Goal: Task Accomplishment & Management: Complete application form

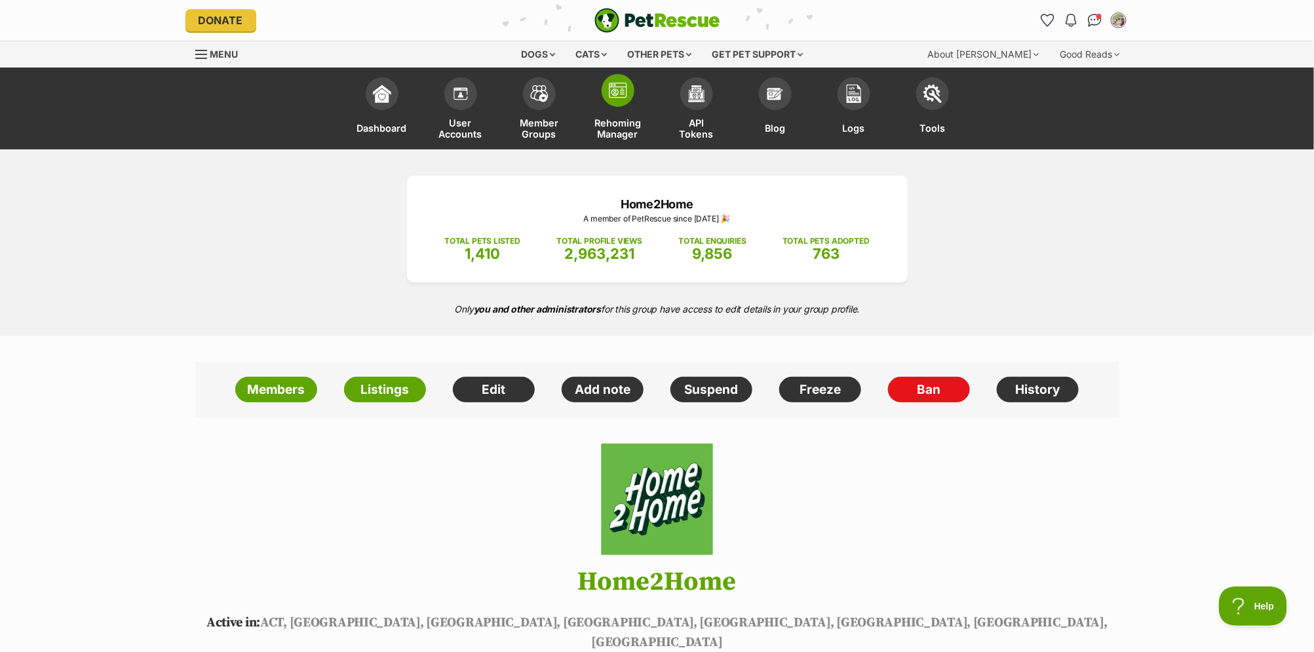
click at [608, 114] on link "Rehoming Manager" at bounding box center [618, 110] width 79 height 79
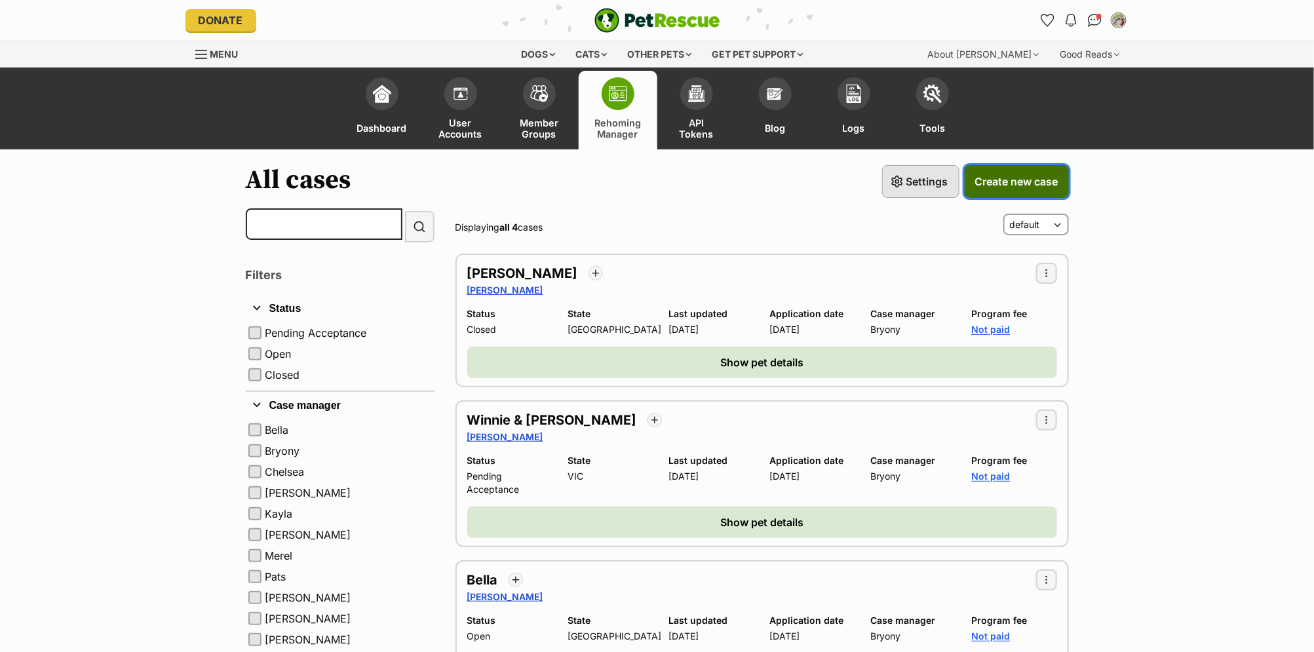
click at [998, 182] on span "Create new case" at bounding box center [1016, 182] width 83 height 16
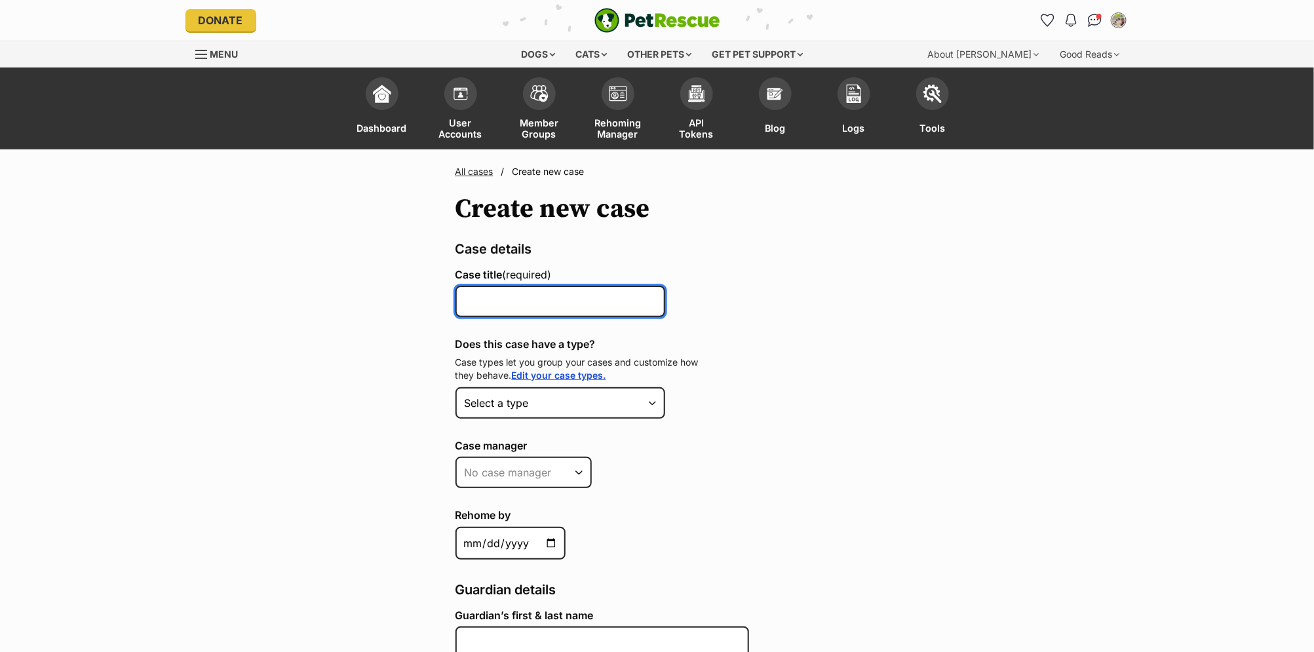
click at [533, 309] on input "Case title (required)" at bounding box center [560, 301] width 210 height 31
type input "Sasha"
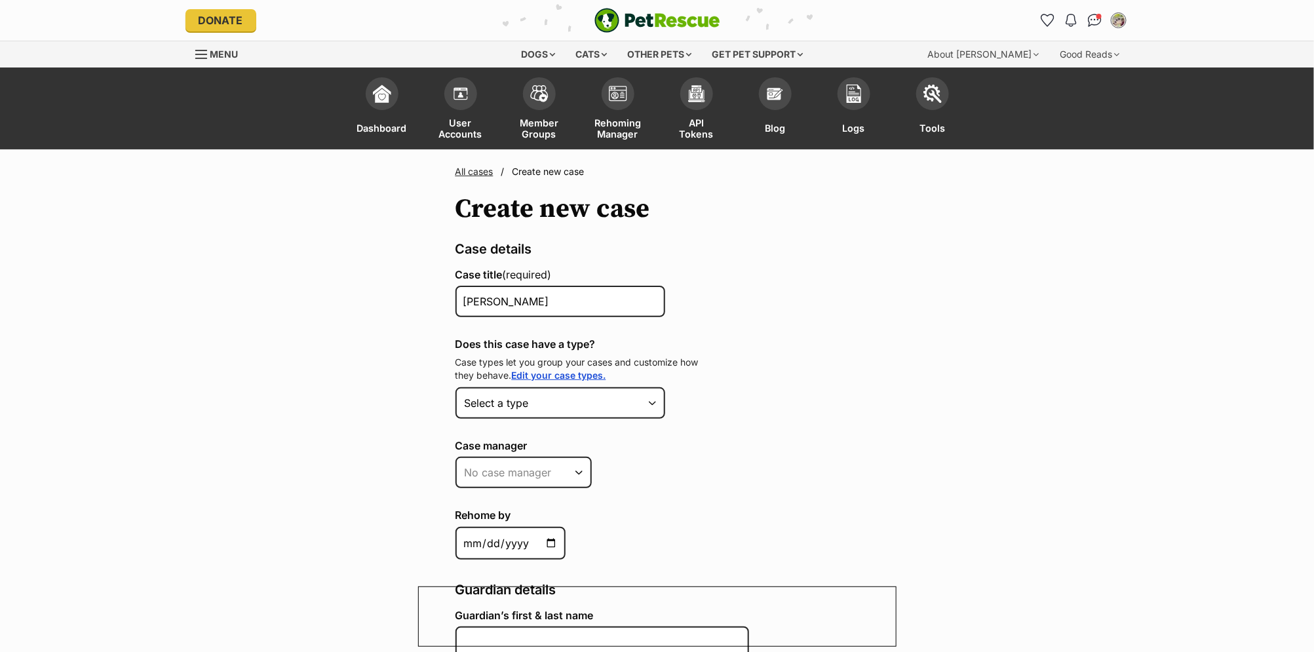
click at [619, 399] on select "Select a type PWYC Feline Fast Track $199 Feline Fast Track $399" at bounding box center [560, 402] width 210 height 31
select select "2"
click at [455, 387] on select "Select a type PWYC Feline Fast Track $199 Feline Fast Track $399" at bounding box center [560, 402] width 210 height 31
click at [0, 0] on div "Please note that changing the case type won't affect any existing fees that are…" at bounding box center [0, 0] width 0 height 0
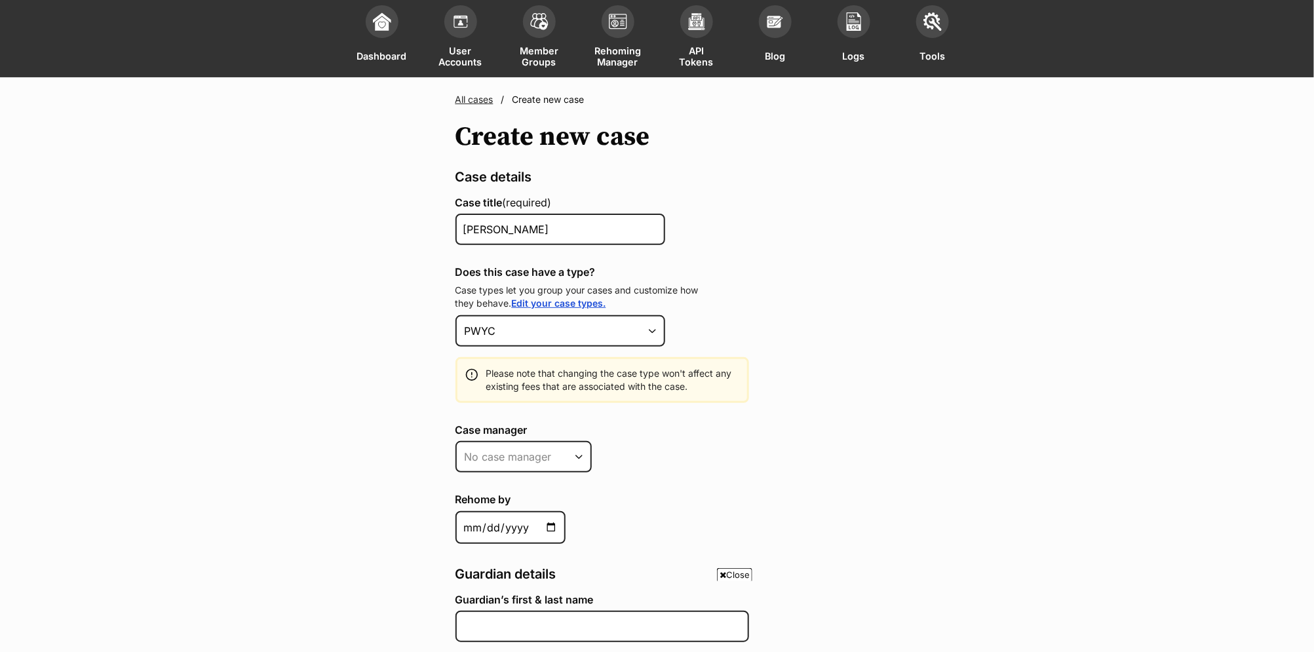
scroll to position [252, 0]
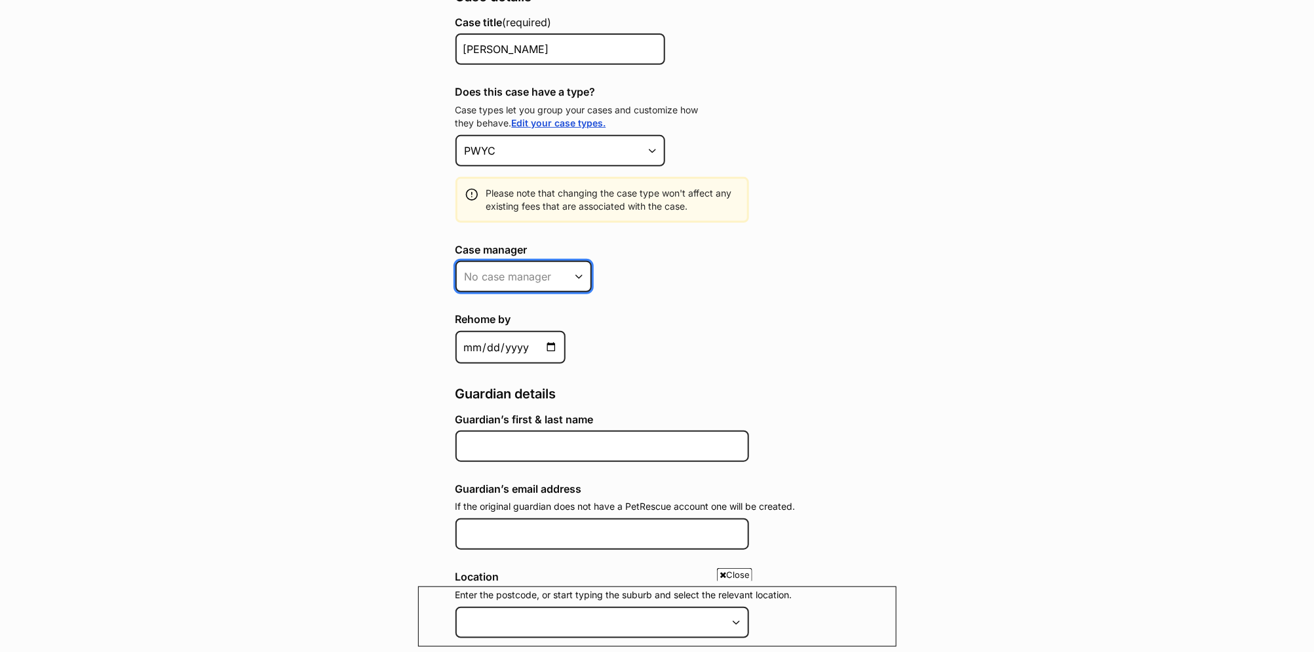
click at [548, 277] on select "No case manager Bryony Pats Merel Vicki Jenkins Susan Bella" at bounding box center [523, 276] width 136 height 31
select select "553055"
click at [455, 261] on select "No case manager Bryony Pats Merel Vicki Jenkins Susan Bella" at bounding box center [523, 276] width 136 height 31
click at [748, 313] on label "Rehome by" at bounding box center [657, 319] width 404 height 12
click at [566, 331] on input "Rehome by" at bounding box center [510, 347] width 110 height 33
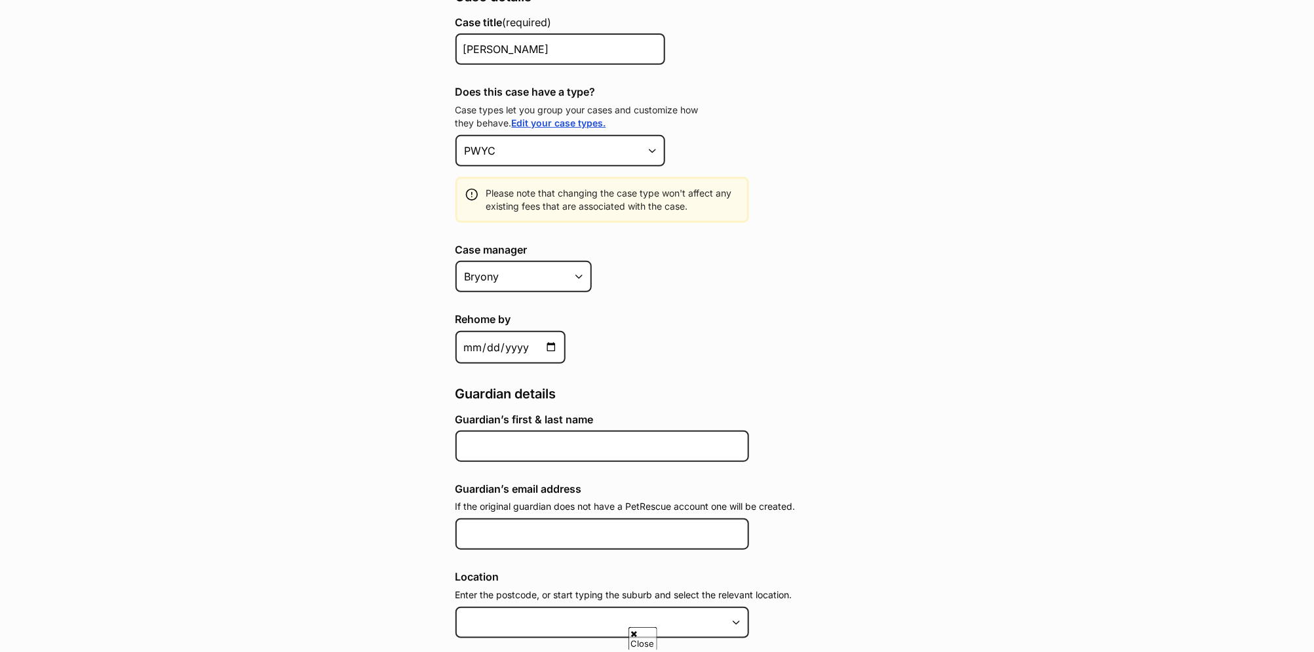
scroll to position [0, 0]
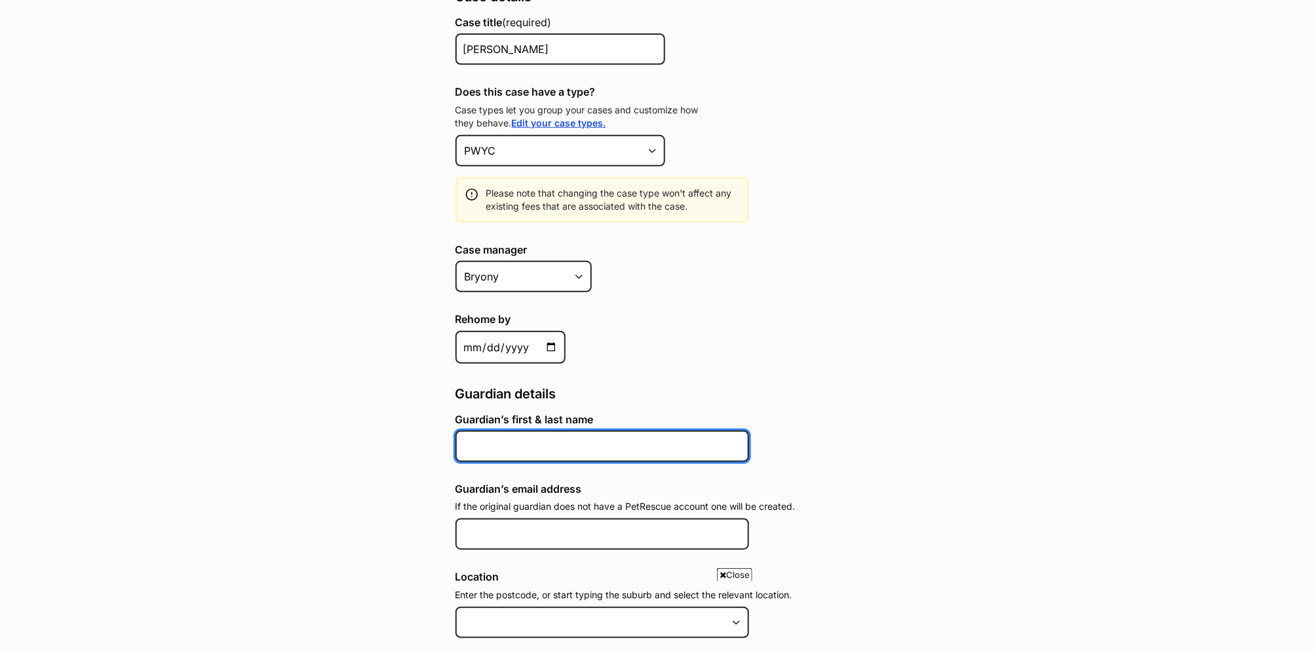
click at [517, 441] on input "Guardian’s first & last name" at bounding box center [602, 446] width 294 height 31
paste input "Tristan"
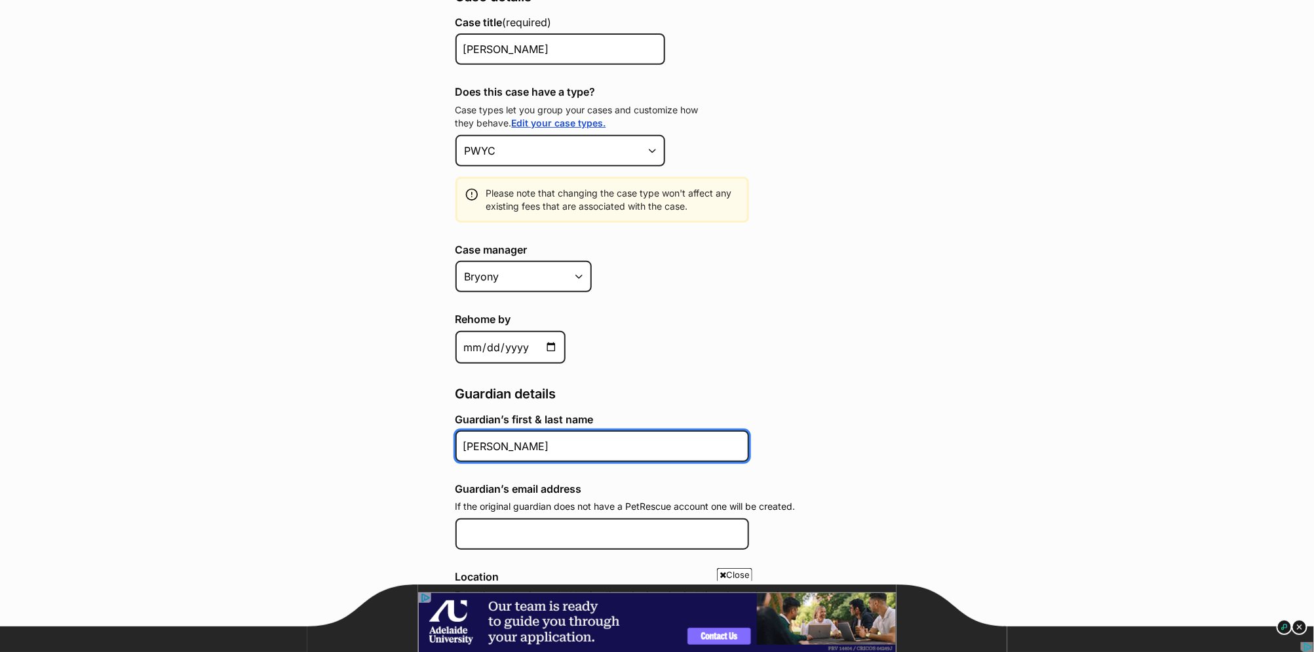
paste input "Baker"
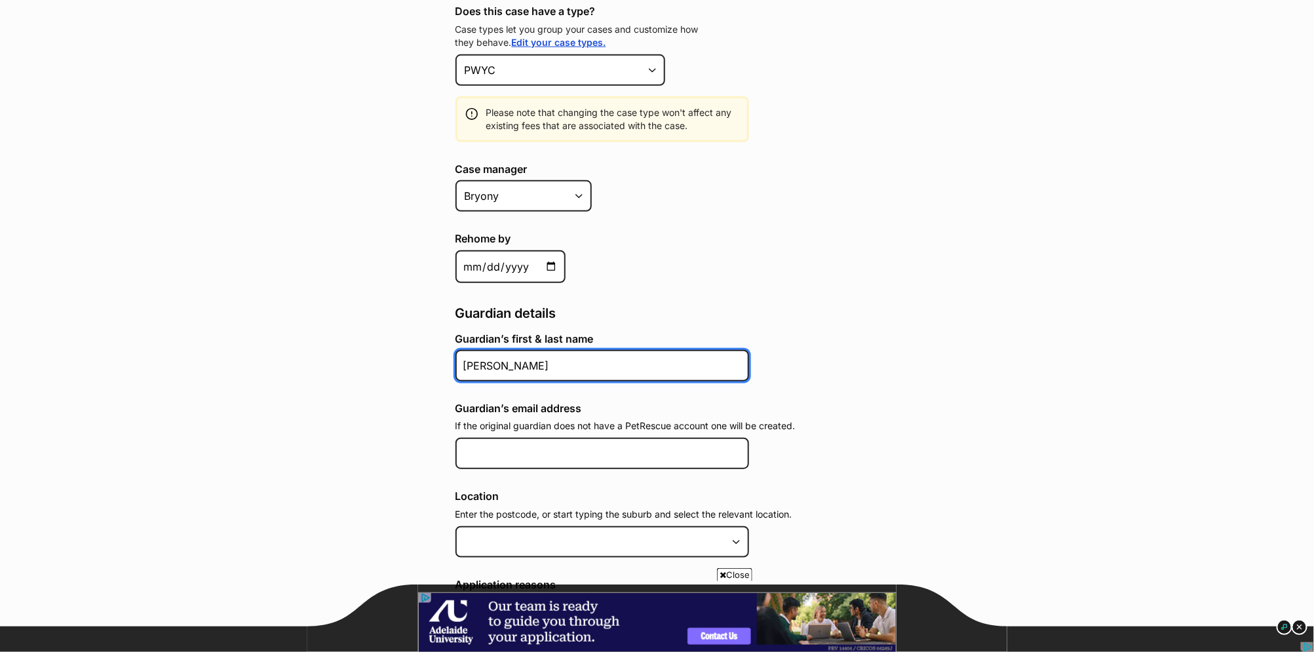
scroll to position [349, 0]
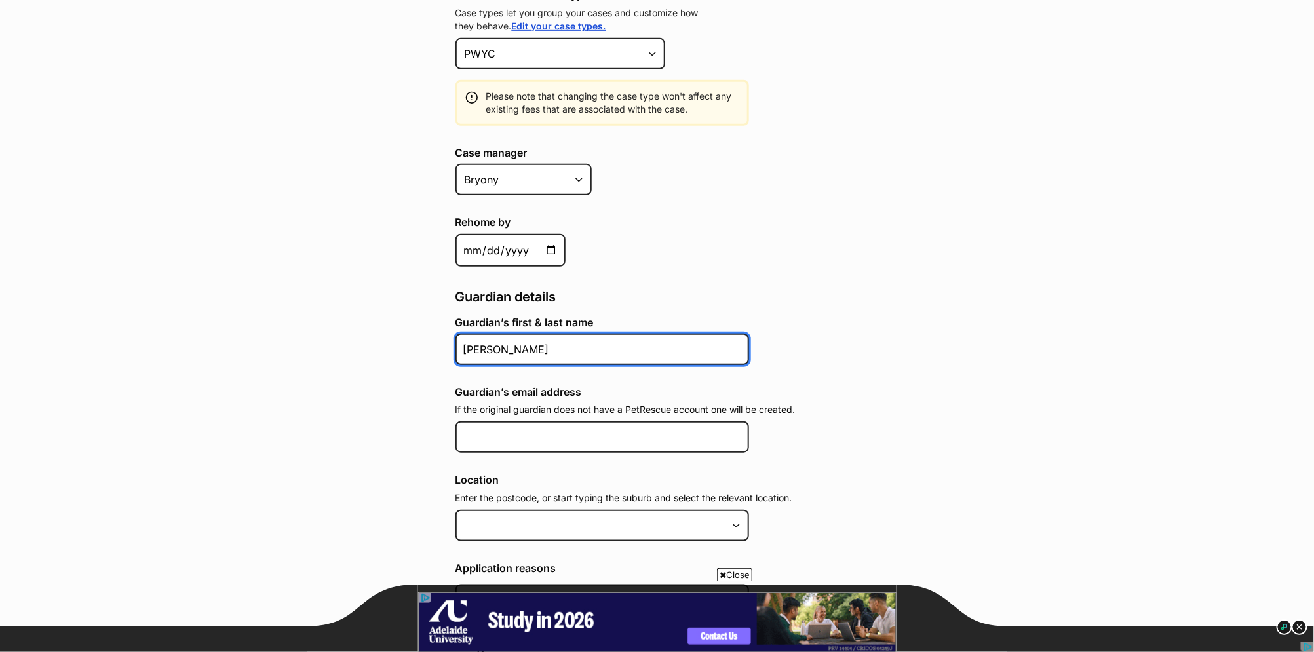
type input "[PERSON_NAME]"
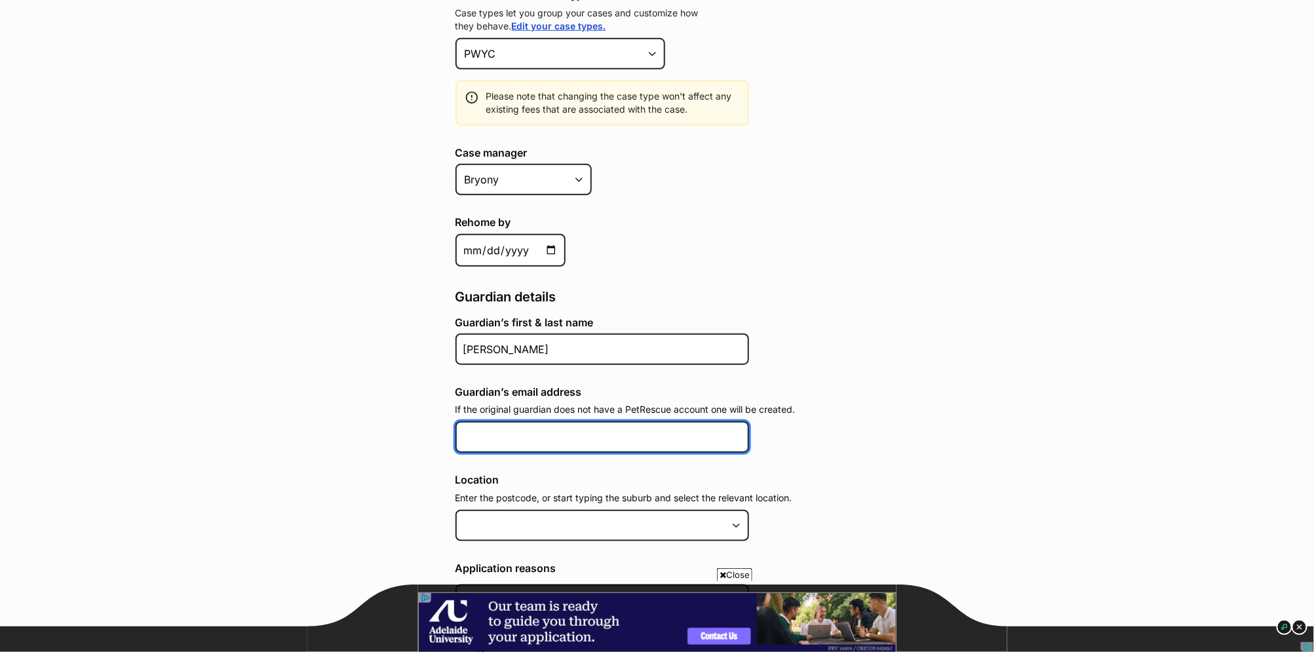
click at [563, 432] on input "Guardian’s email address" at bounding box center [602, 436] width 294 height 31
paste input "[EMAIL_ADDRESS][DOMAIN_NAME]"
type input "[EMAIL_ADDRESS][DOMAIN_NAME]"
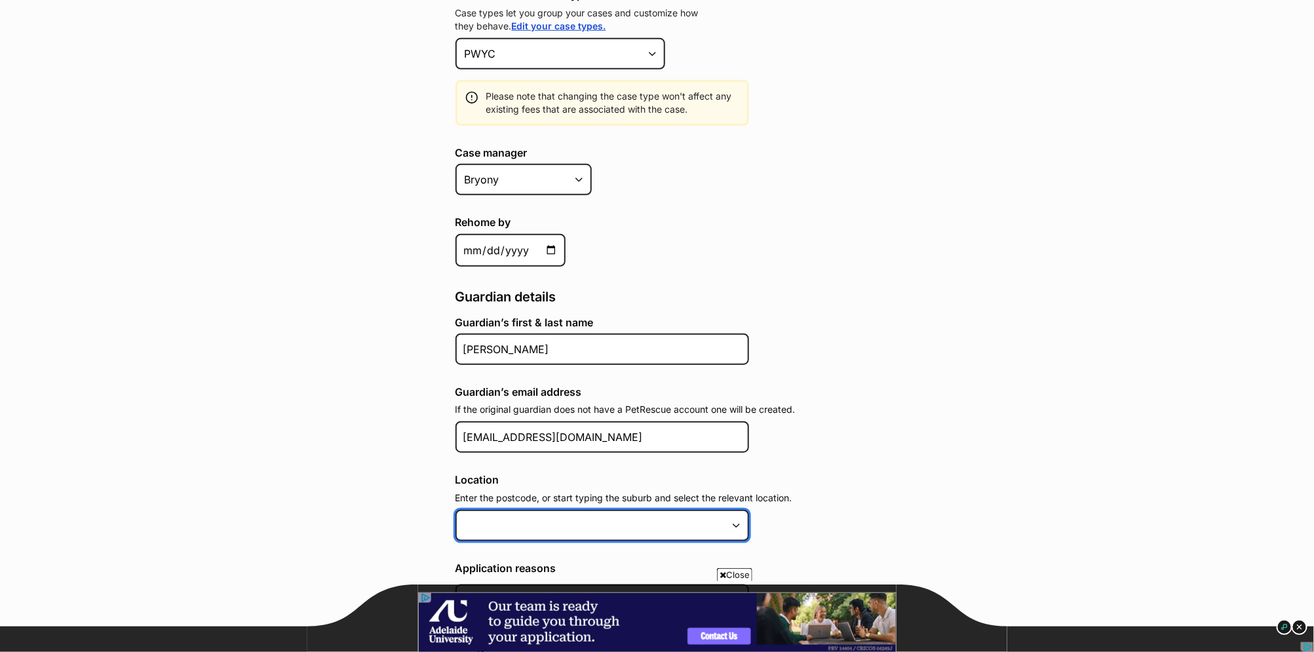
click at [557, 510] on input at bounding box center [602, 525] width 294 height 31
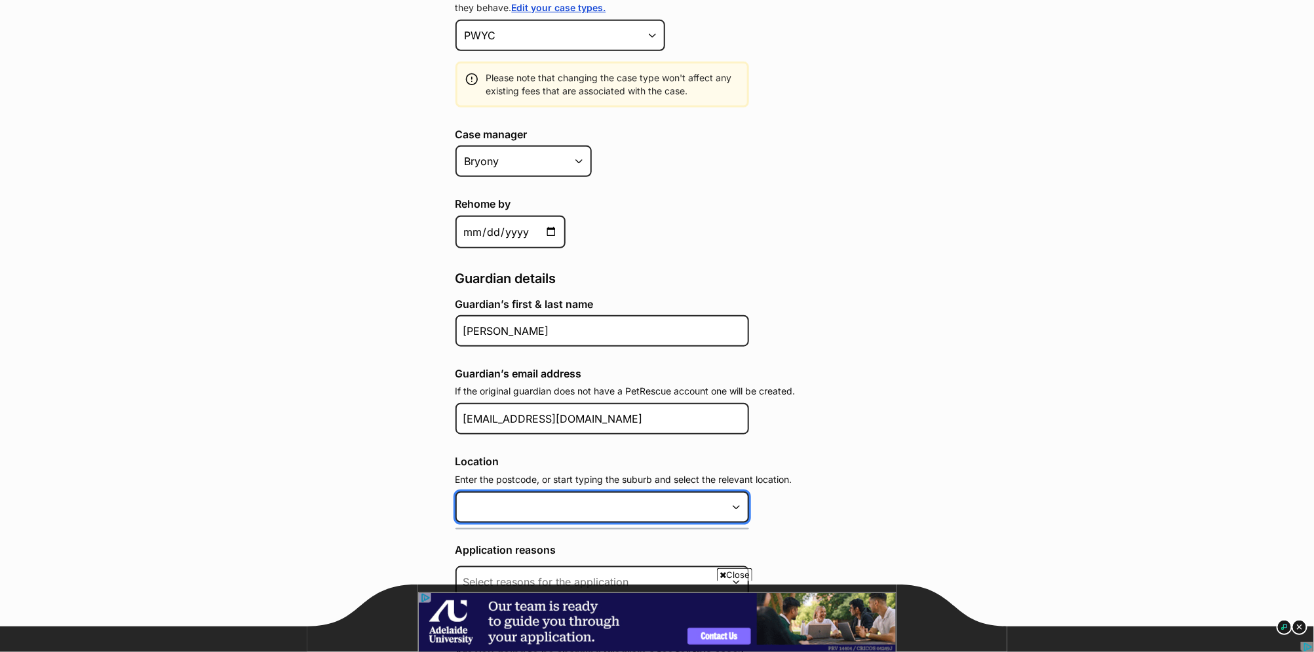
scroll to position [507, 0]
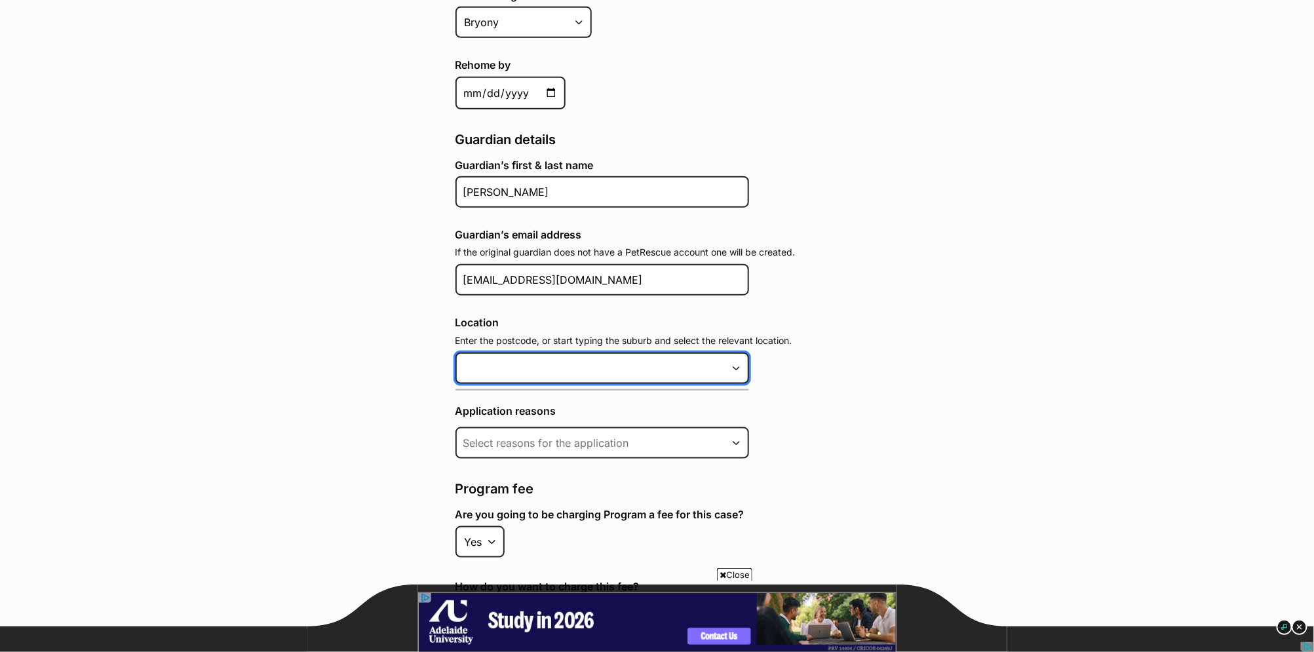
click at [585, 360] on input at bounding box center [602, 368] width 294 height 31
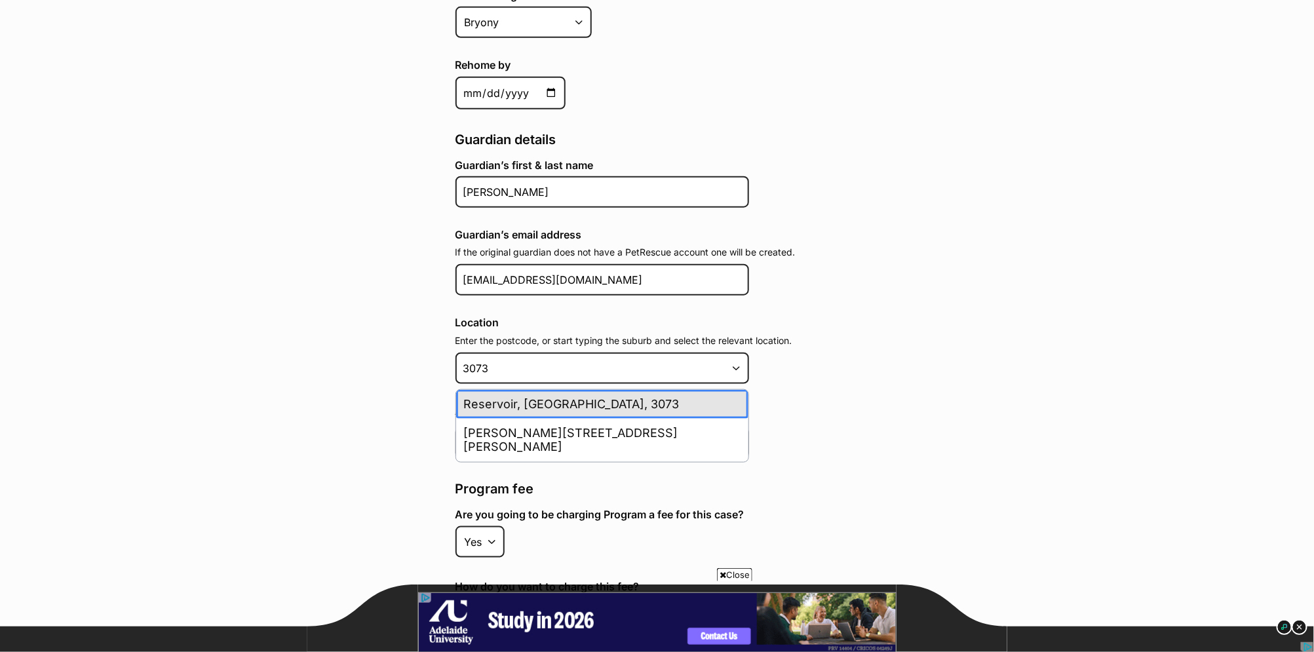
click at [561, 393] on li "Reservoir, Victoria, 3073" at bounding box center [602, 404] width 292 height 29
type input "Reservoir, Victoria, 3073"
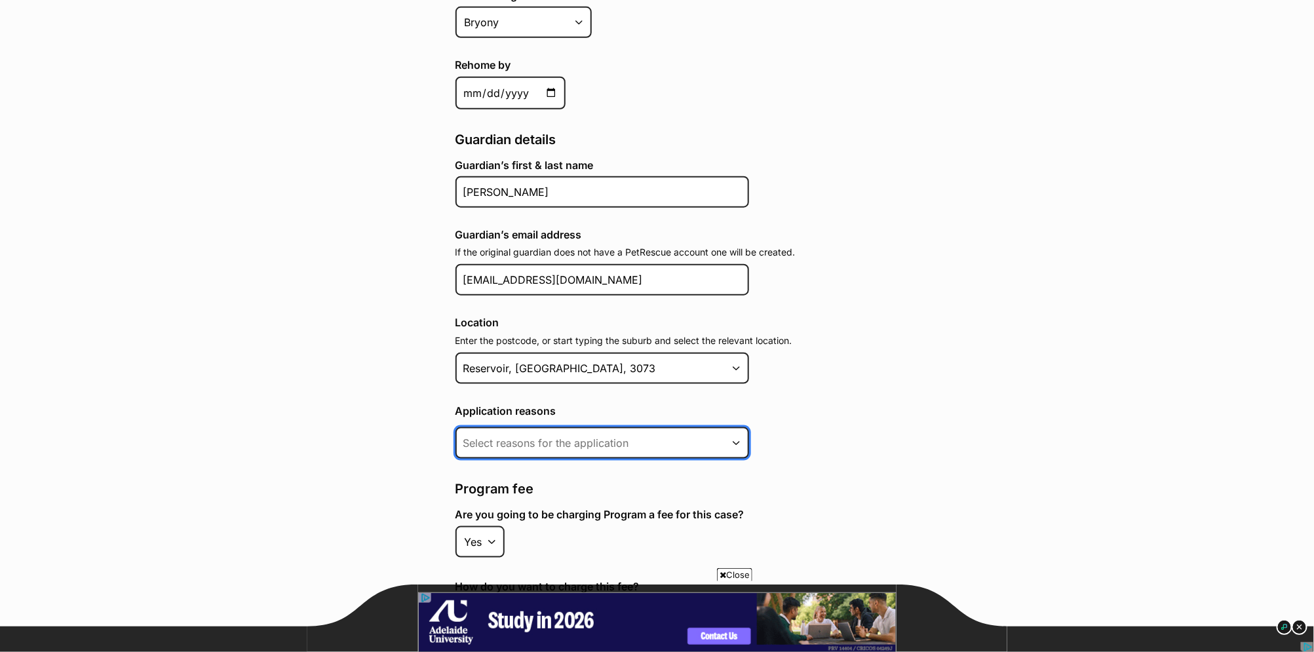
click at [678, 430] on input at bounding box center [602, 442] width 294 height 31
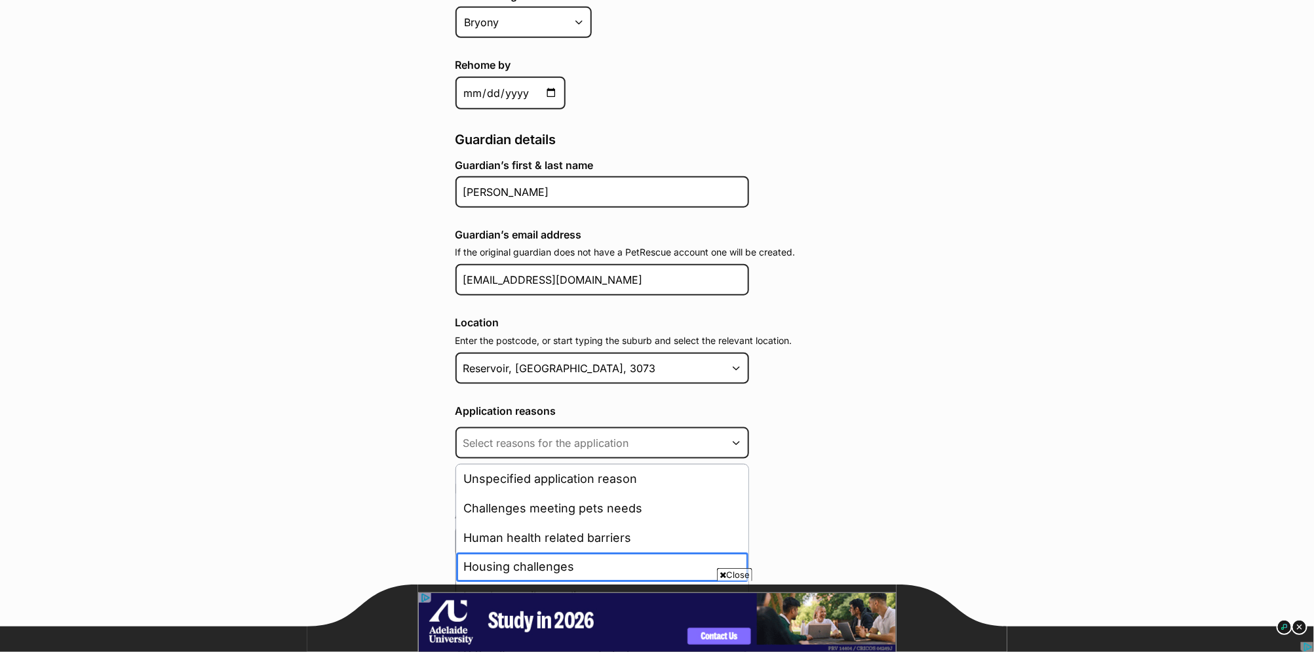
click at [649, 552] on li "Housing challenges" at bounding box center [602, 566] width 292 height 29
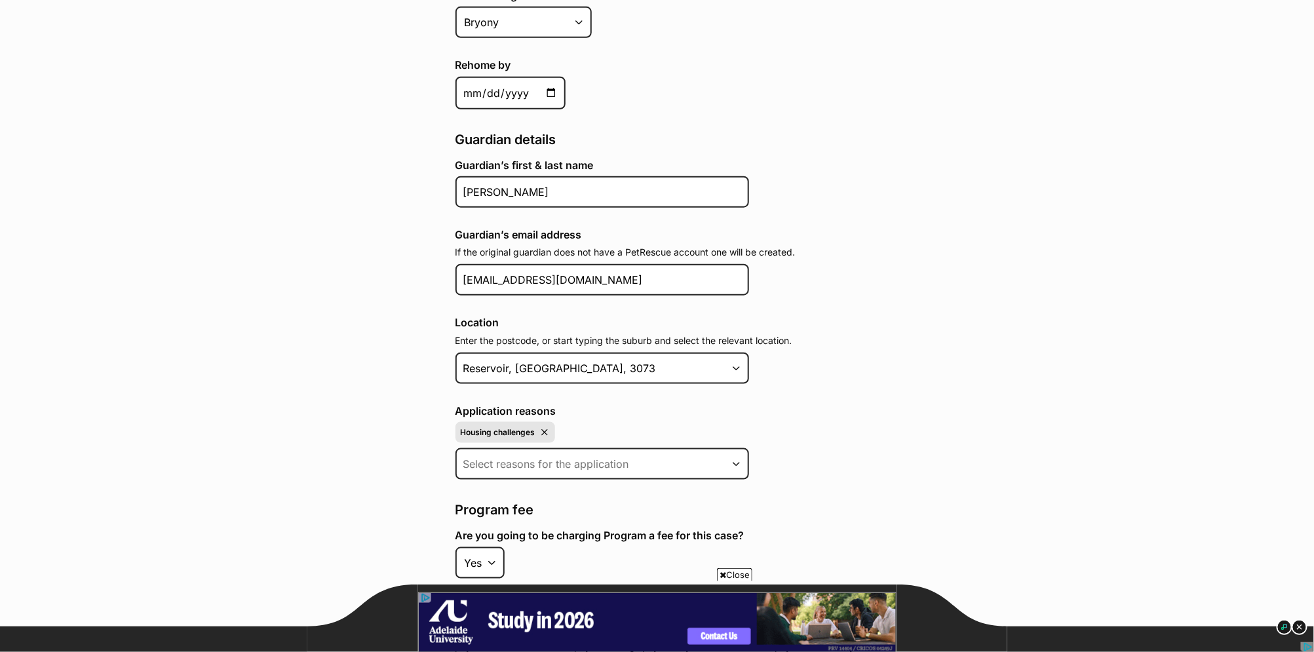
click at [849, 503] on legend "Program fee" at bounding box center [657, 510] width 404 height 18
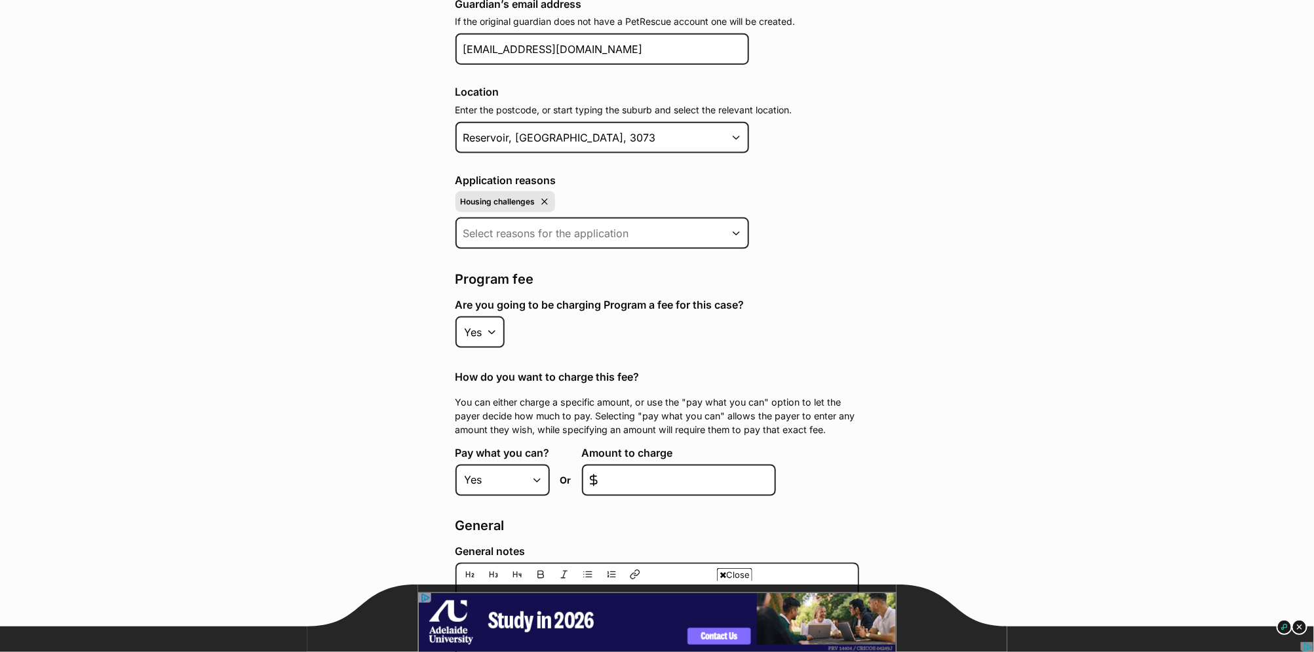
scroll to position [970, 0]
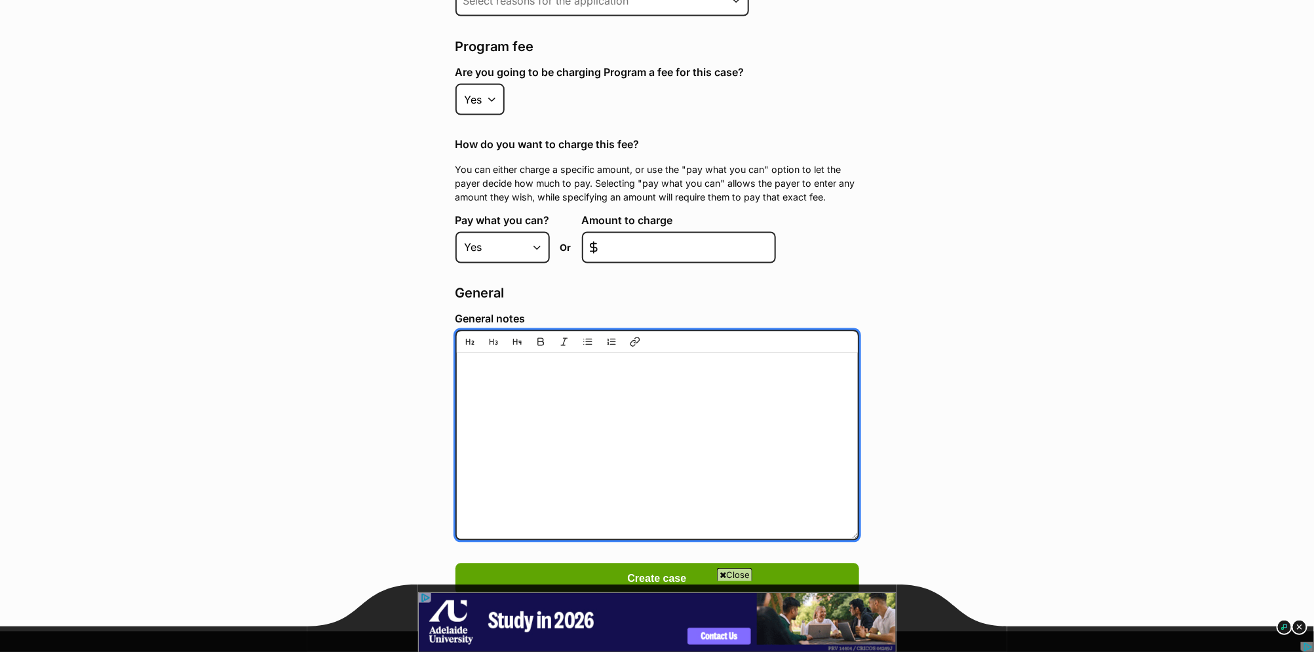
click at [597, 392] on textarea "General notes" at bounding box center [657, 435] width 404 height 210
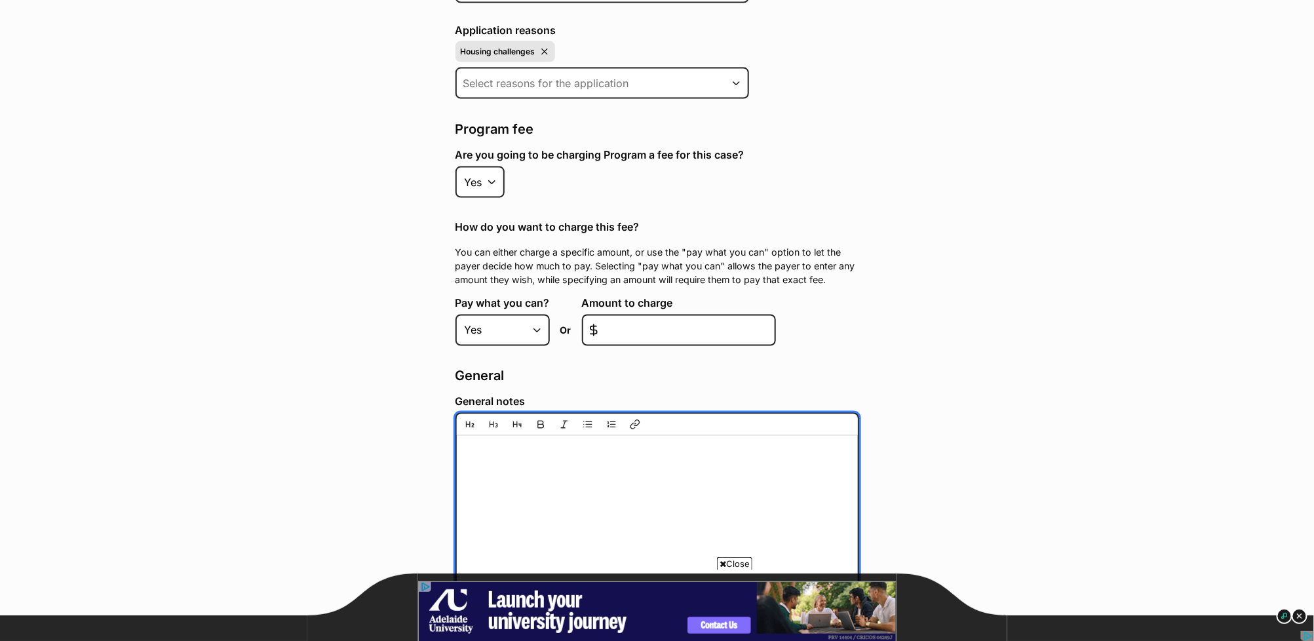
scroll to position [758, 0]
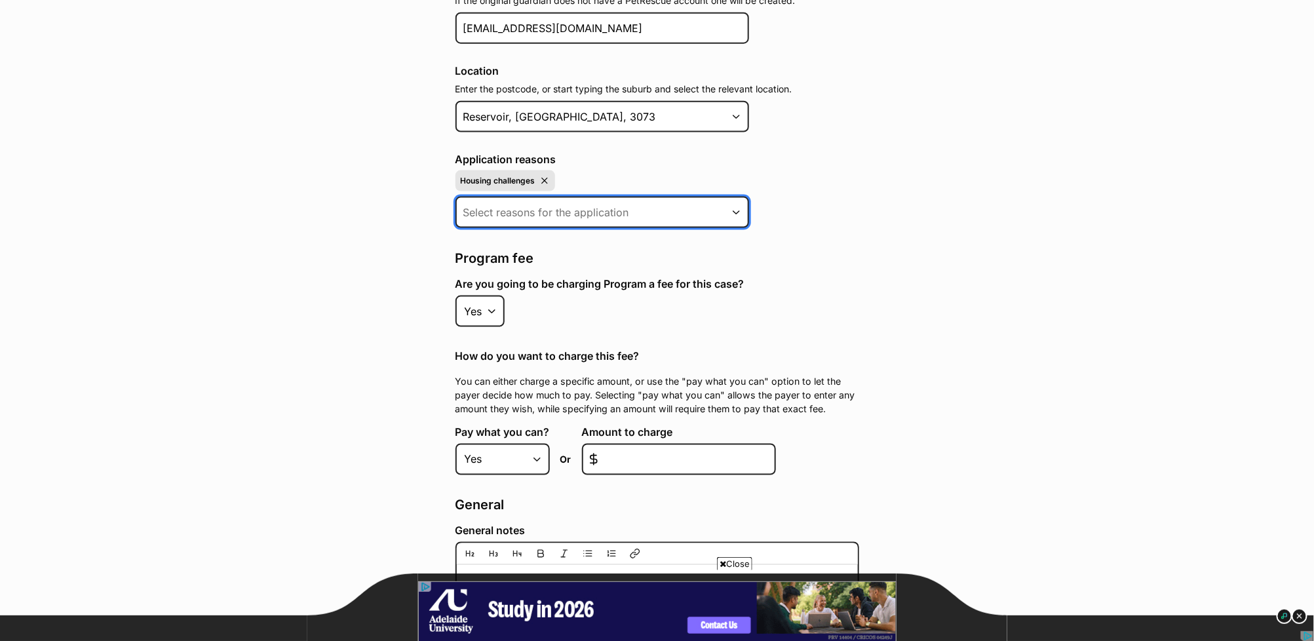
click at [735, 204] on input at bounding box center [602, 212] width 294 height 31
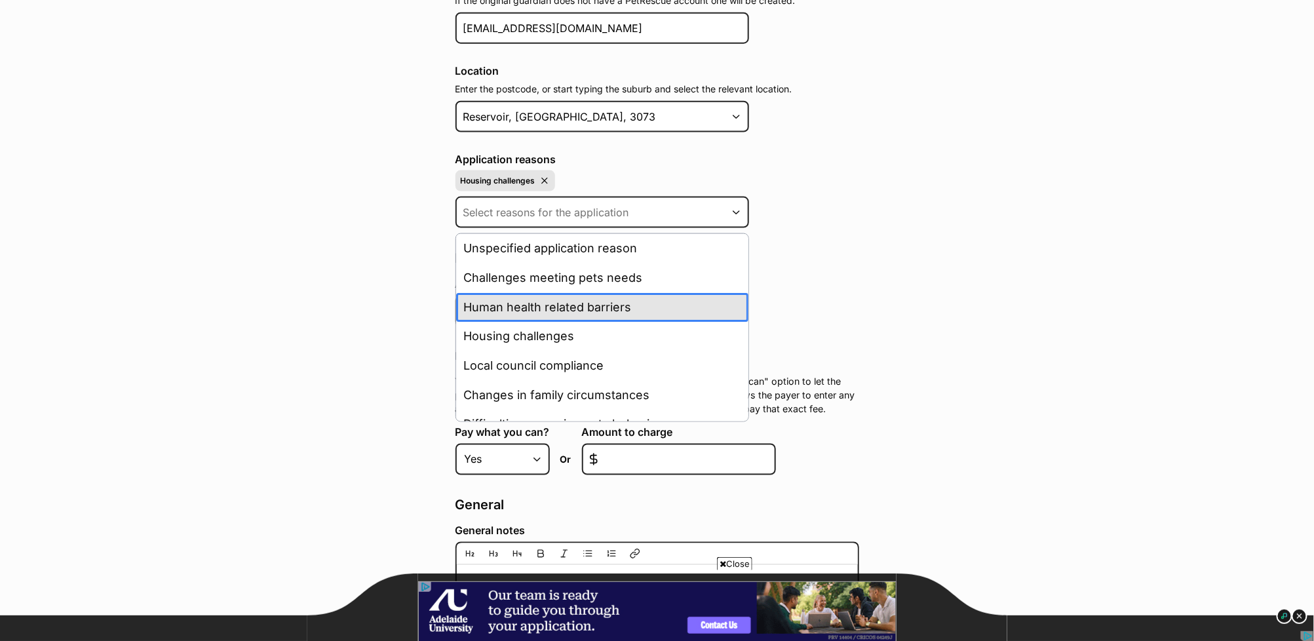
click at [672, 293] on li "Human health related barriers" at bounding box center [602, 307] width 292 height 29
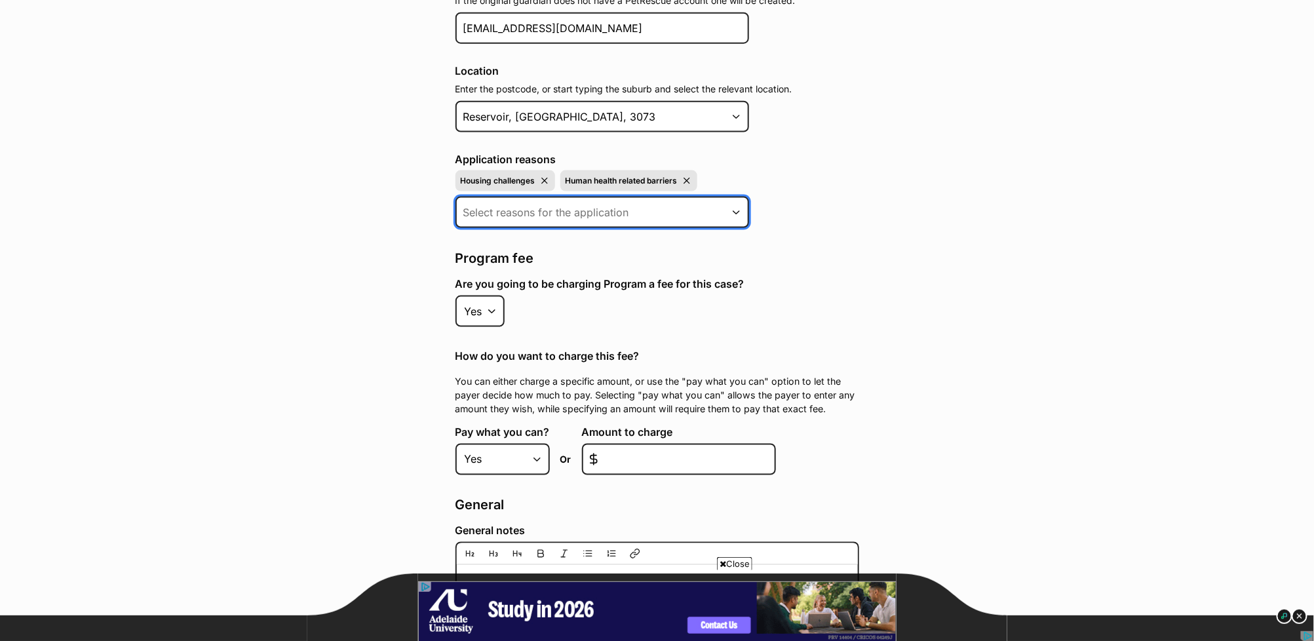
click at [742, 203] on input at bounding box center [602, 212] width 294 height 31
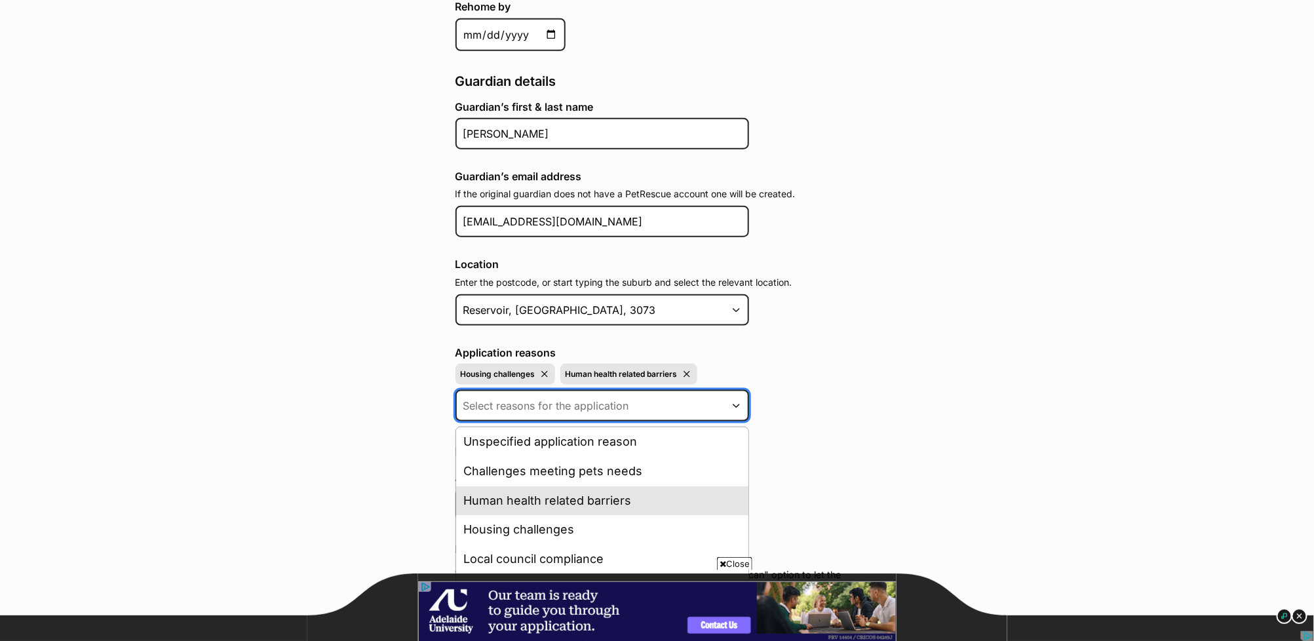
scroll to position [3, 0]
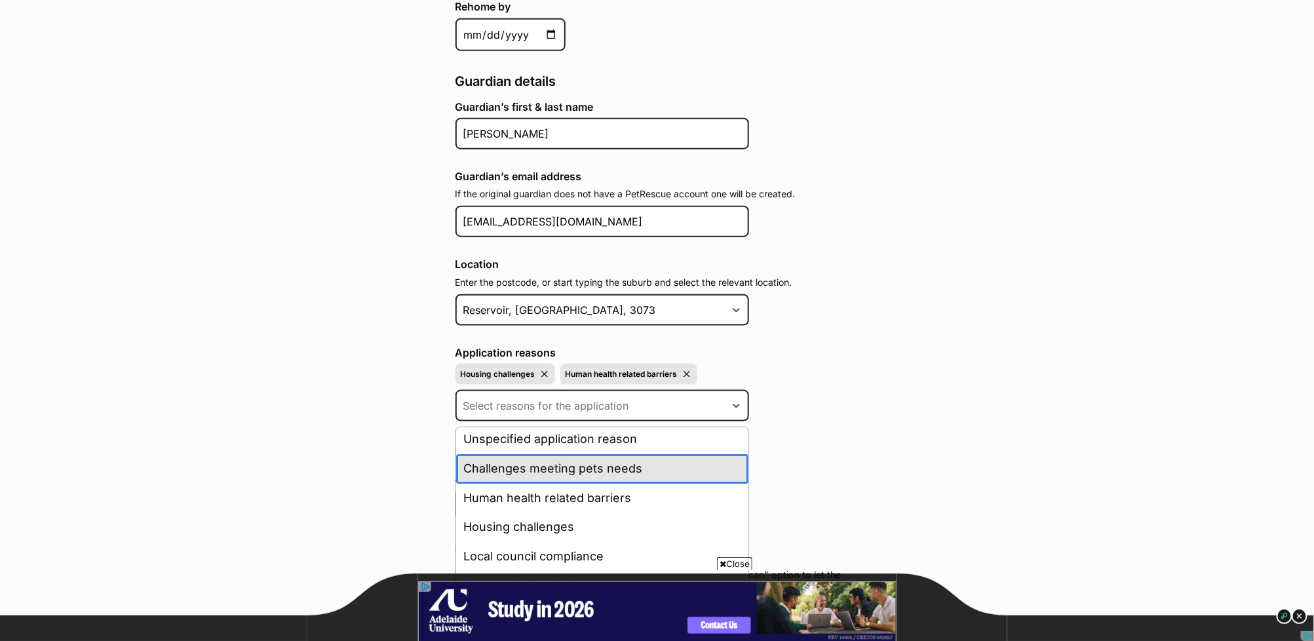
click at [674, 459] on li "Challenges meeting pets needs" at bounding box center [602, 468] width 292 height 29
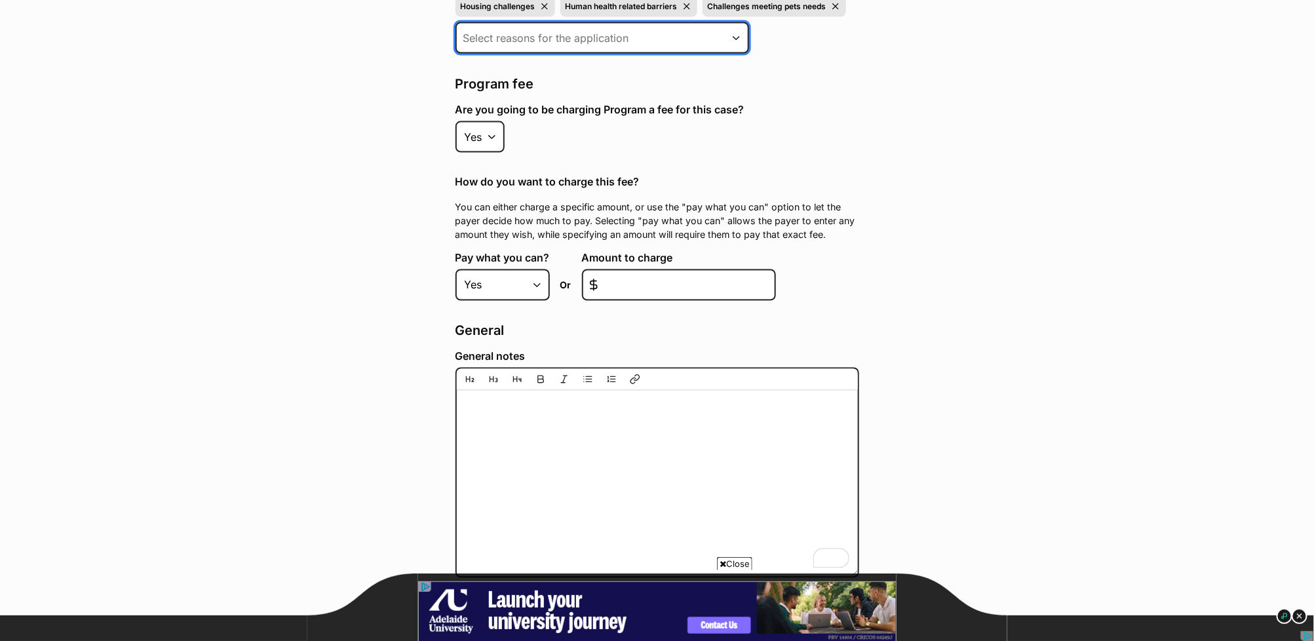
scroll to position [947, 0]
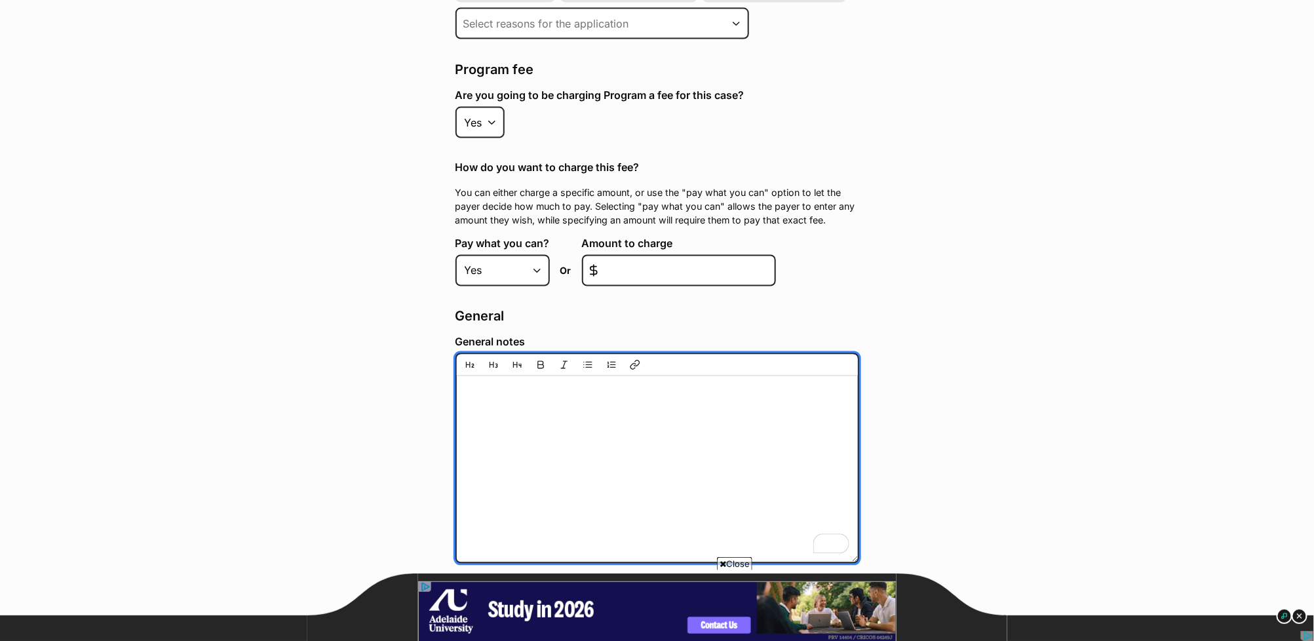
click at [533, 404] on textarea "General notes" at bounding box center [657, 458] width 404 height 210
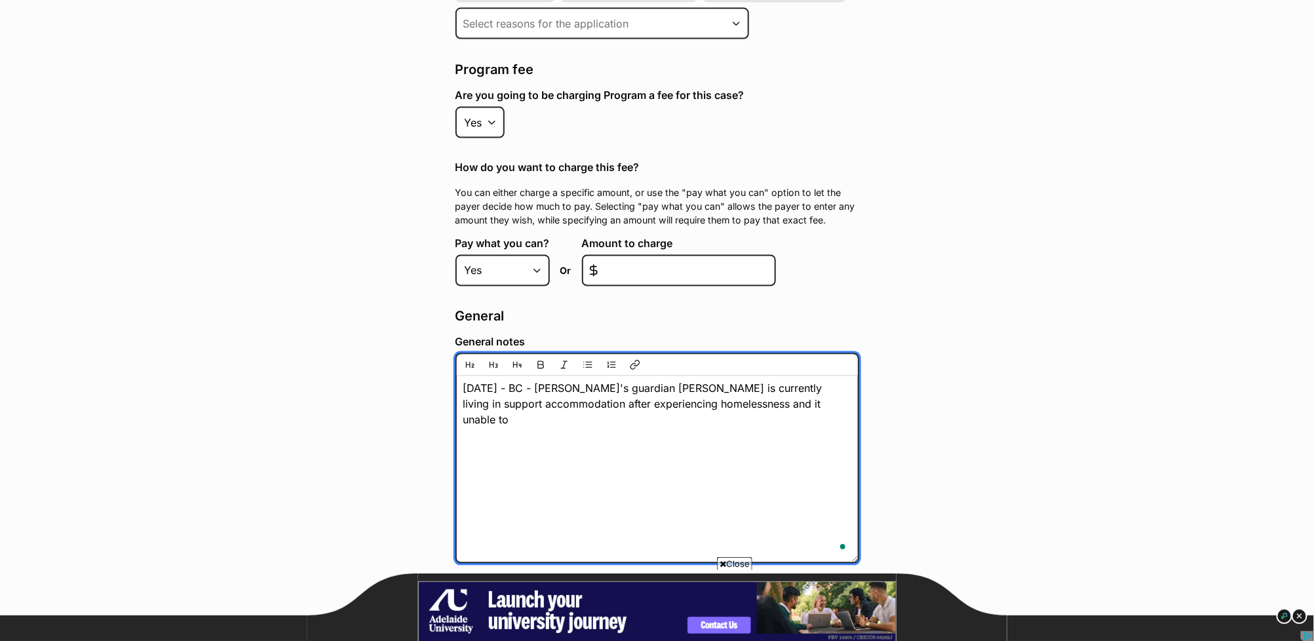
scroll to position [0, 0]
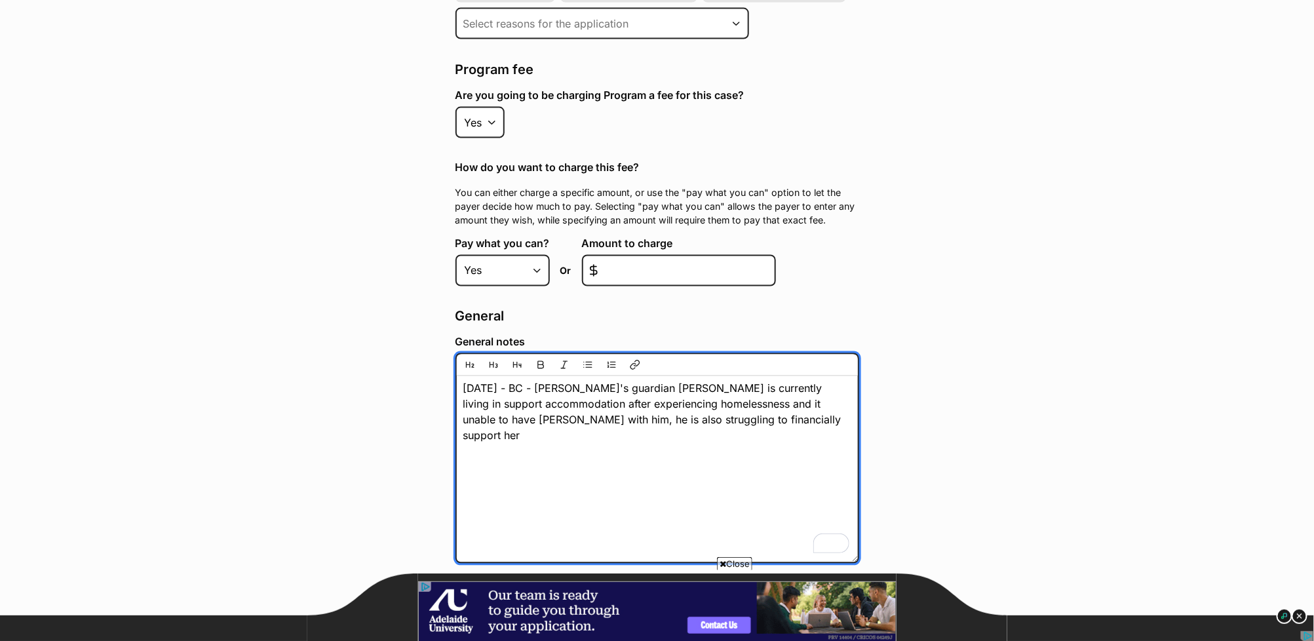
type textarea "23/9/25 - BC - Sasha's guardian Tristan is currently living in support accommod…"
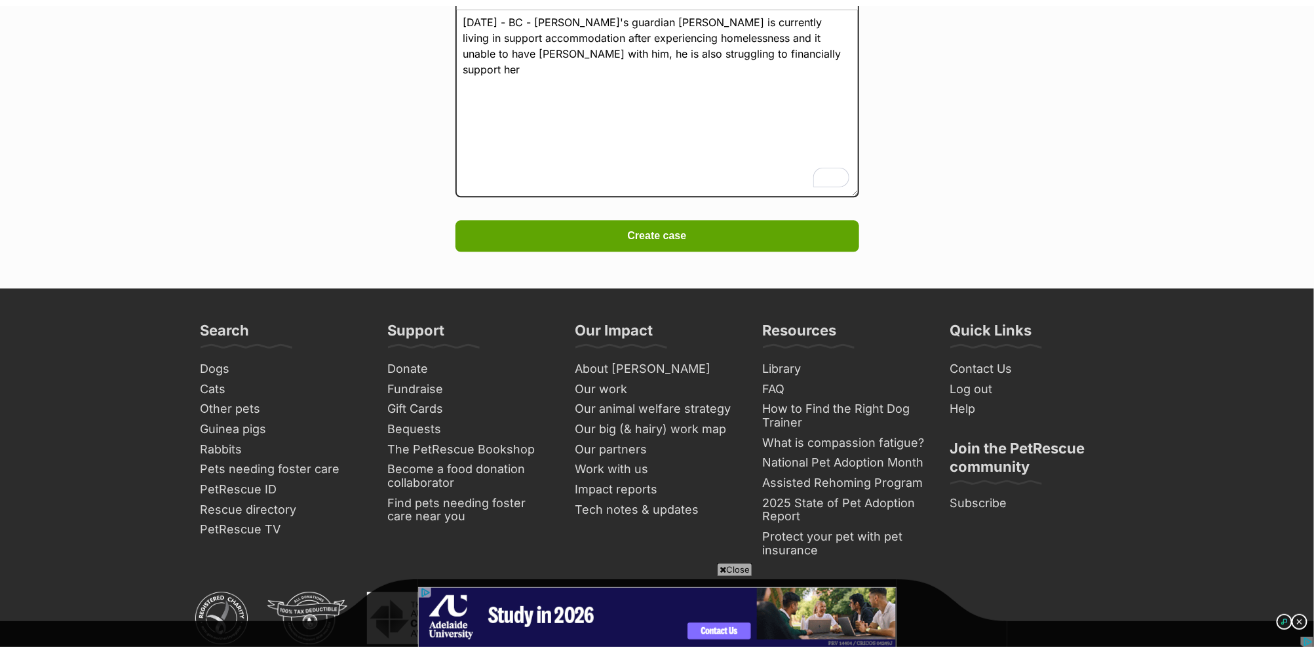
scroll to position [1351, 0]
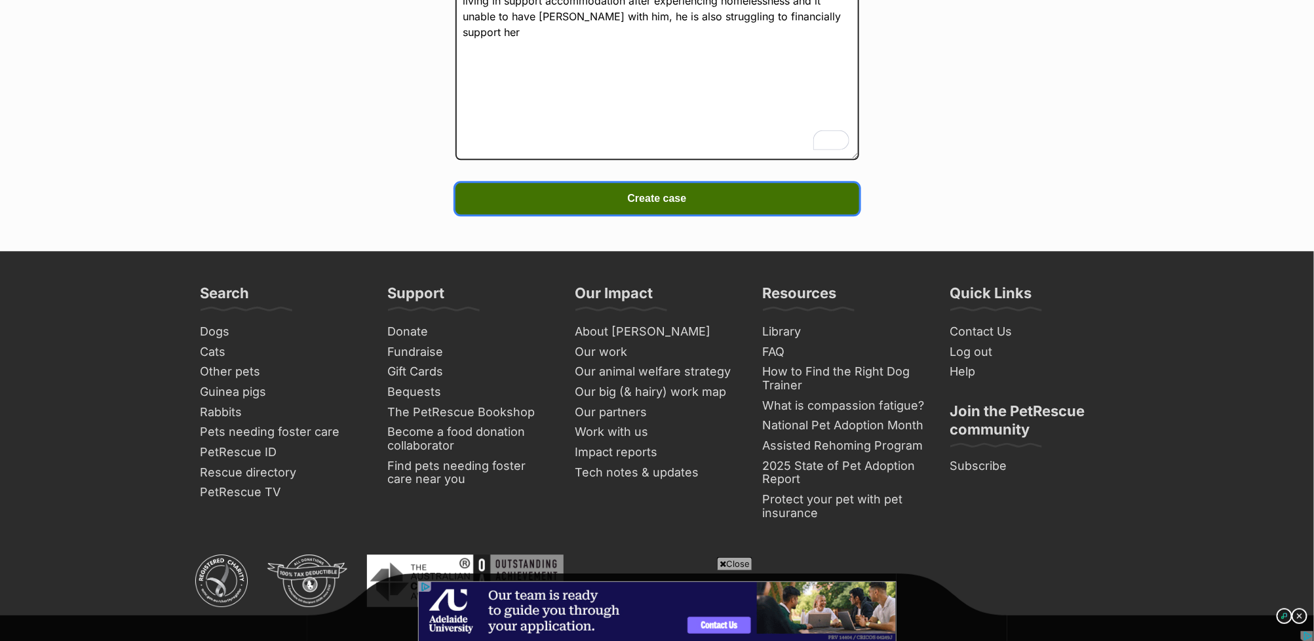
click at [657, 191] on span "Create case" at bounding box center [657, 199] width 59 height 16
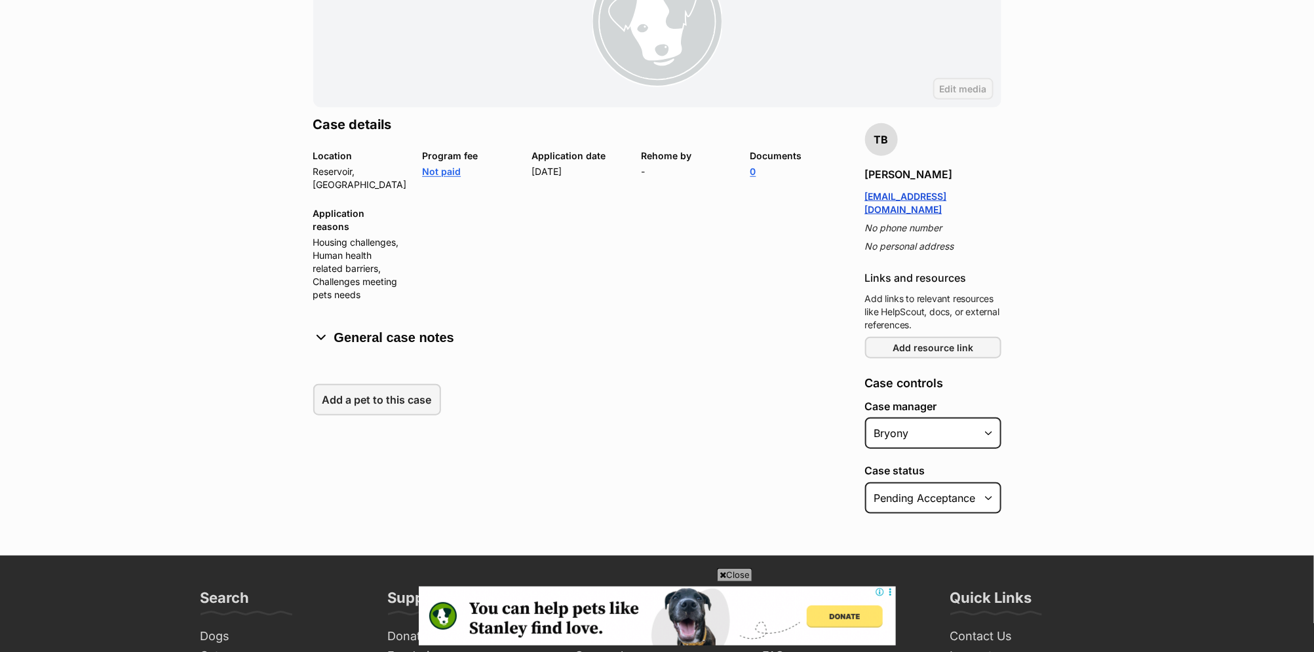
scroll to position [383, 0]
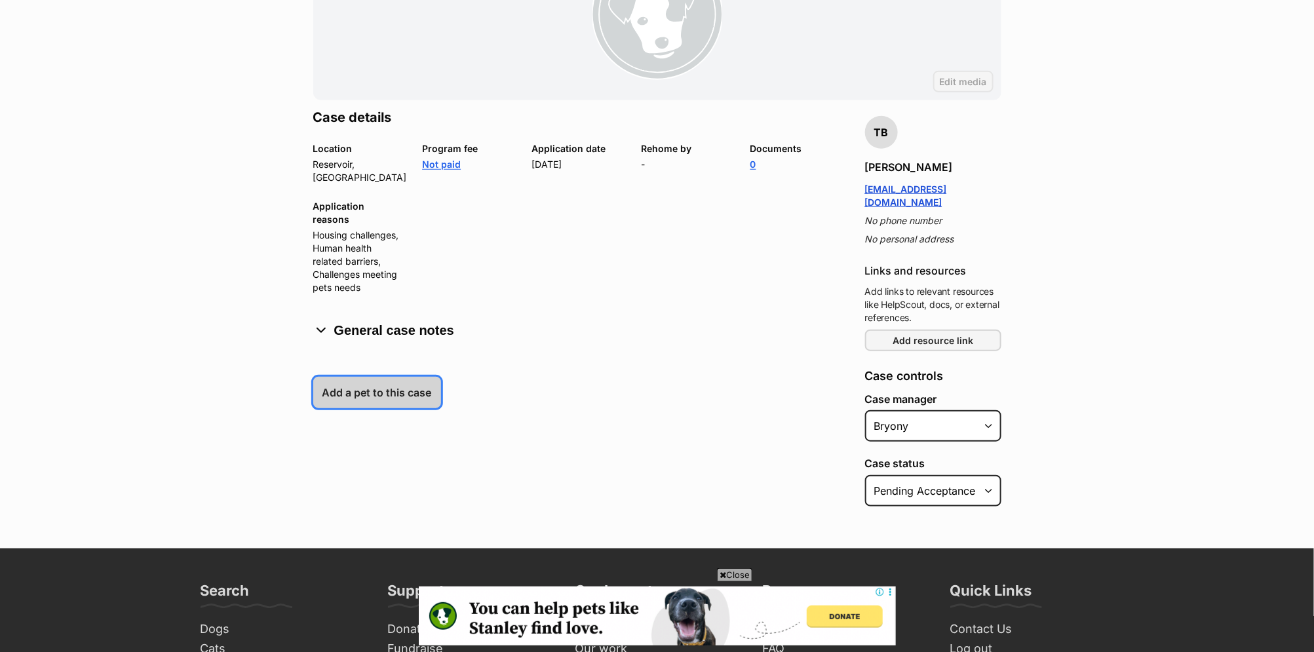
click at [383, 377] on link "Add a pet to this case" at bounding box center [377, 392] width 128 height 31
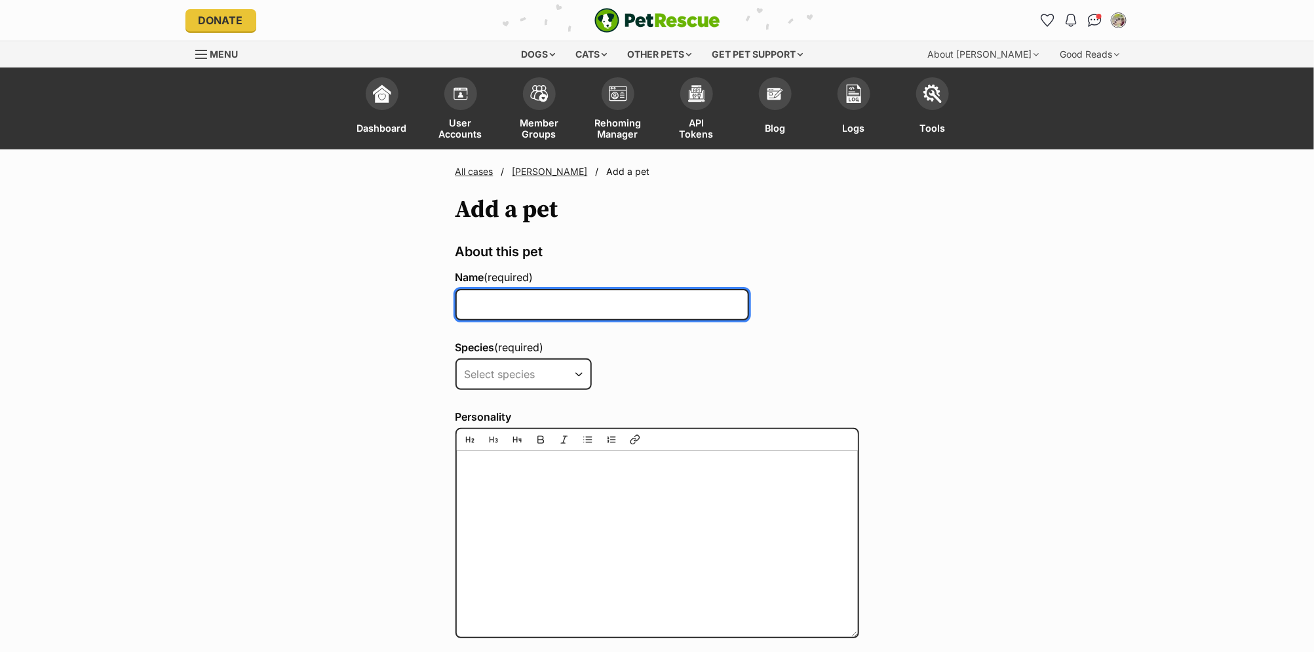
click at [490, 306] on input "Name (required)" at bounding box center [602, 304] width 294 height 31
type input "[PERSON_NAME]"
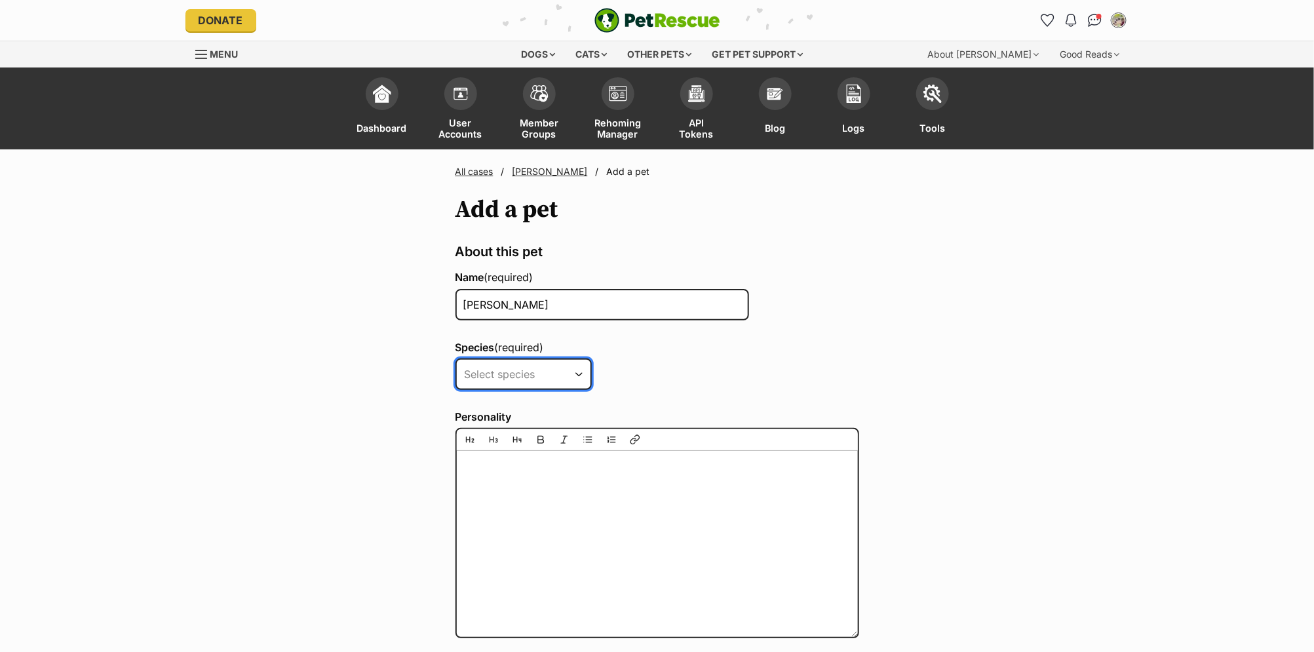
click at [505, 368] on select "Select species Alpaca Bird Cat Chicken Cow Dog Donkey Duck Ferret Fish Goat Goo…" at bounding box center [523, 373] width 136 height 31
select select "2"
click at [455, 358] on select "Select species Alpaca Bird Cat Chicken Cow Dog Donkey Duck Ferret Fish Goat Goo…" at bounding box center [523, 373] width 136 height 31
click at [817, 386] on div "Species (required) Select species Alpaca Bird Cat Chicken Cow Dog Donkey Duck F…" at bounding box center [657, 368] width 404 height 54
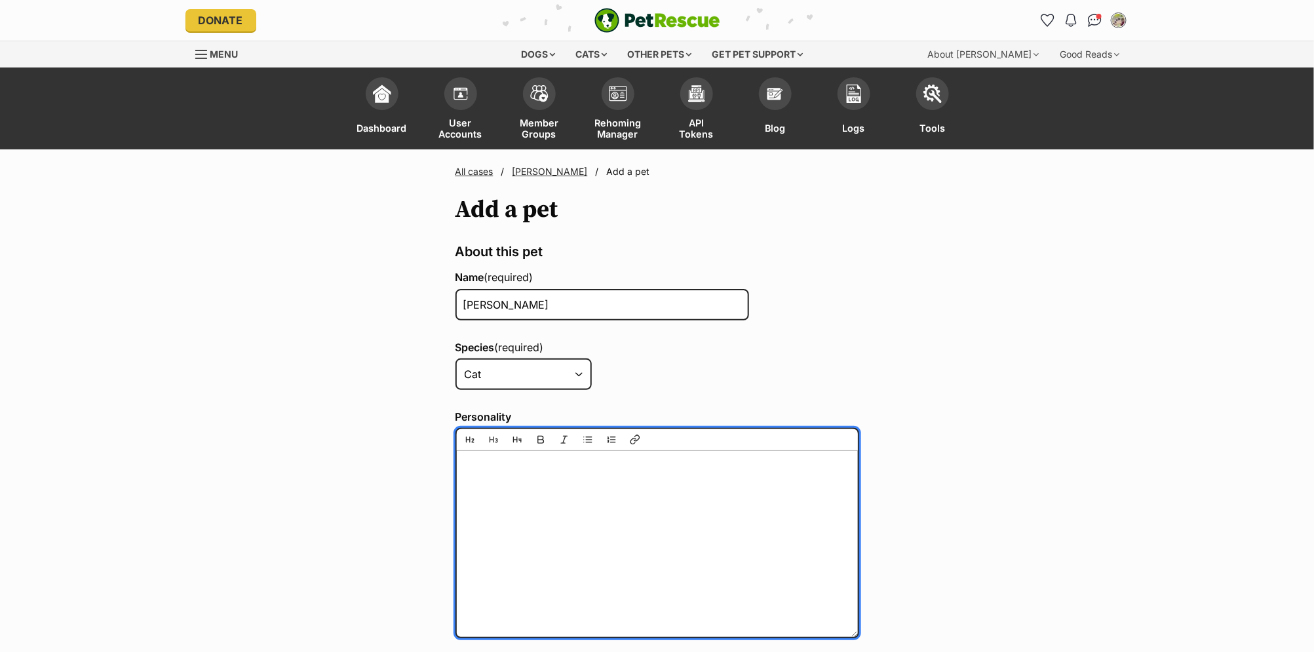
click at [729, 479] on textarea "Personality" at bounding box center [657, 533] width 404 height 210
paste textarea "What is Sasha like with familiar people? Great - loves everyone Please tell us …"
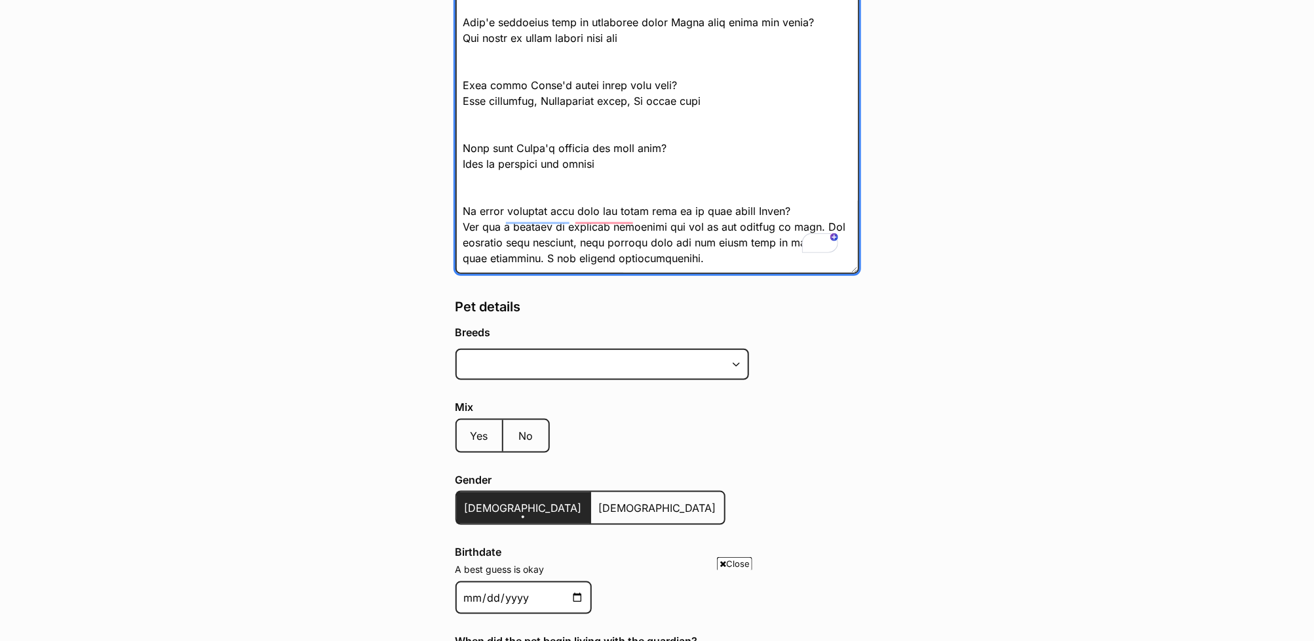
scroll to position [748, 0]
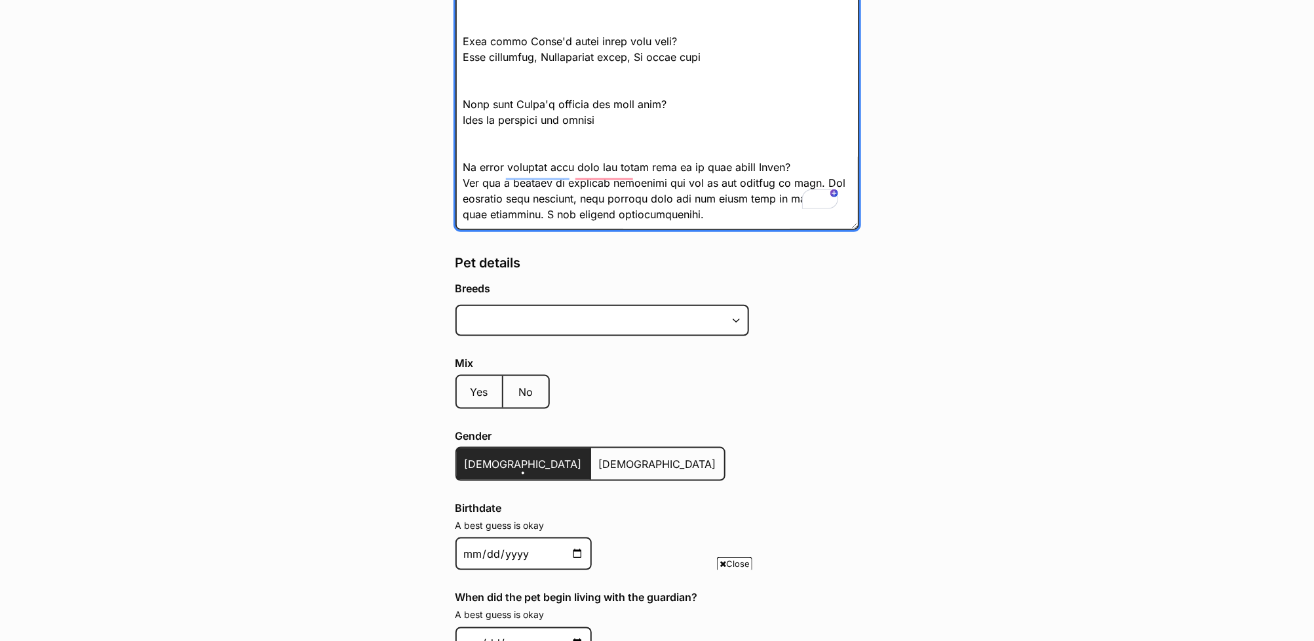
type textarea "What is Sasha like with familiar people? Great - loves everyone Please tell us …"
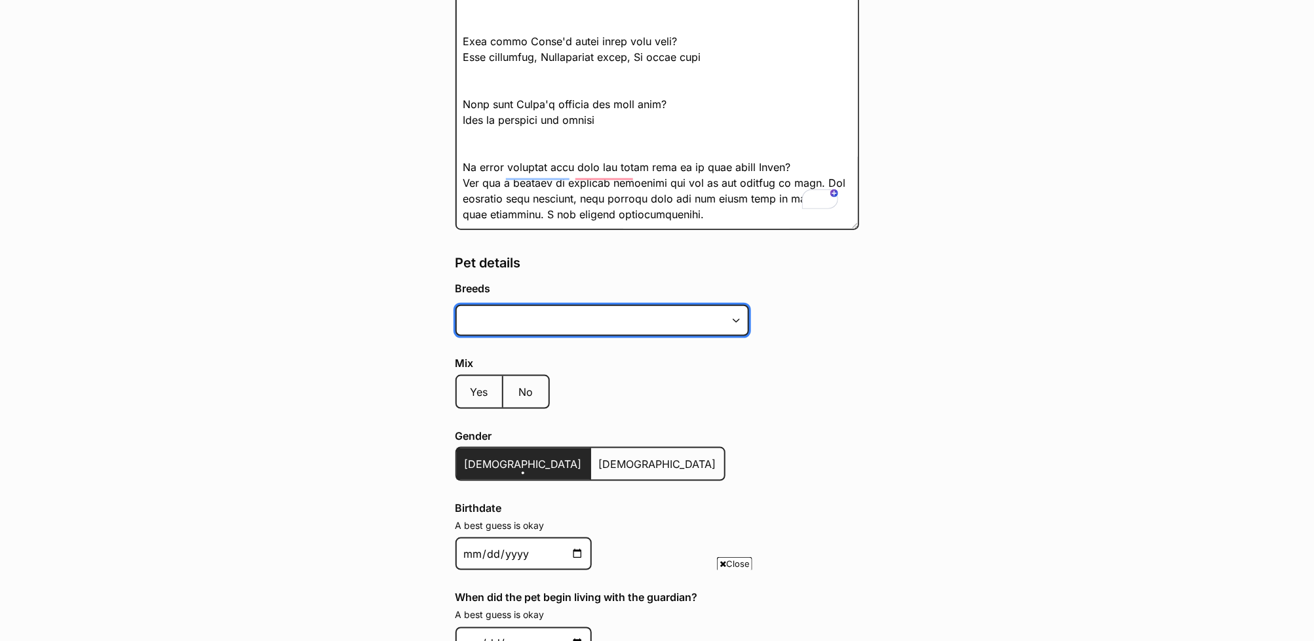
click at [545, 323] on input at bounding box center [602, 320] width 294 height 31
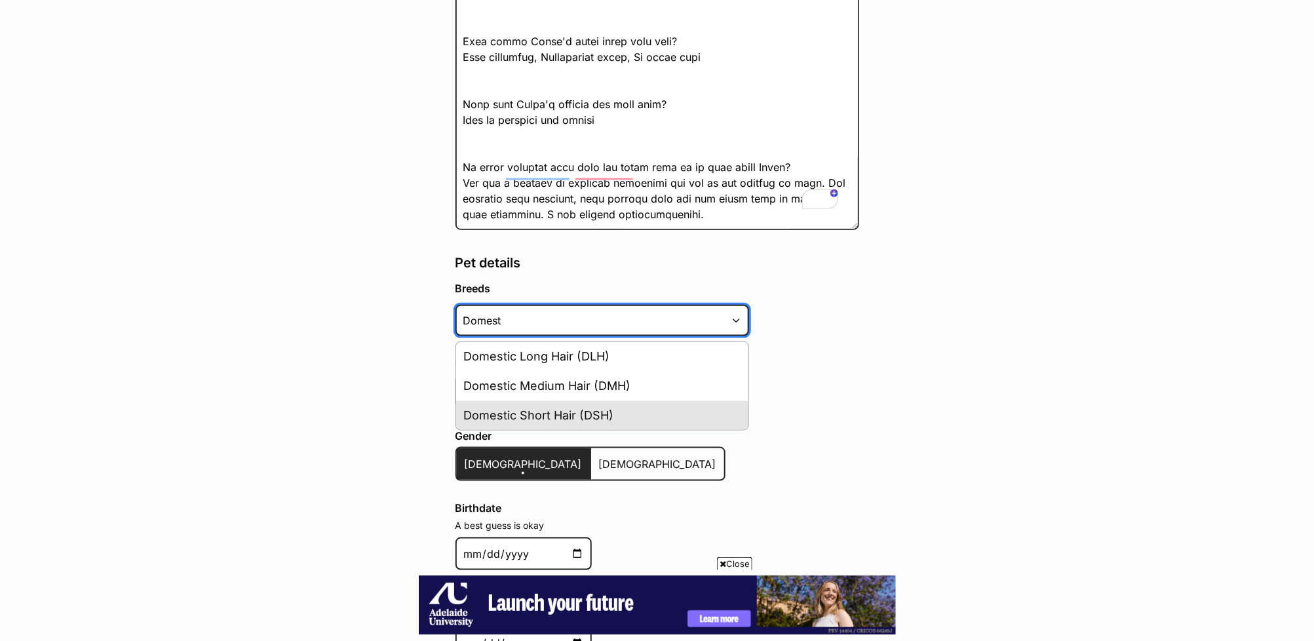
scroll to position [0, 0]
type input "Domest"
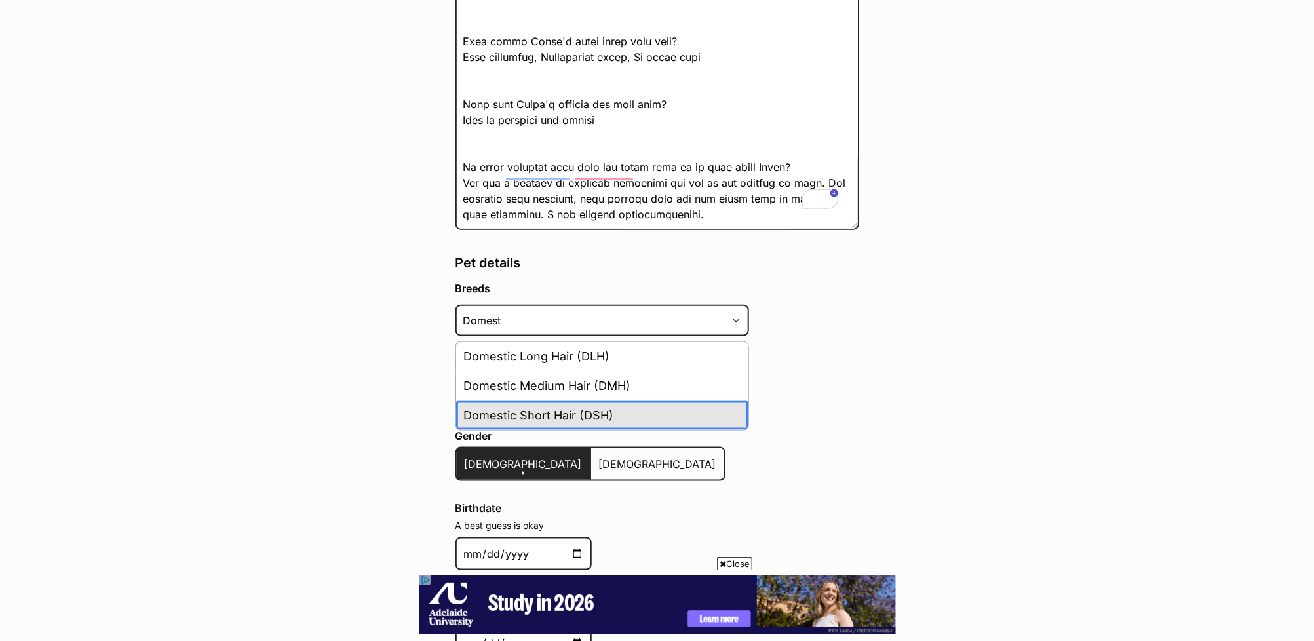
click at [562, 402] on li "Domestic Short Hair (DSH)" at bounding box center [602, 415] width 292 height 29
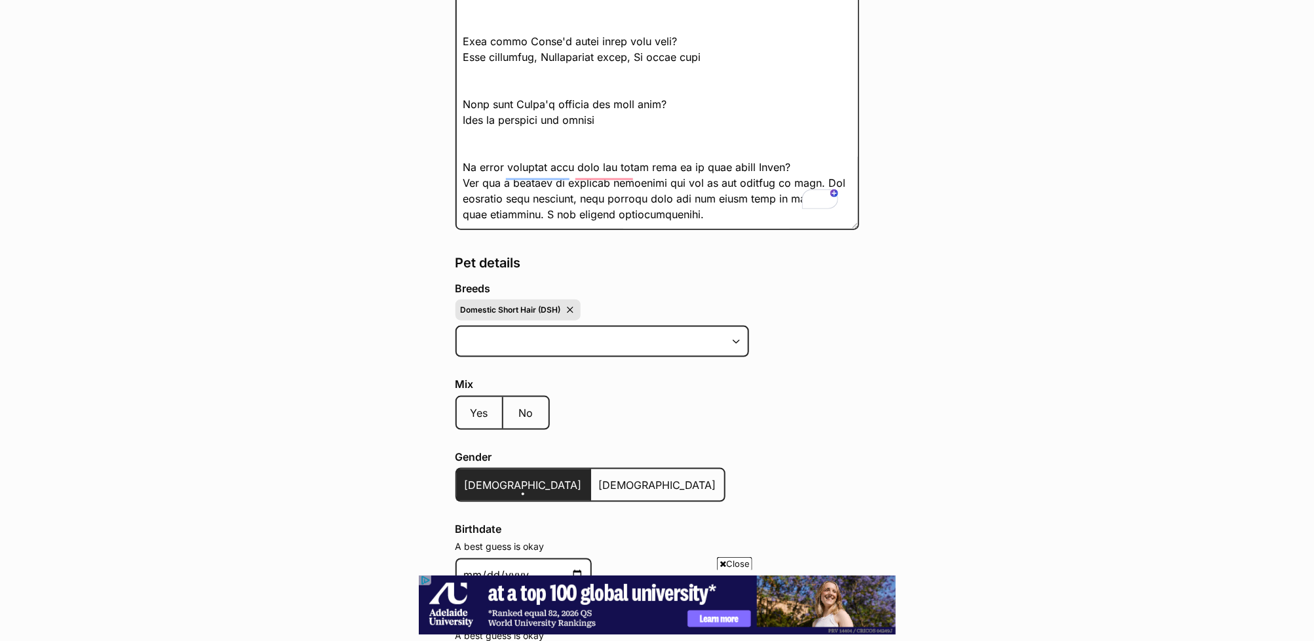
click at [855, 405] on div "Mix Yes No" at bounding box center [657, 406] width 404 height 56
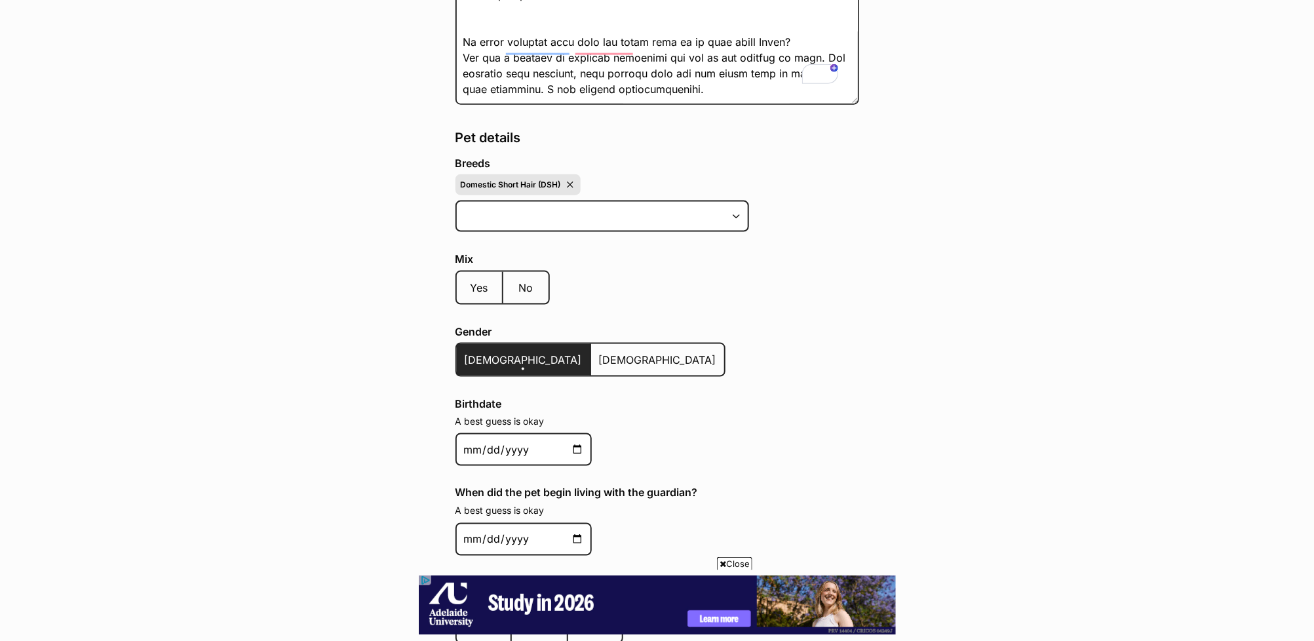
scroll to position [802, 0]
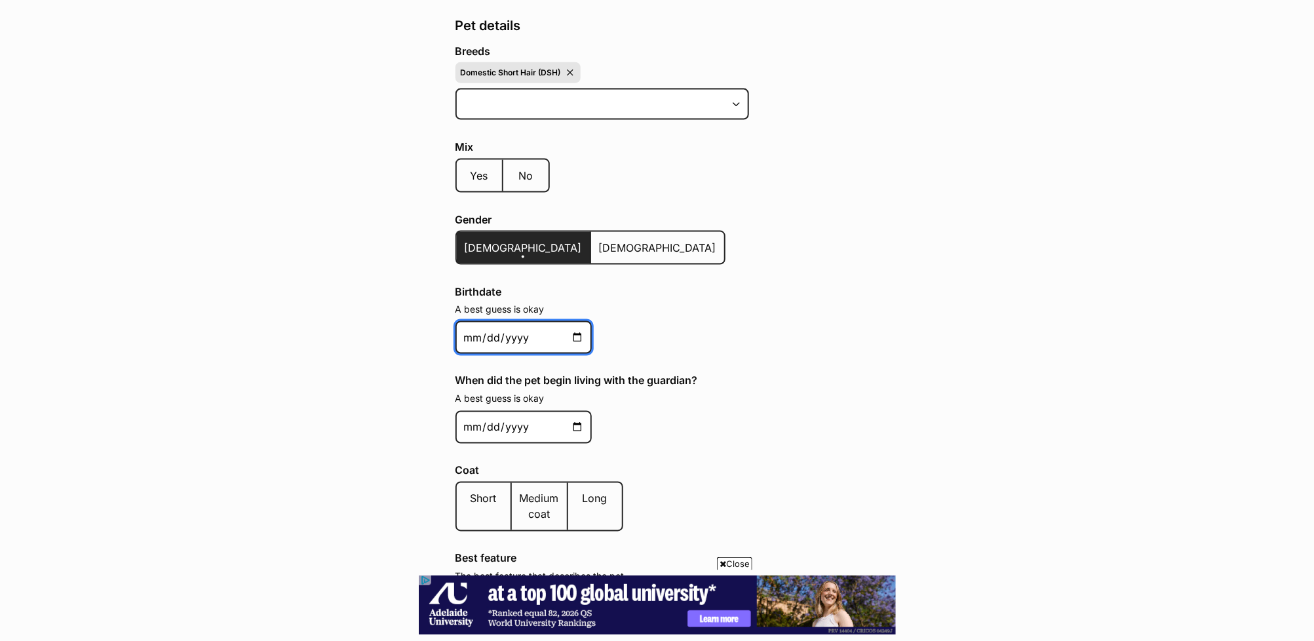
click at [473, 334] on input "Birthdate" at bounding box center [523, 337] width 136 height 33
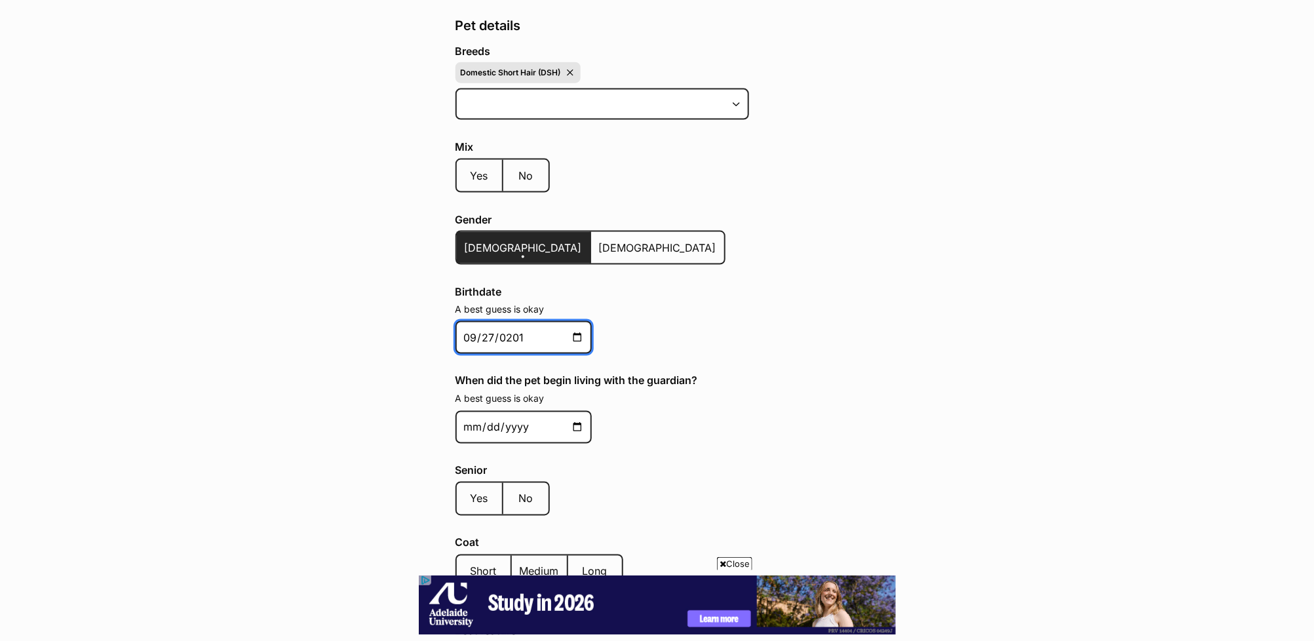
type input "2011-09-27"
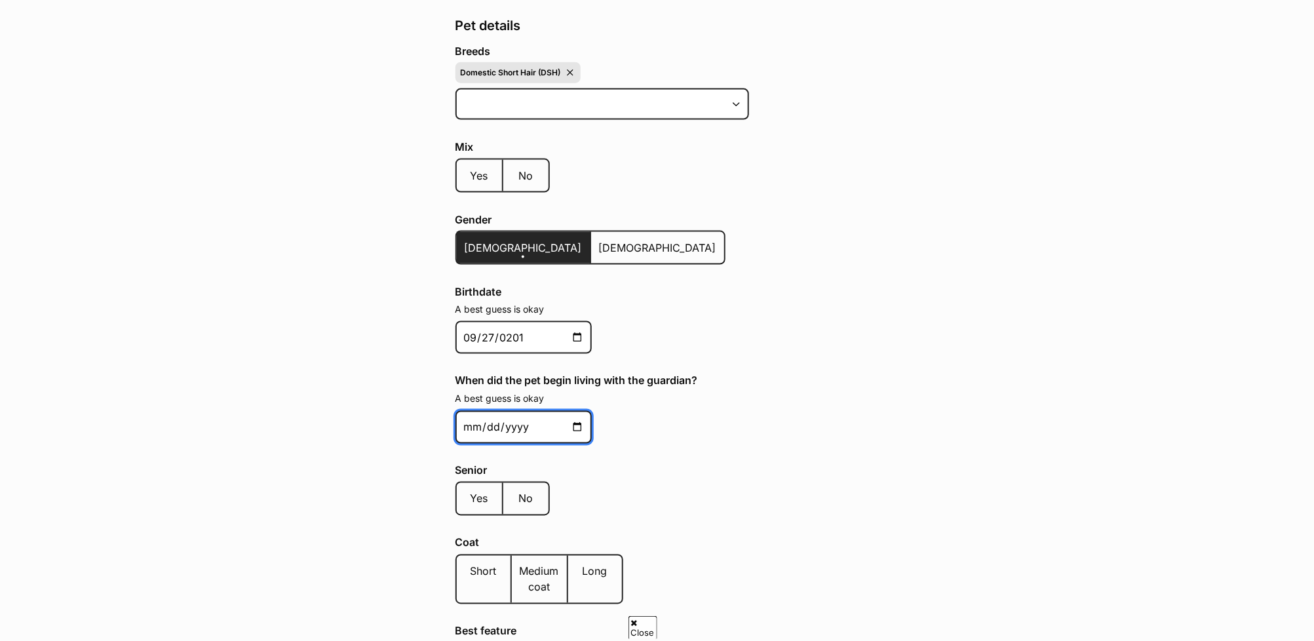
click at [461, 420] on input "When did the pet begin living with the guardian?" at bounding box center [523, 427] width 136 height 33
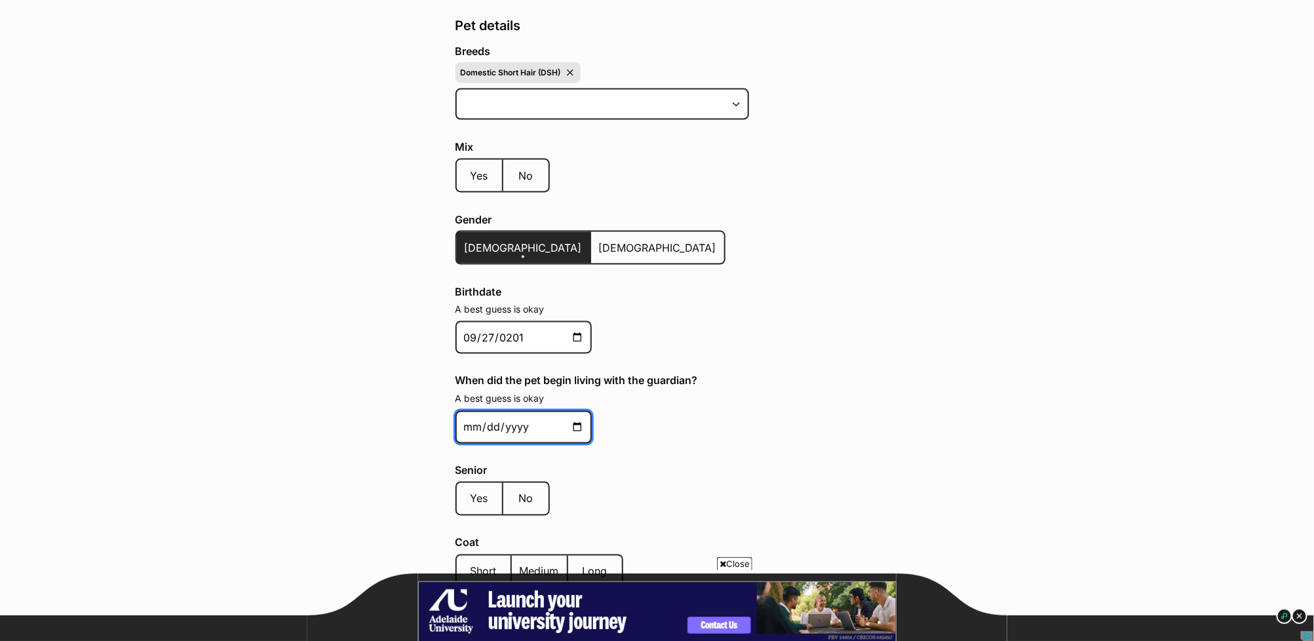
scroll to position [0, 0]
type input "2011-11-27"
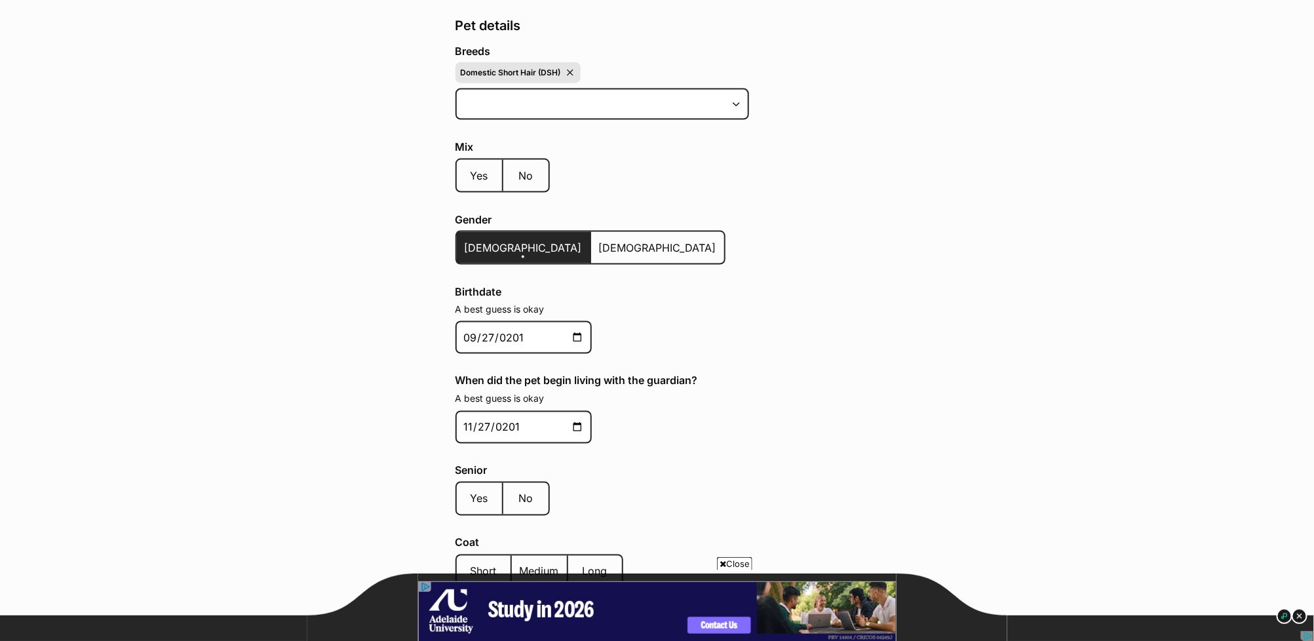
click at [818, 448] on div "Breeds 3 options available. Arrow down to browse or start typing to filter. Dom…" at bounding box center [657, 371] width 404 height 652
click at [477, 492] on span "Yes" at bounding box center [480, 498] width 18 height 13
click at [470, 490] on input "Yes" at bounding box center [470, 490] width 0 height 1
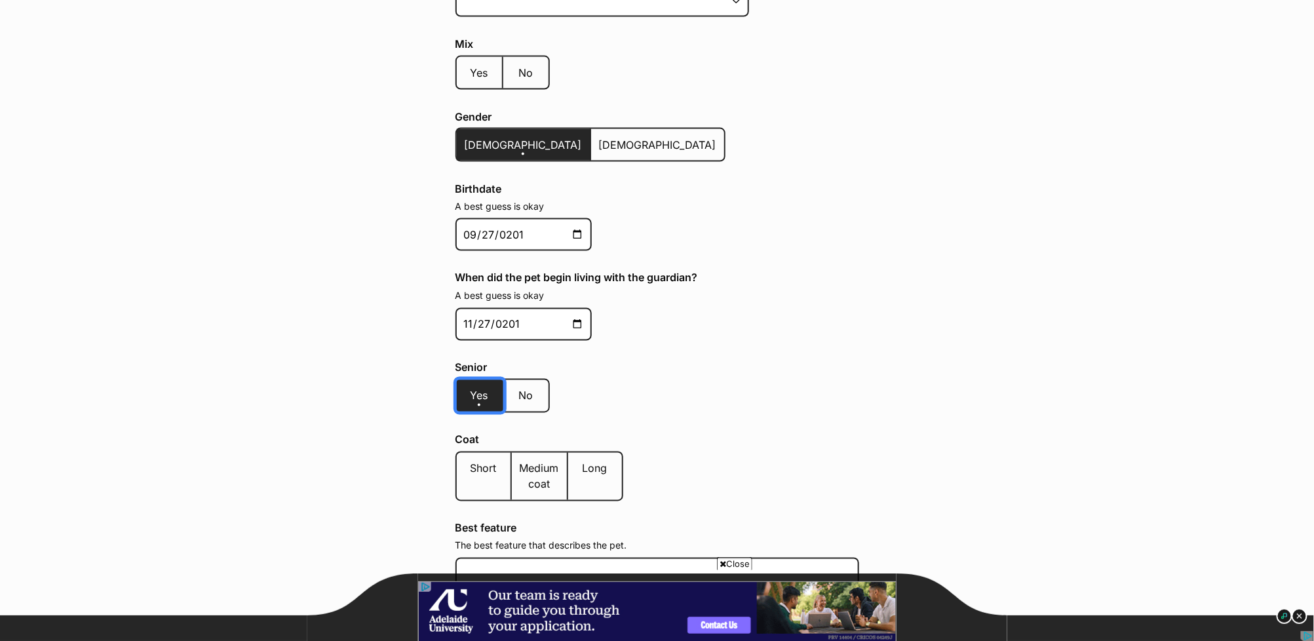
scroll to position [1030, 0]
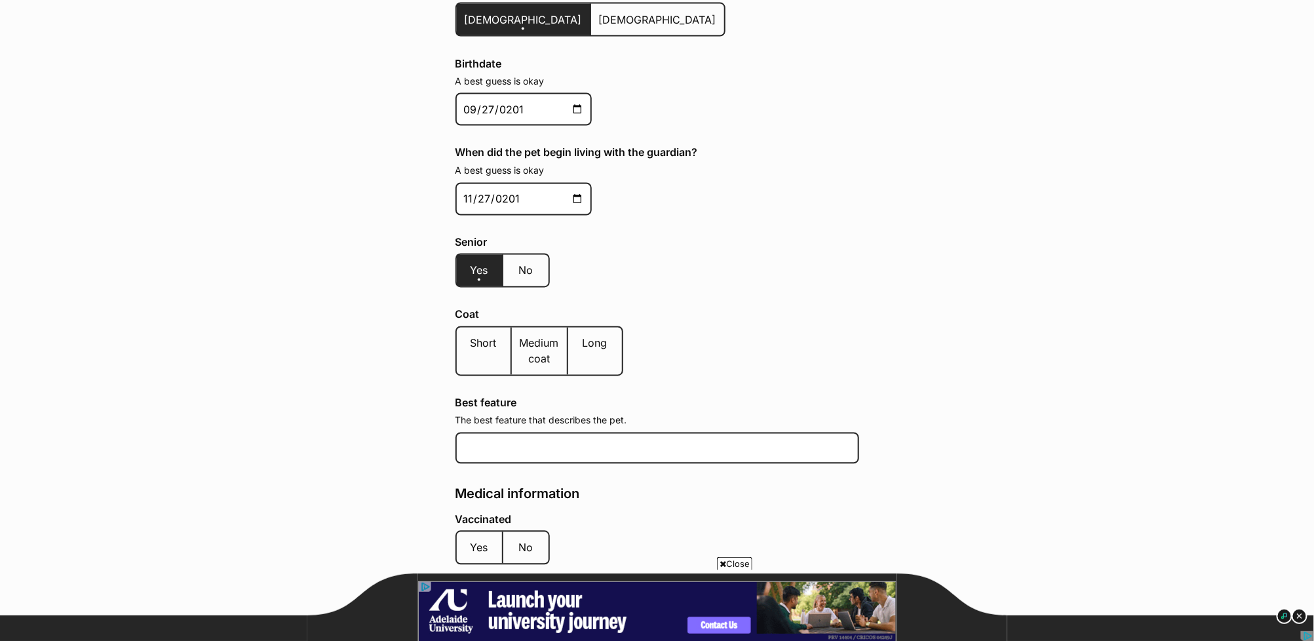
click at [488, 345] on label "Short" at bounding box center [484, 351] width 55 height 47
click at [470, 336] on input "Short" at bounding box center [470, 335] width 0 height 1
click at [744, 356] on div "Coat Short Medium coat Long" at bounding box center [657, 345] width 404 height 72
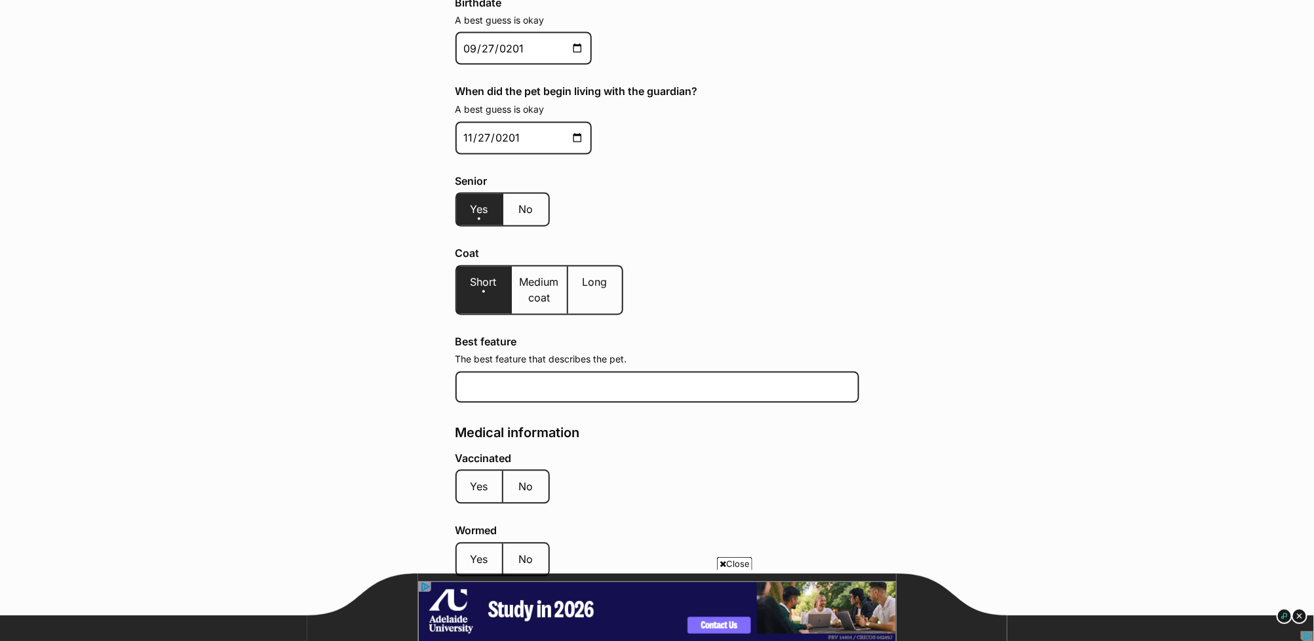
scroll to position [1149, 0]
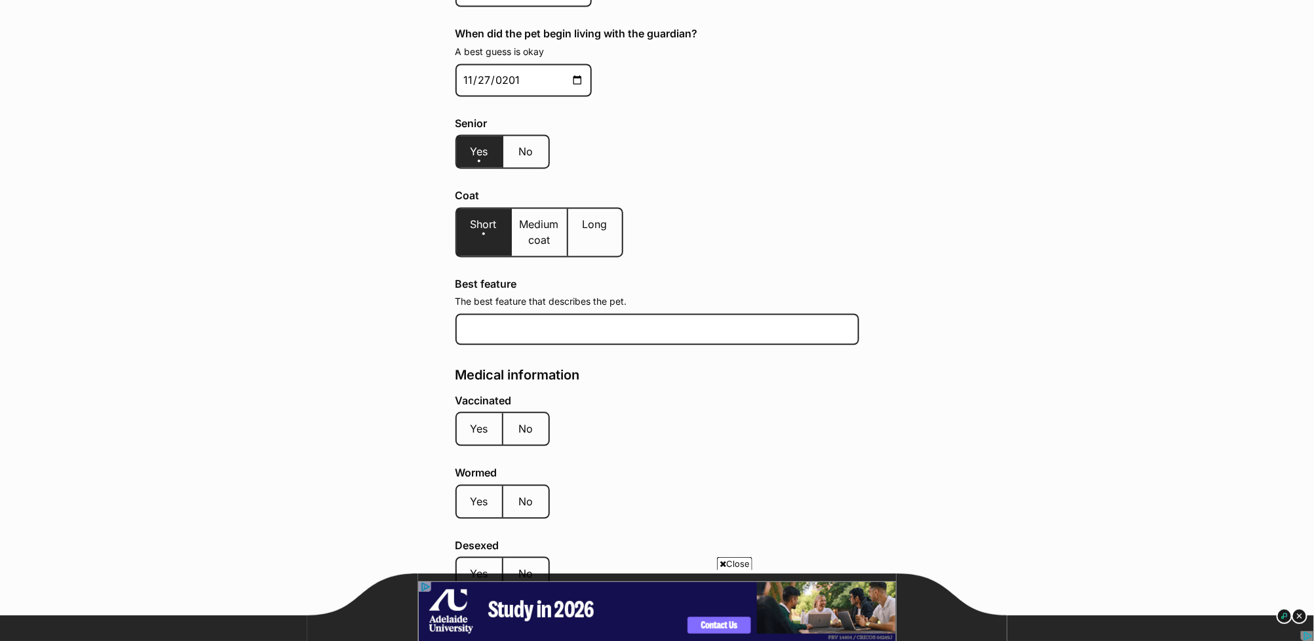
click at [487, 423] on span "Yes" at bounding box center [480, 429] width 18 height 13
click at [470, 421] on input "Yes" at bounding box center [470, 421] width 0 height 1
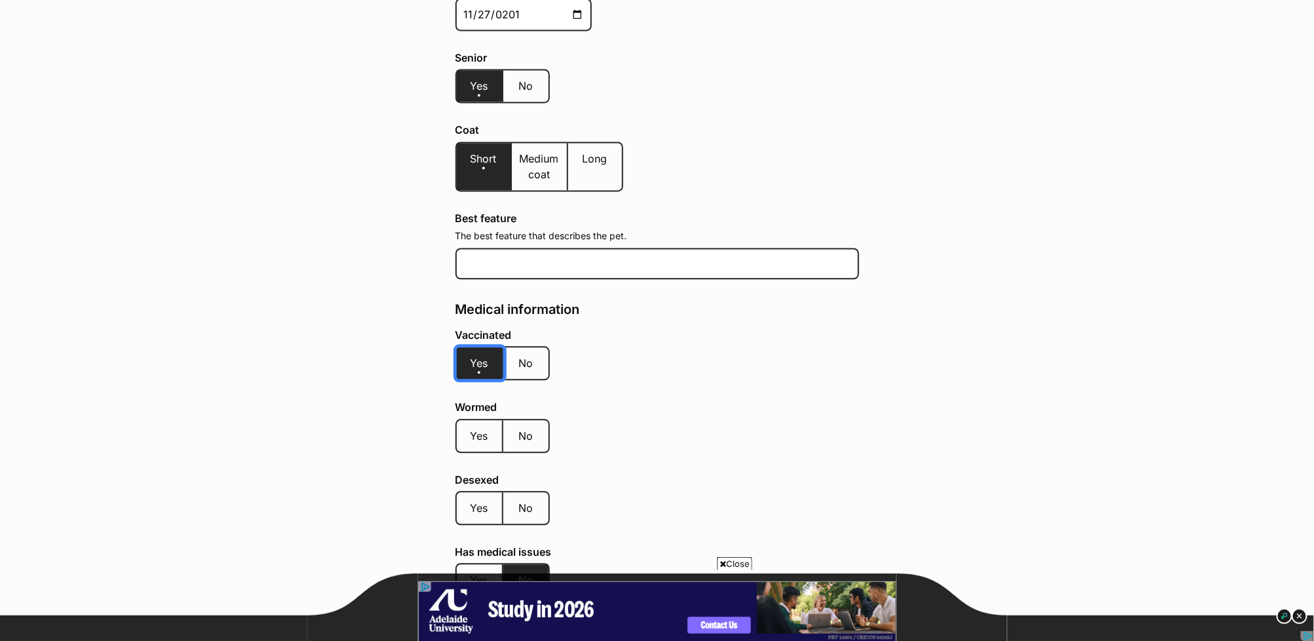
scroll to position [1268, 0]
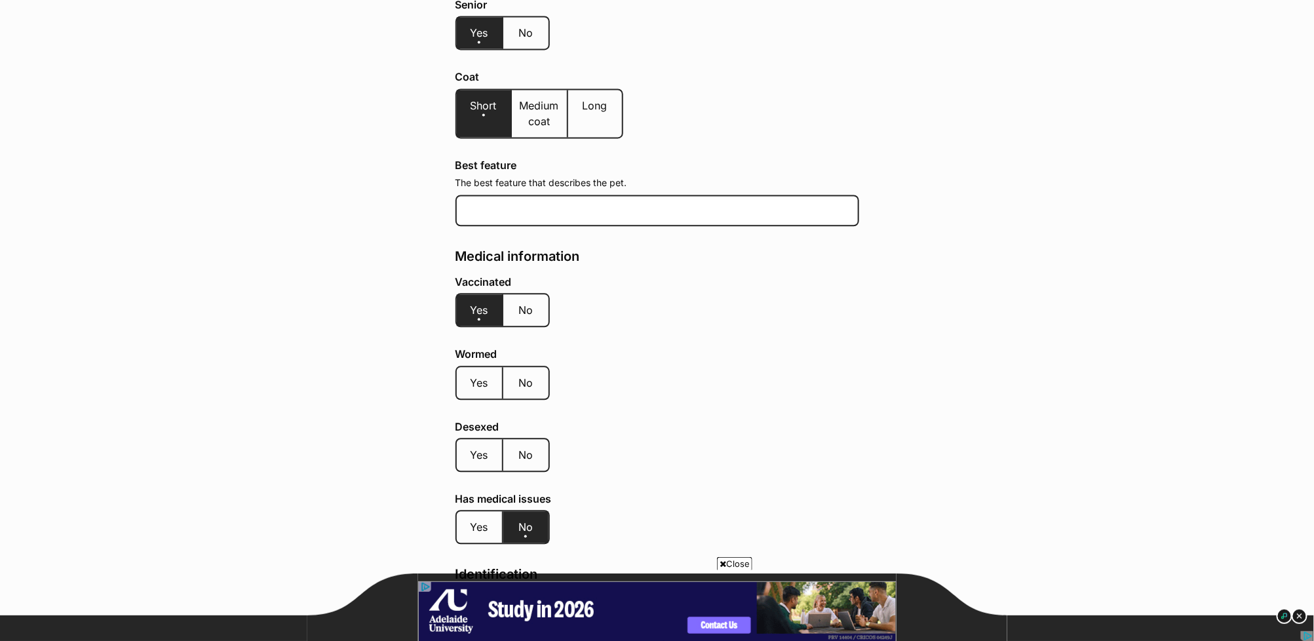
click at [484, 376] on span "Yes" at bounding box center [480, 382] width 18 height 13
click at [470, 374] on input "Yes" at bounding box center [470, 374] width 0 height 1
click at [479, 448] on span "Yes" at bounding box center [480, 454] width 18 height 13
click at [470, 446] on input "Yes" at bounding box center [470, 446] width 0 height 1
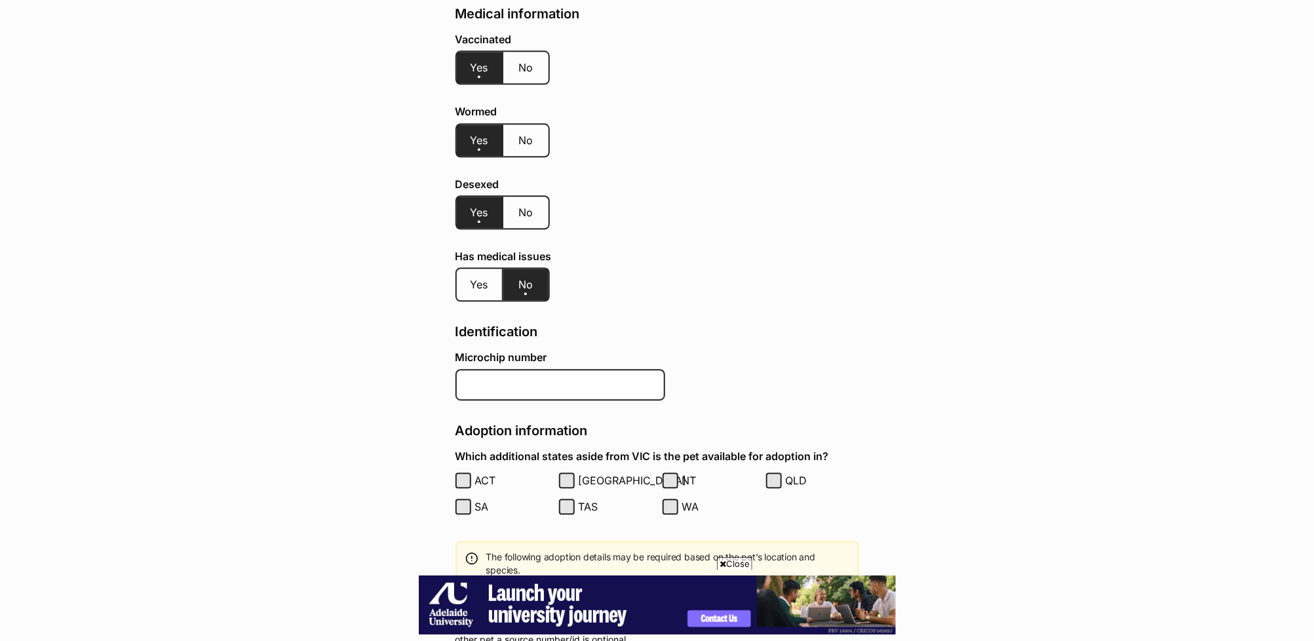
scroll to position [0, 0]
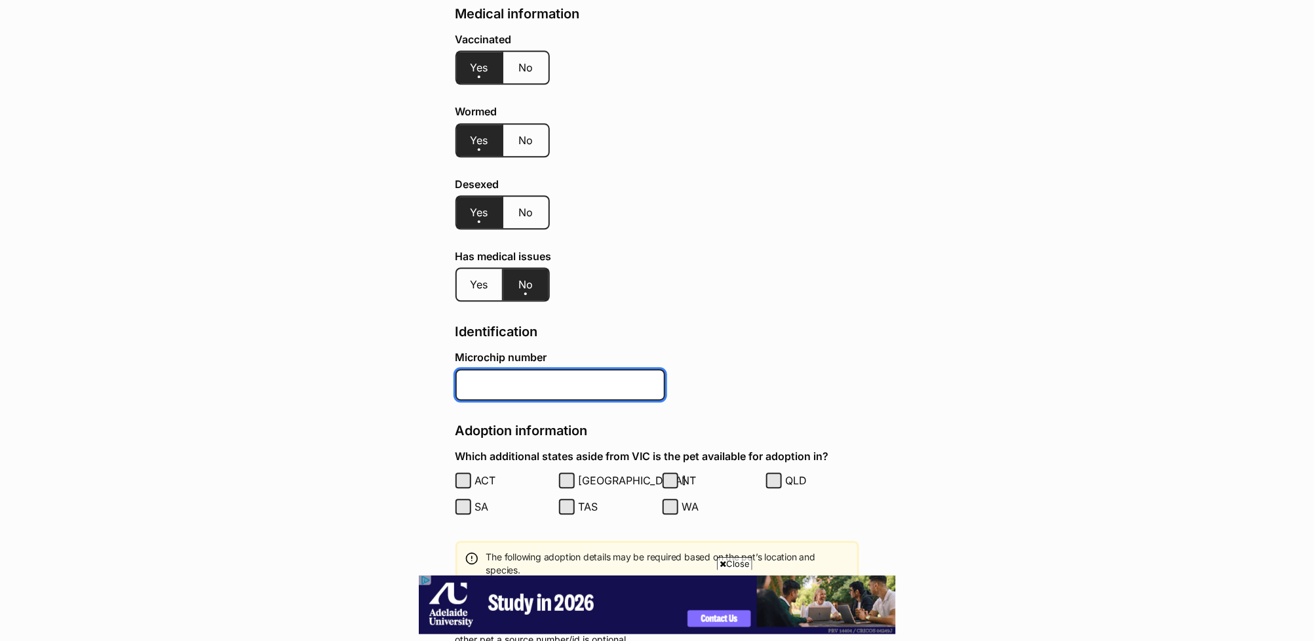
click at [537, 370] on input "Microchip number" at bounding box center [560, 384] width 210 height 31
paste input "956000002482255"
type input "956000002482255"
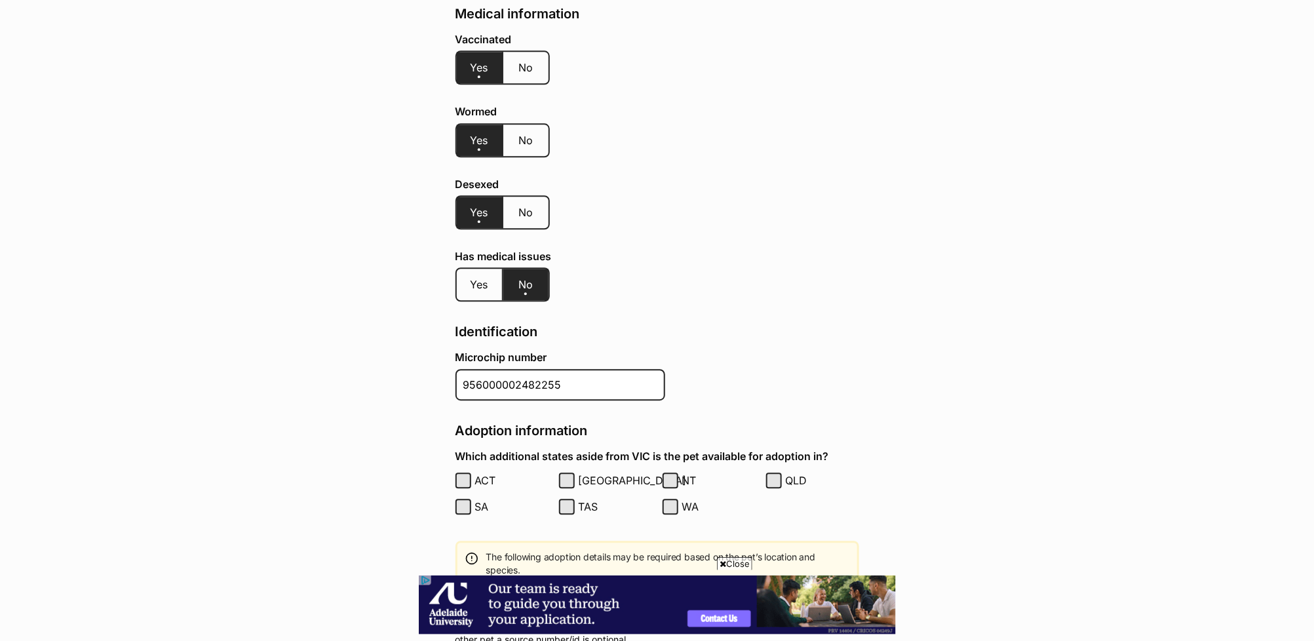
click at [962, 381] on main "All cases / Sasha / Add a pet Add a pet About this pet Name (required) Sasha Sp…" at bounding box center [657, 220] width 1314 height 3163
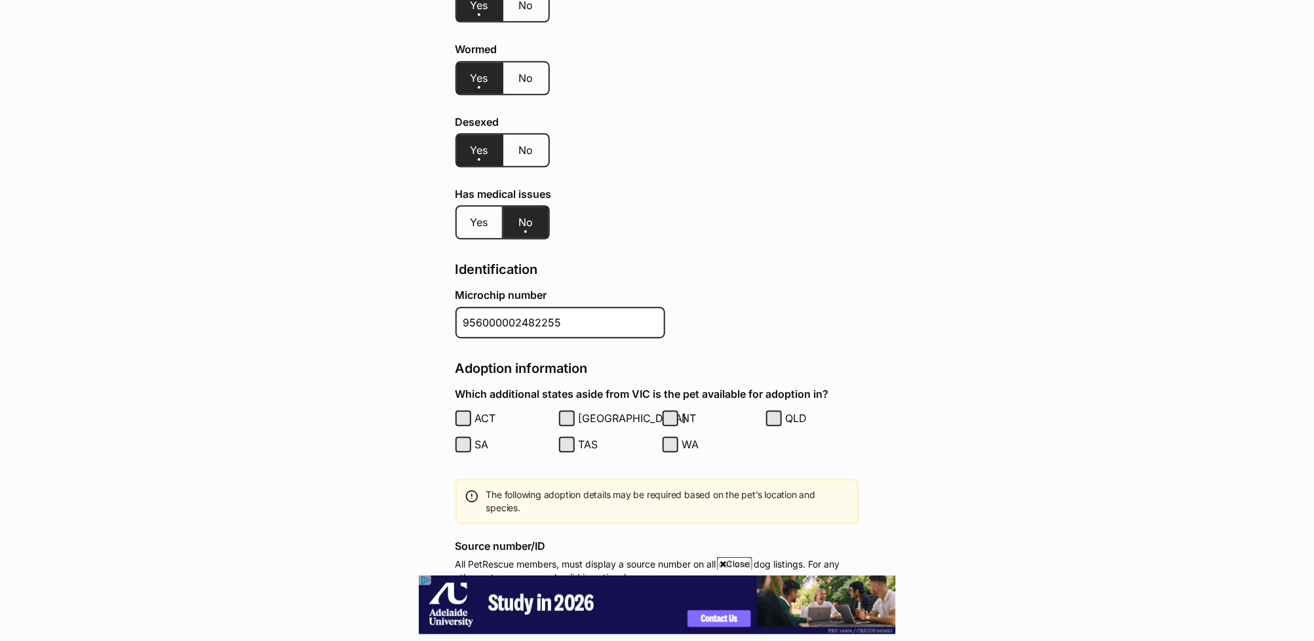
scroll to position [1748, 0]
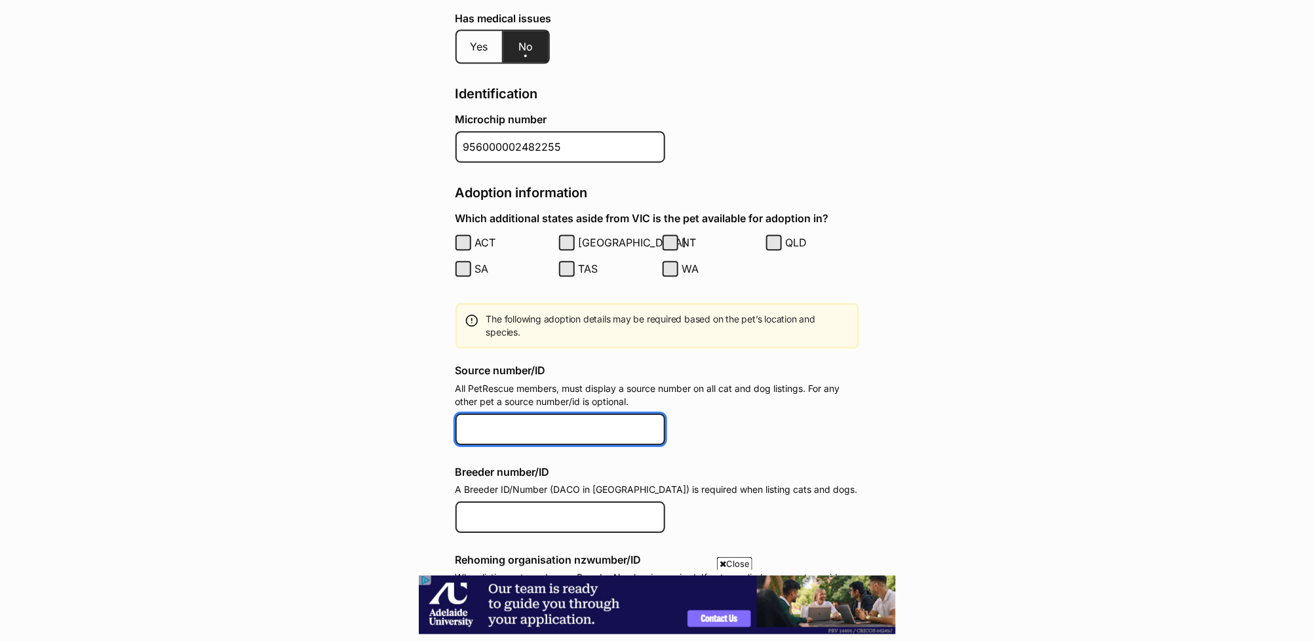
click at [518, 415] on input "Source number/ID" at bounding box center [560, 429] width 210 height 31
paste input "EE291376"
type input "EE291376"
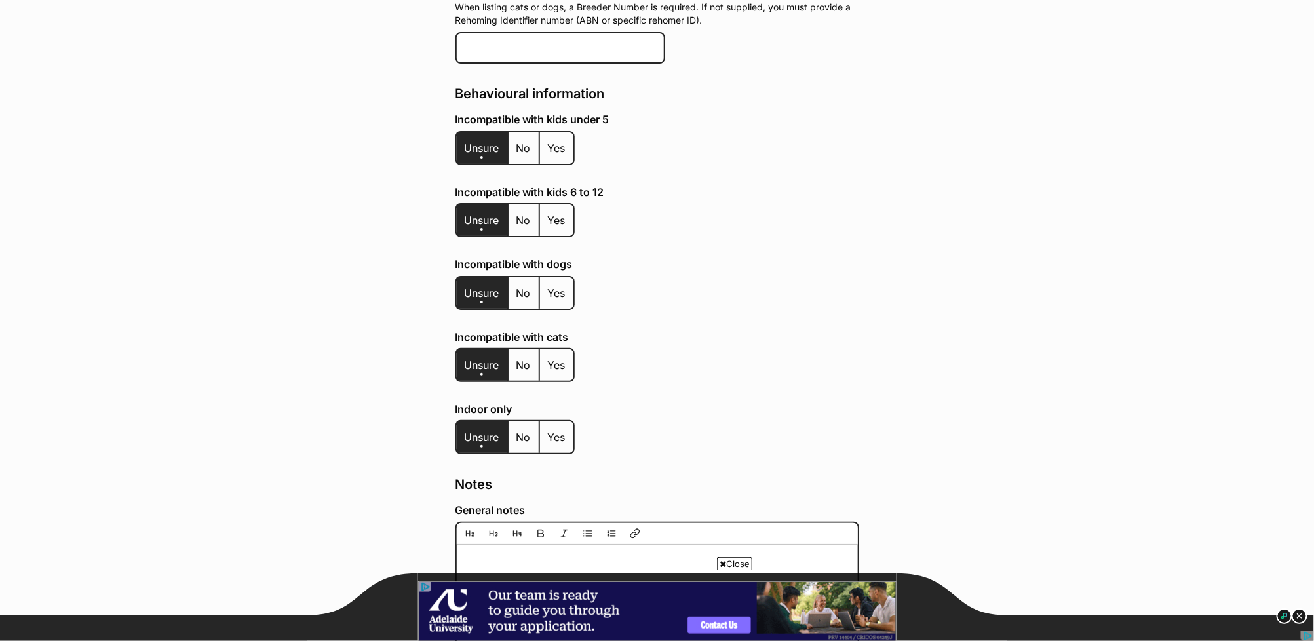
scroll to position [2358, 0]
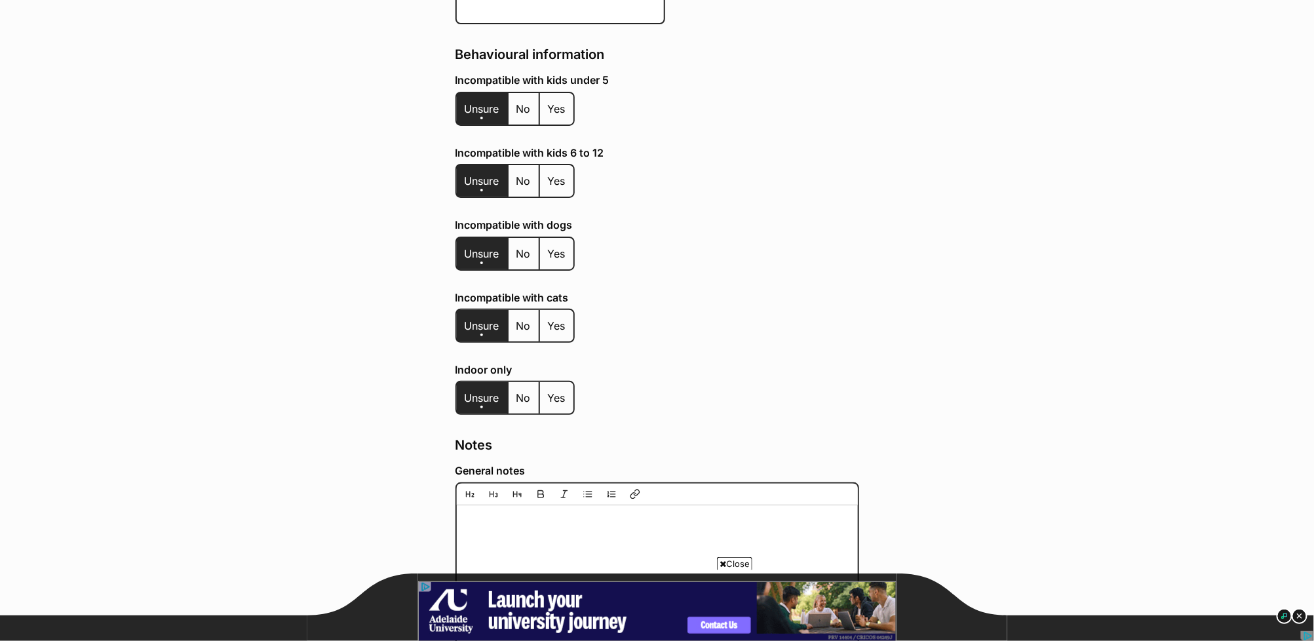
click at [567, 310] on label "Yes" at bounding box center [556, 325] width 33 height 31
click at [547, 317] on input "Yes" at bounding box center [547, 317] width 0 height 1
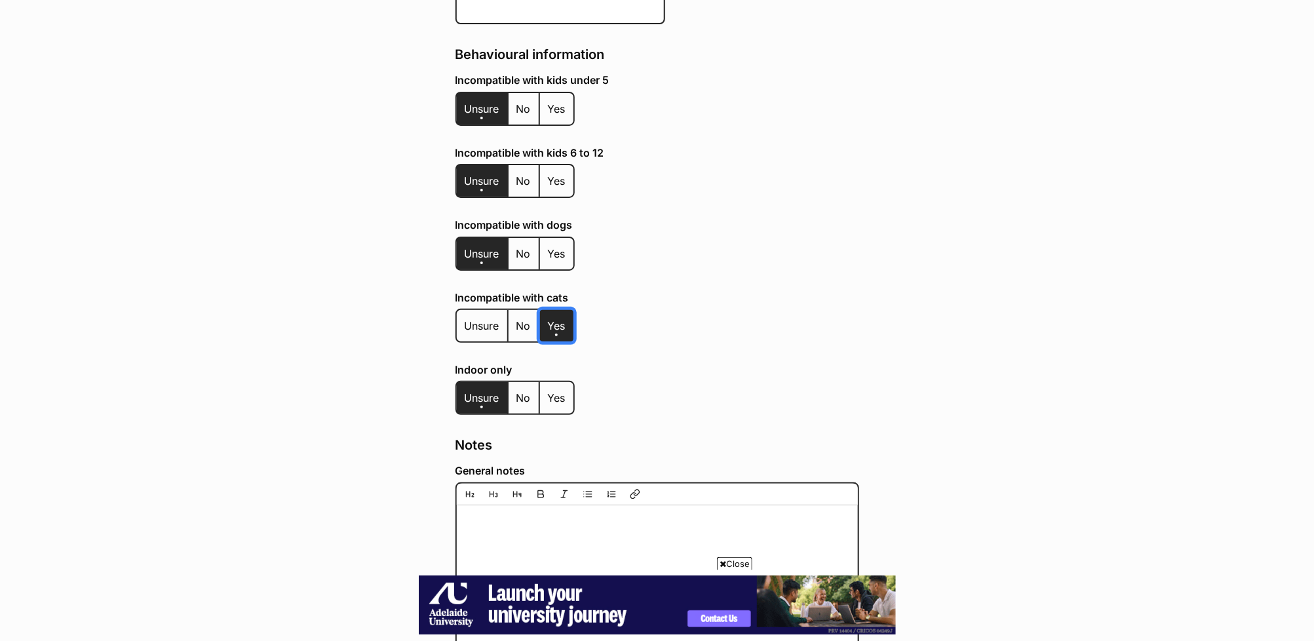
scroll to position [0, 0]
click at [555, 246] on div "Incompatible with dogs Unsure No Yes" at bounding box center [657, 247] width 404 height 56
click at [556, 247] on span "Yes" at bounding box center [557, 253] width 18 height 13
click at [547, 245] on input "Yes" at bounding box center [547, 245] width 0 height 1
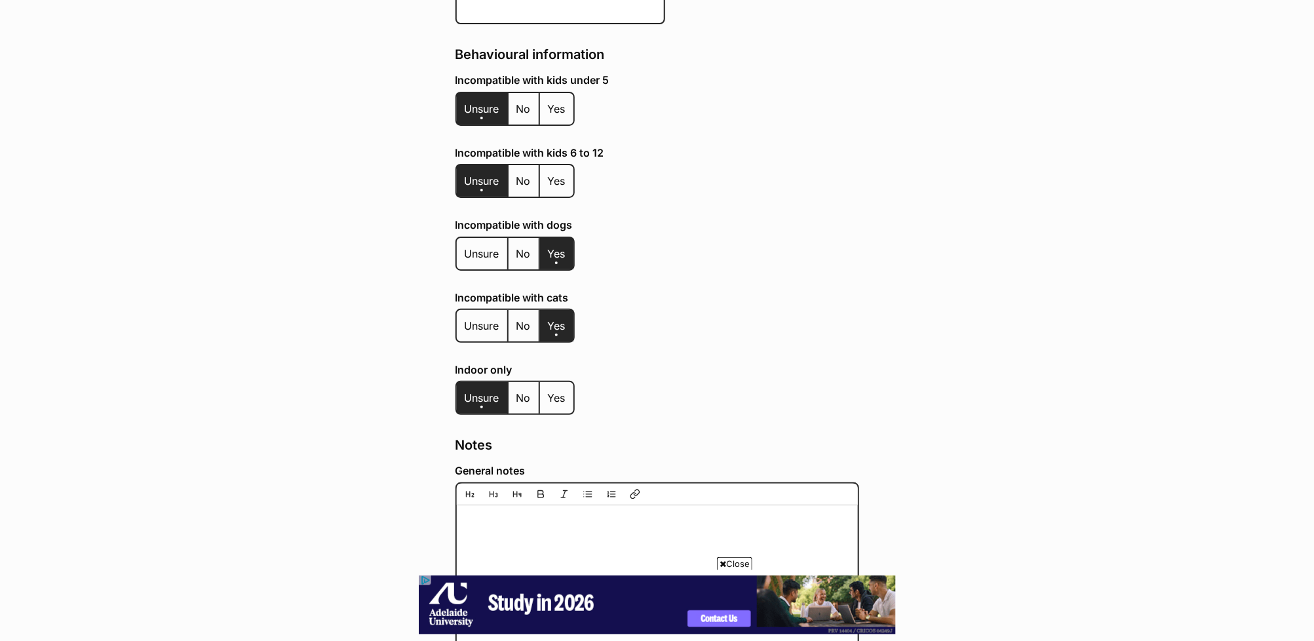
click at [720, 292] on div "Incompatible with cats Unsure No Yes" at bounding box center [657, 320] width 404 height 56
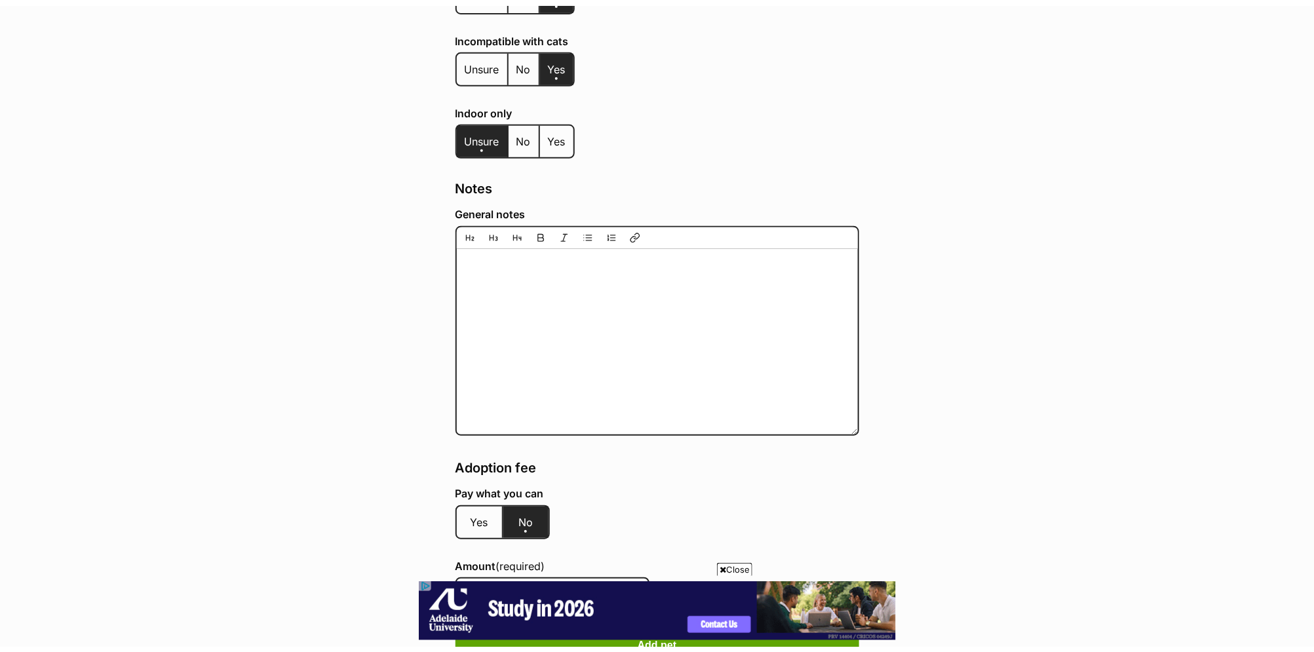
scroll to position [2727, 0]
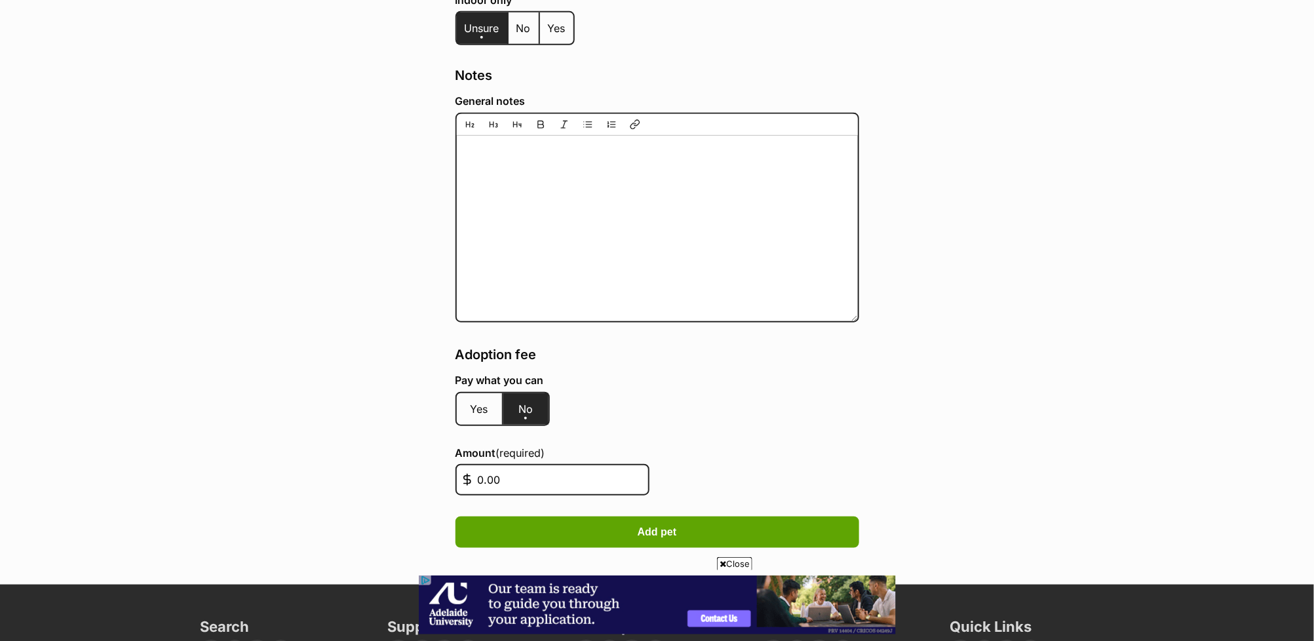
click at [480, 393] on label "Yes" at bounding box center [480, 408] width 47 height 31
click at [470, 400] on input "Yes" at bounding box center [470, 400] width 0 height 1
click at [701, 389] on div "Pay what you can Yes No" at bounding box center [657, 402] width 404 height 56
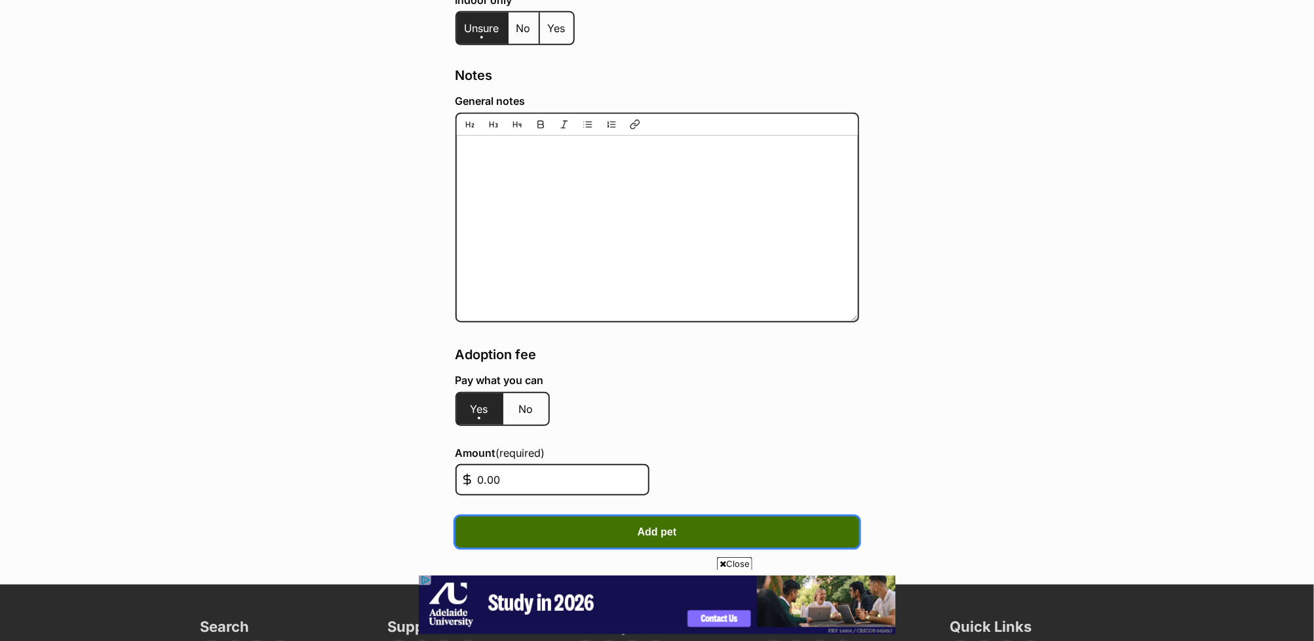
click at [720, 516] on button "Add pet" at bounding box center [657, 531] width 404 height 31
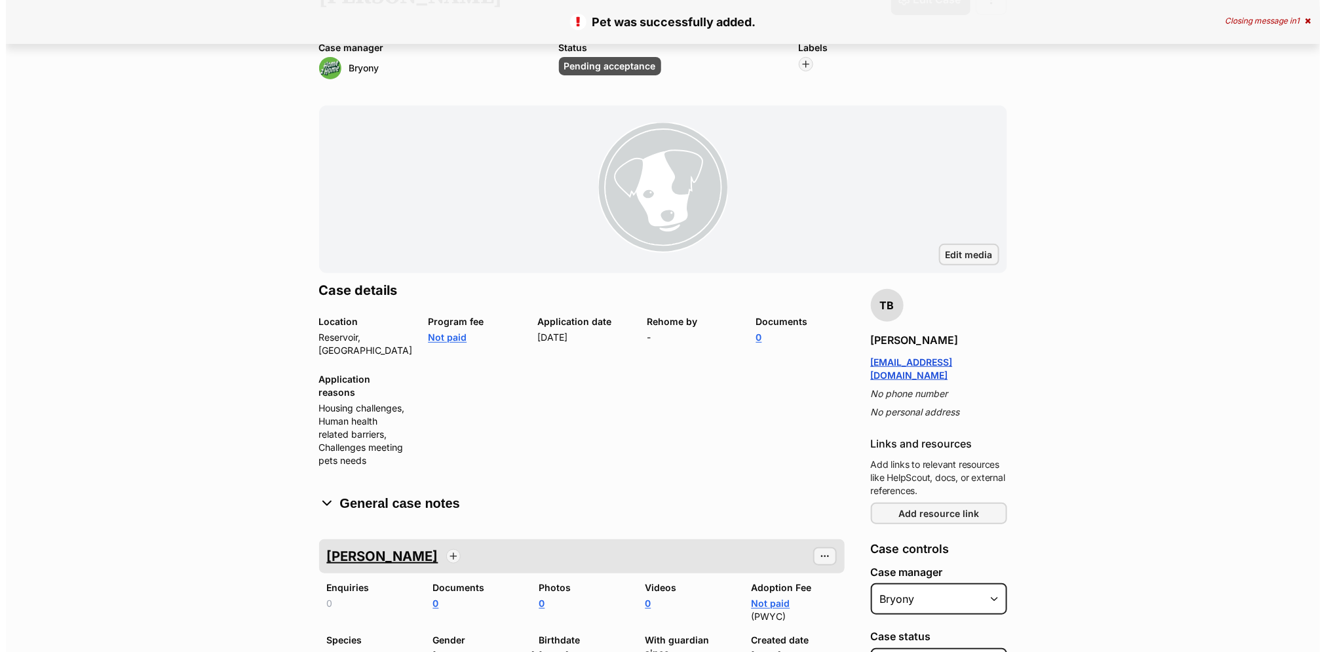
scroll to position [219, 0]
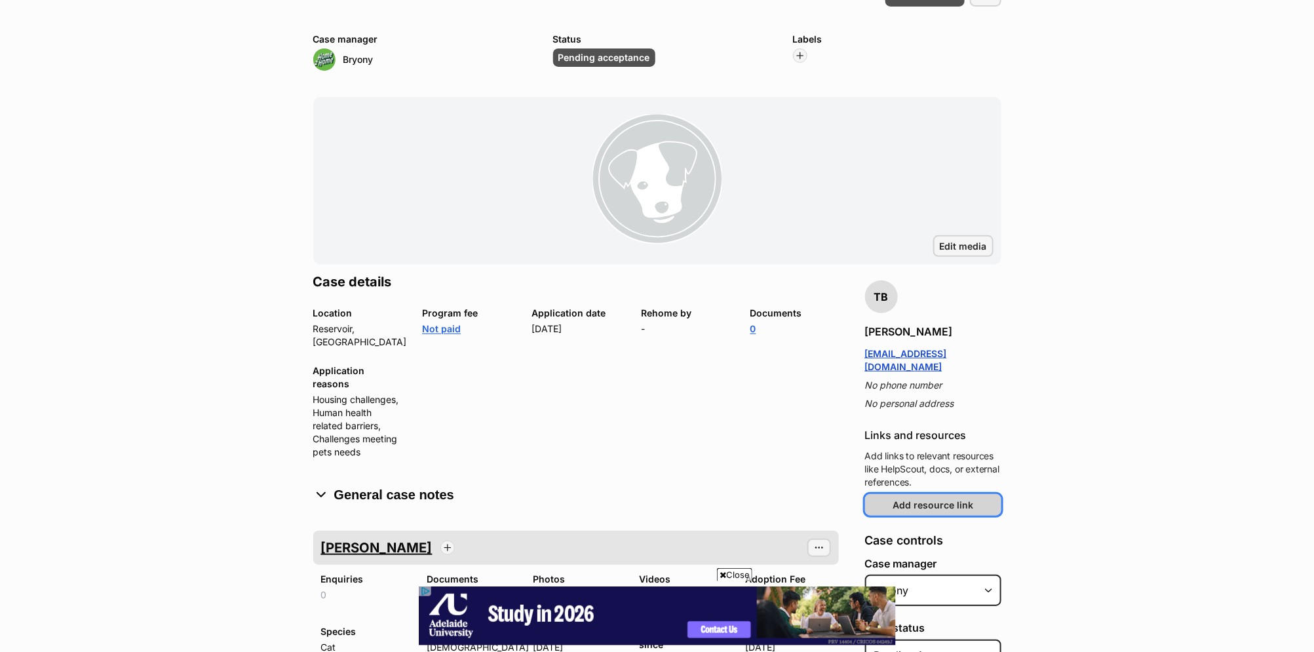
click at [942, 498] on span "Add resource link" at bounding box center [933, 505] width 81 height 14
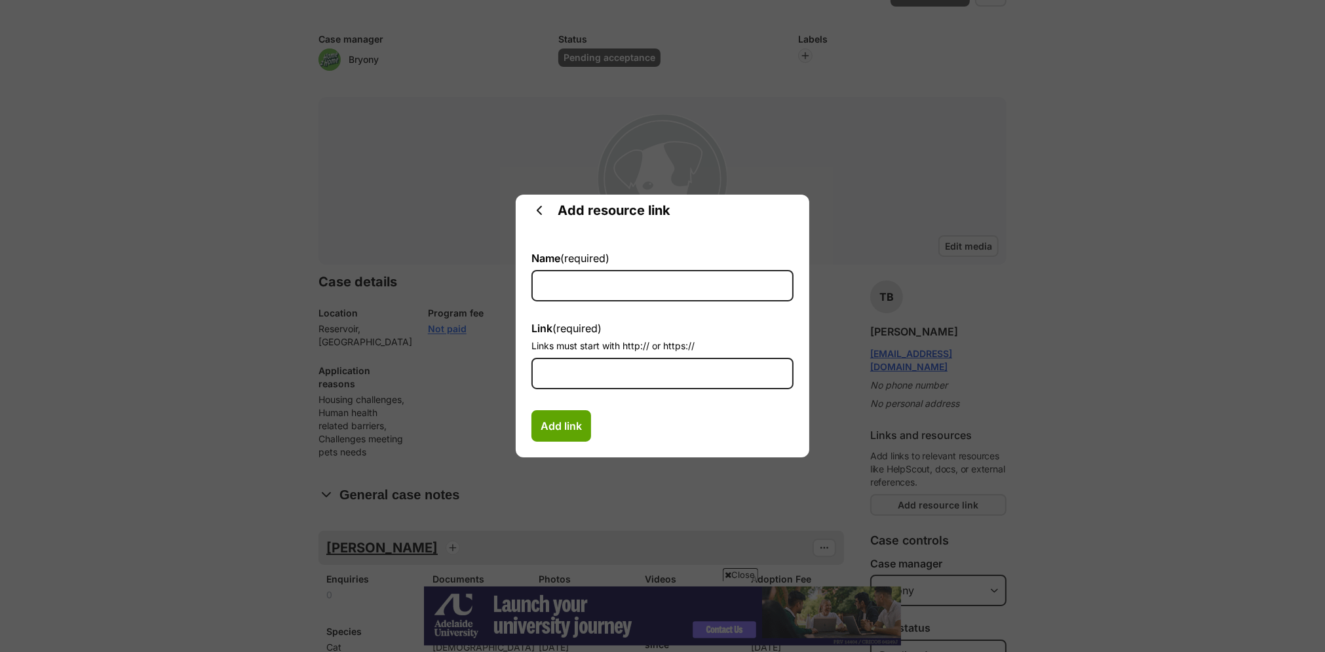
scroll to position [0, 0]
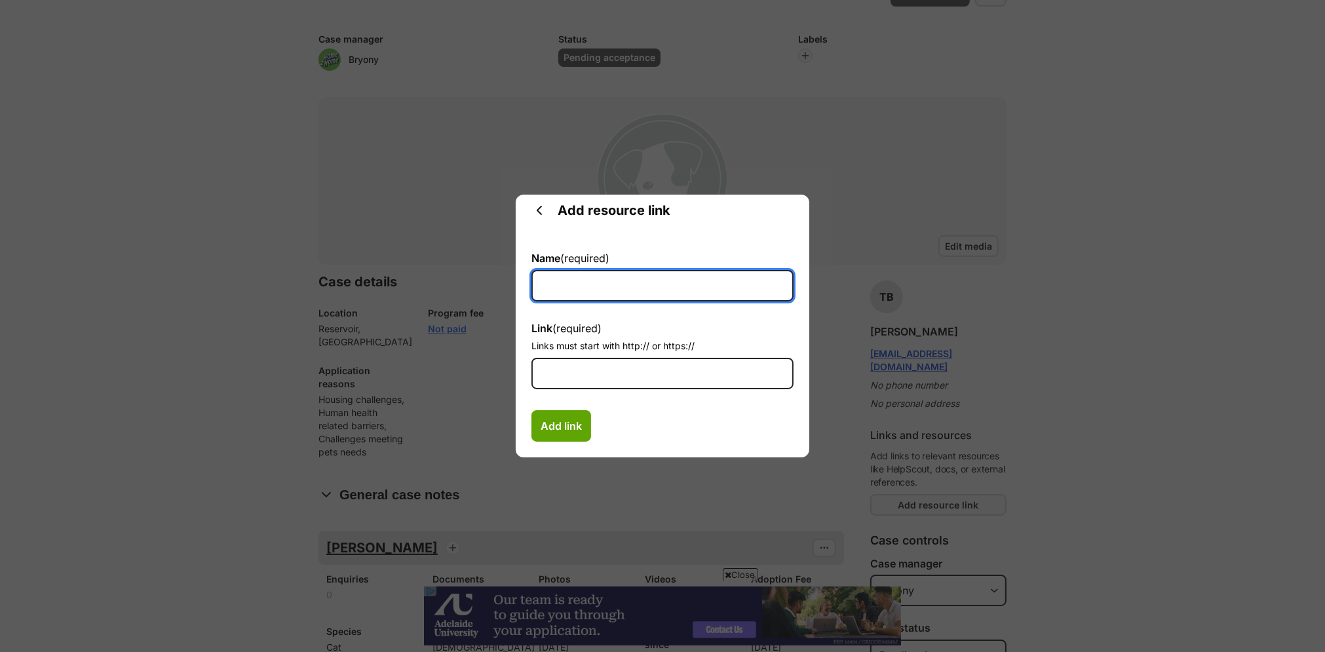
click at [600, 295] on input "Name (required)" at bounding box center [662, 285] width 262 height 31
type input "HS - PWYC H2H Application for [PERSON_NAME]"
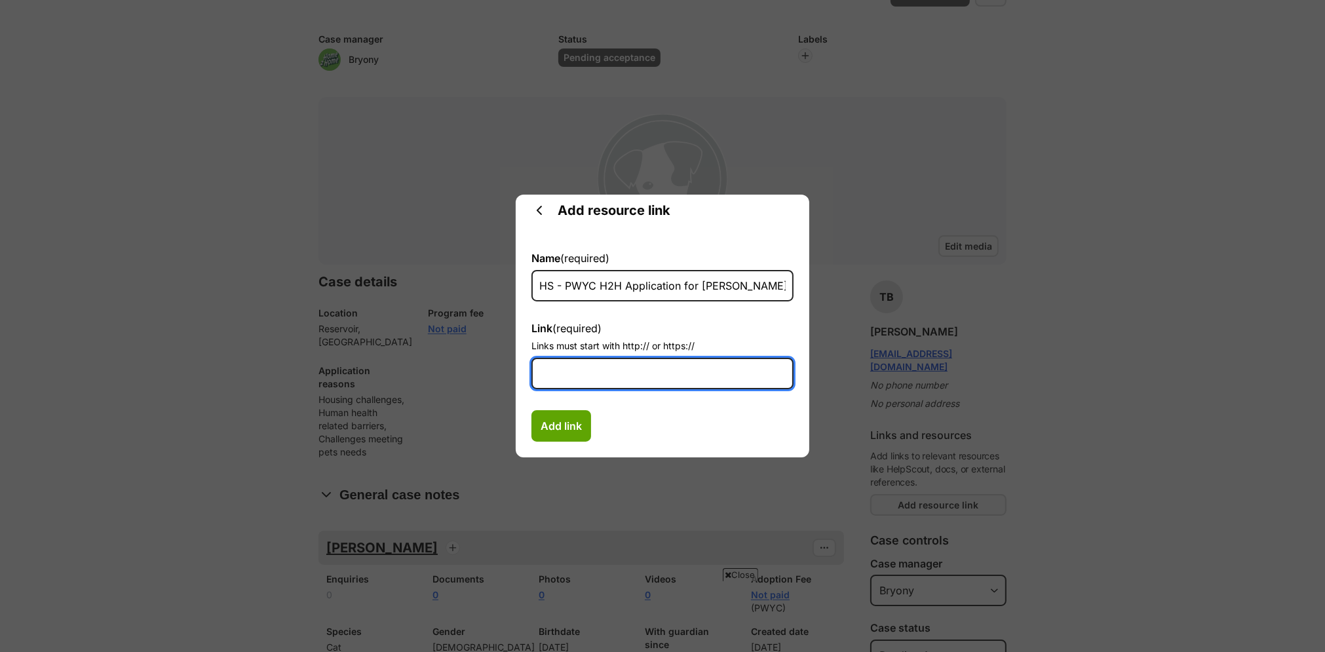
click at [647, 375] on input "Link (required)" at bounding box center [662, 373] width 262 height 31
paste input "https://secure.helpscout.net/conversation/3084855184"
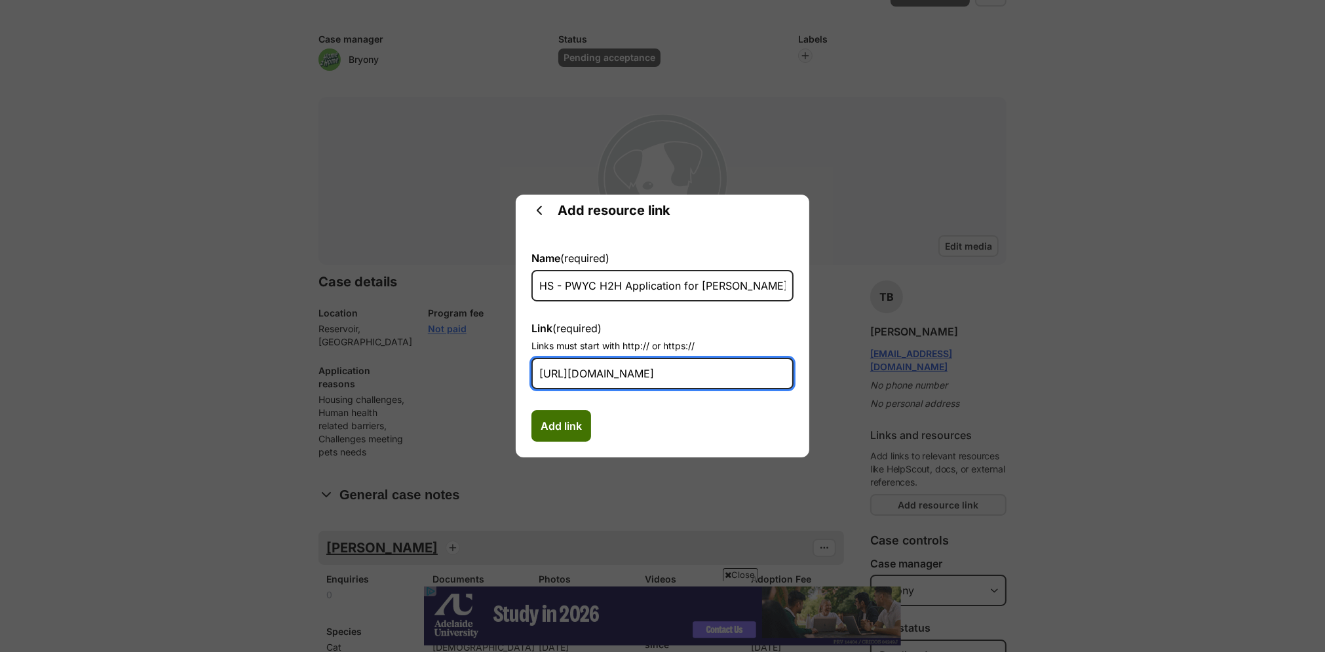
type input "https://secure.helpscout.net/conversation/3084855184"
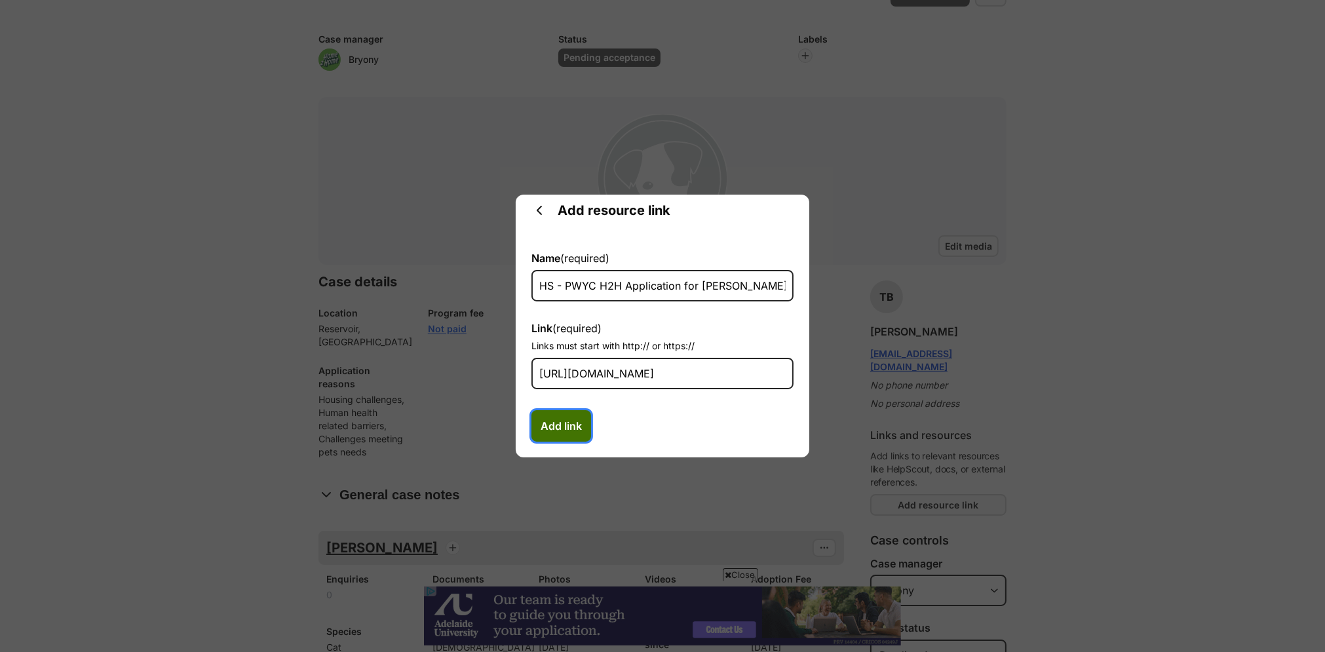
click at [550, 424] on span "Add link" at bounding box center [561, 426] width 41 height 16
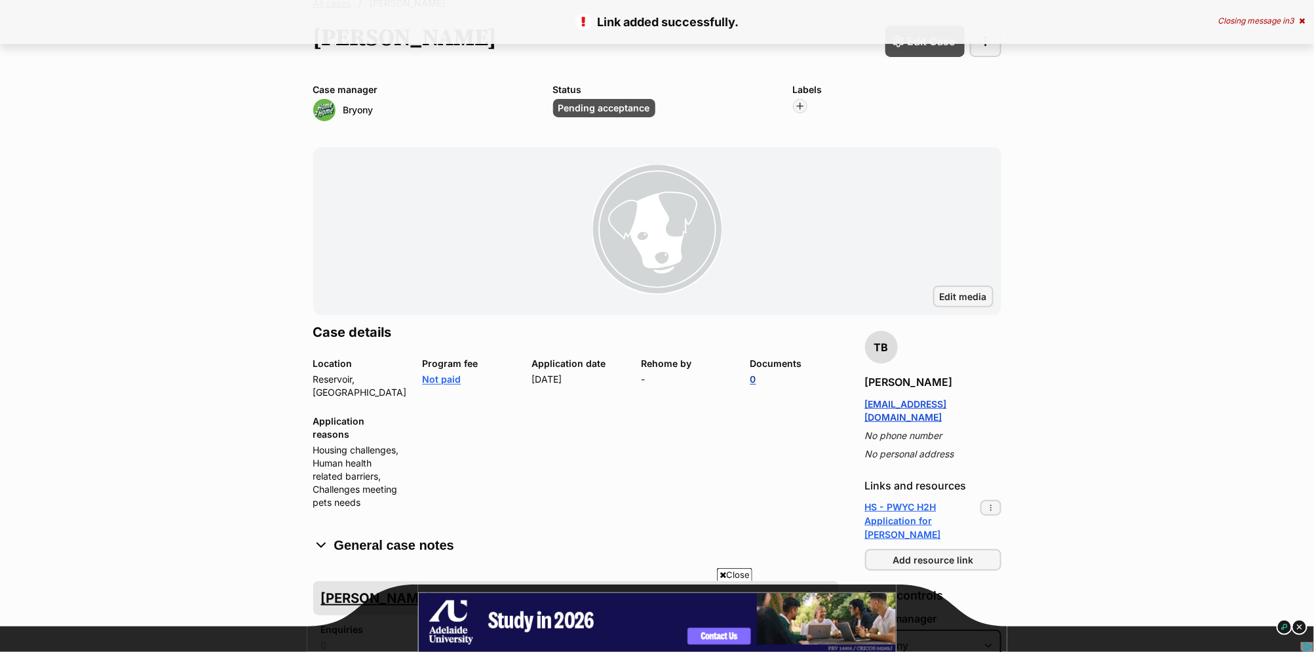
click at [754, 377] on link "0" at bounding box center [753, 379] width 6 height 11
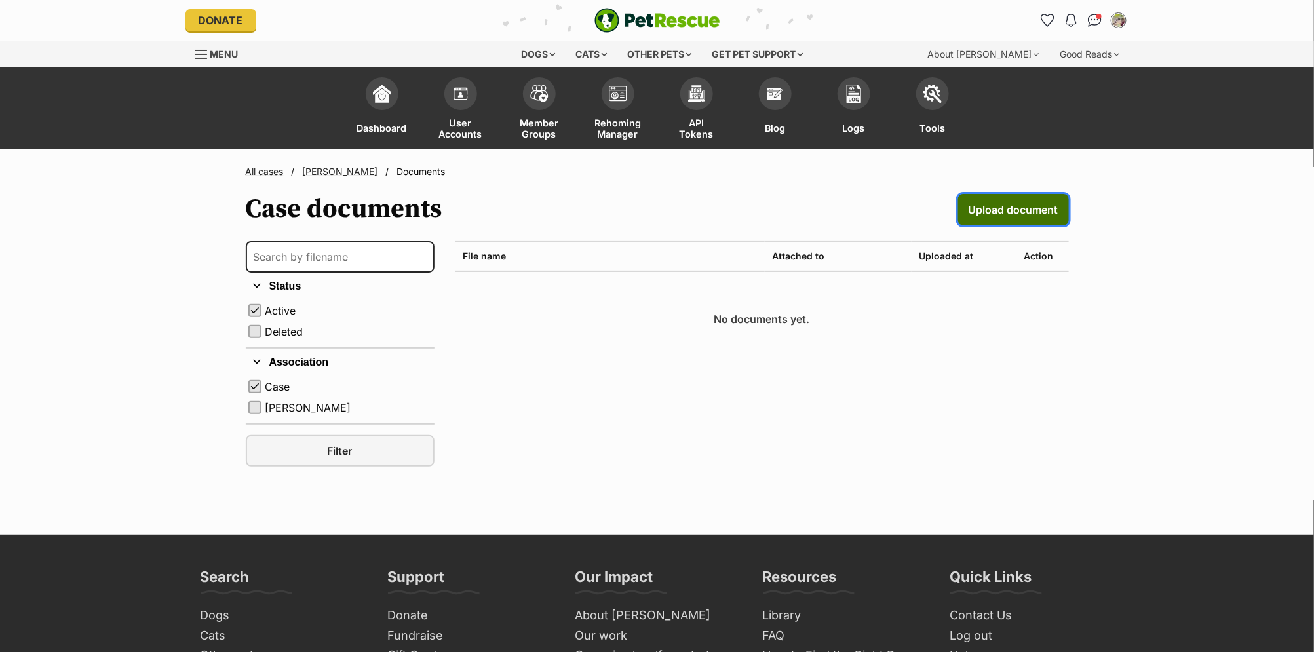
click at [1026, 223] on link "Upload document" at bounding box center [1013, 209] width 111 height 31
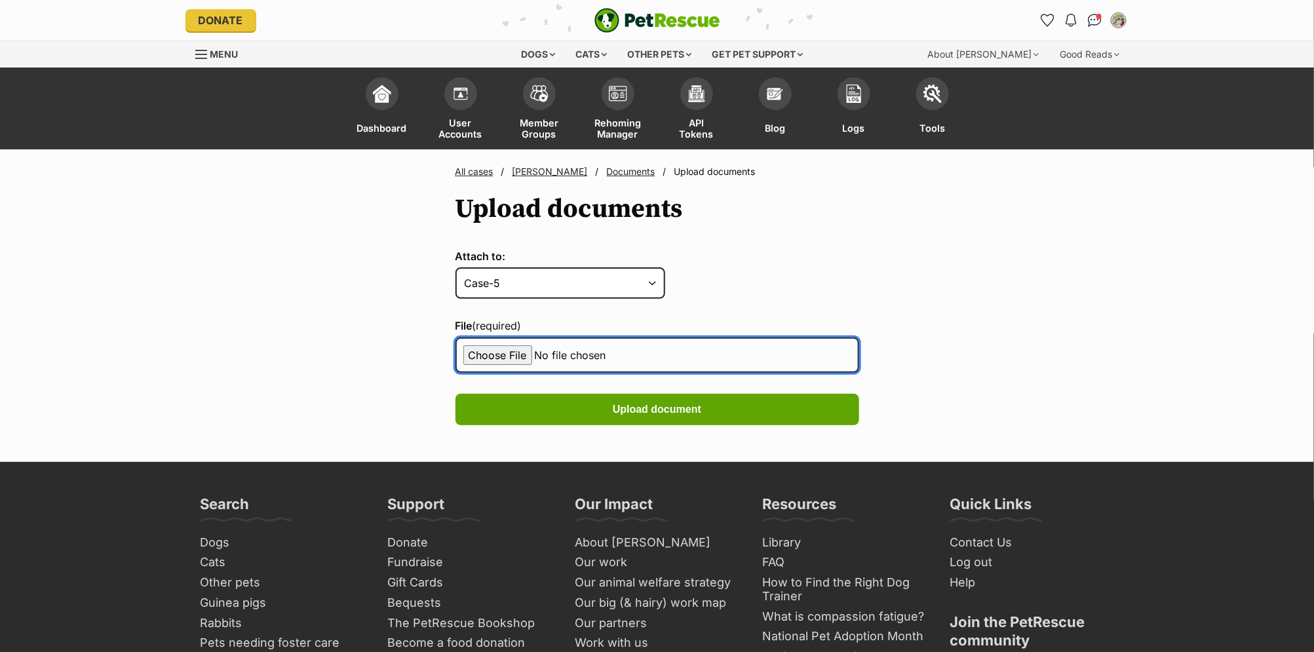
click at [514, 358] on input "File (required)" at bounding box center [657, 354] width 404 height 35
type input "C:\fakepath\ab4a8b8944fa-reservoir_clinic_medical_summary.pdf"
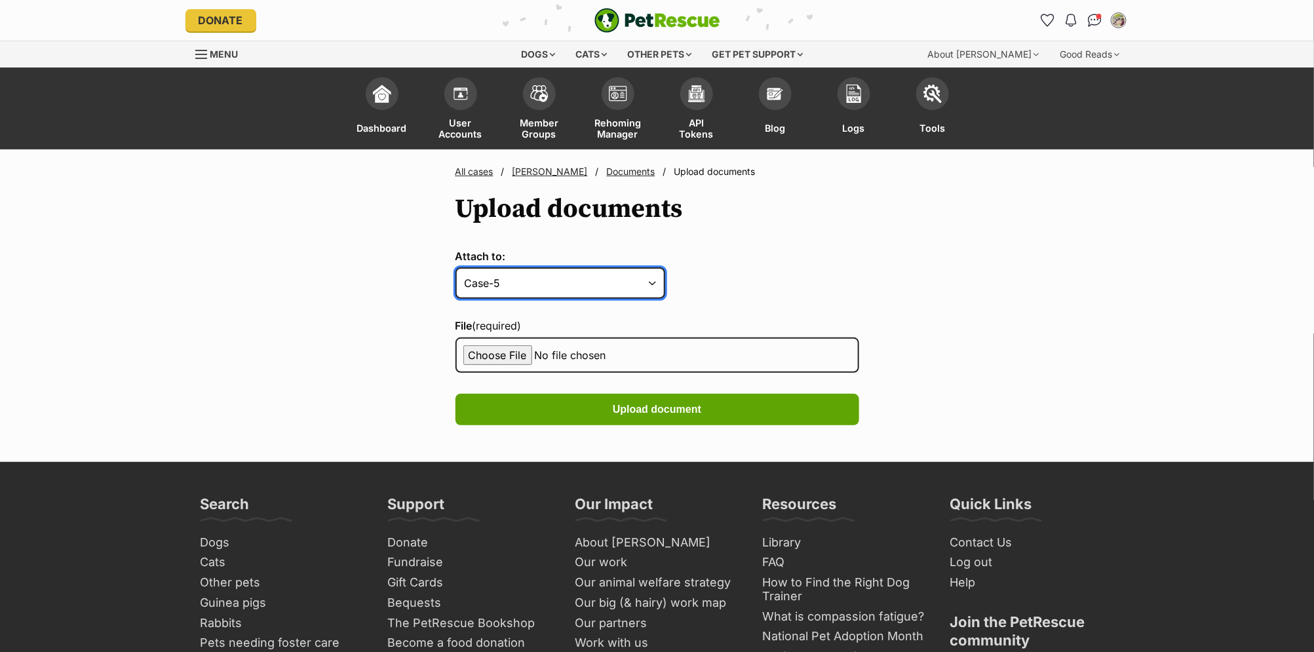
click at [602, 284] on select "Case-5 Pet-10" at bounding box center [560, 282] width 210 height 31
select select "[PERSON_NAME]"
click at [455, 267] on select "Case-5 Pet-10" at bounding box center [560, 282] width 210 height 31
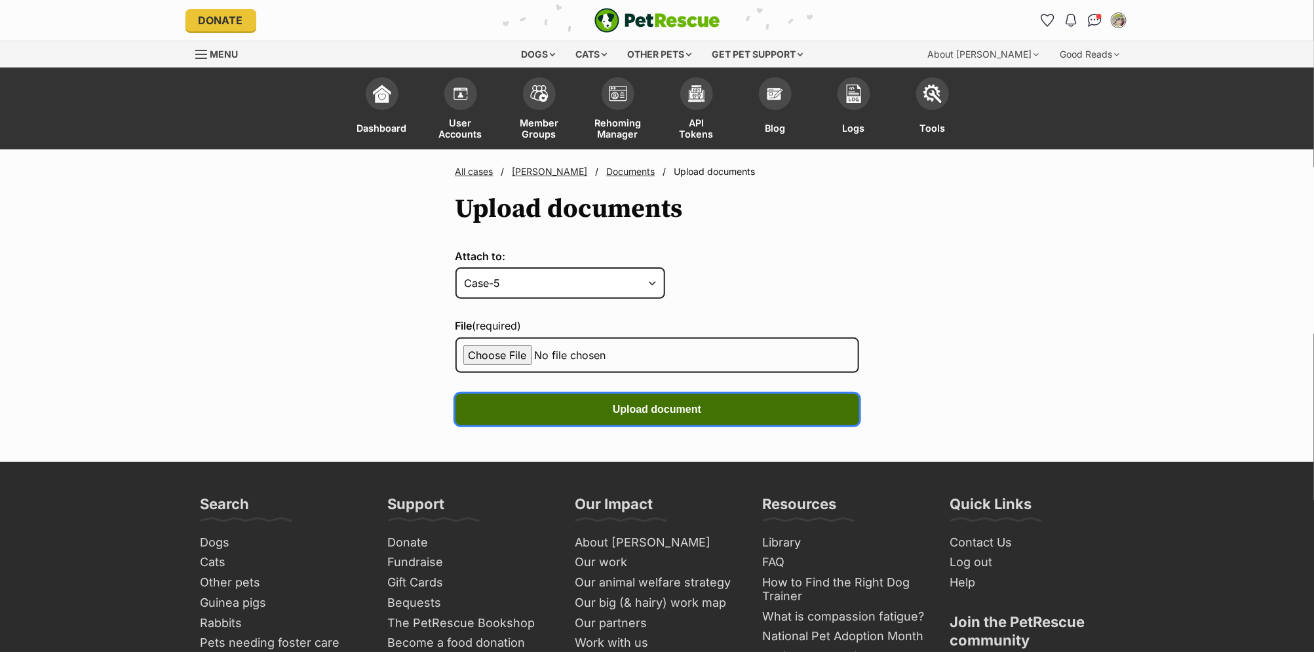
click at [733, 419] on button "Upload document" at bounding box center [657, 409] width 404 height 31
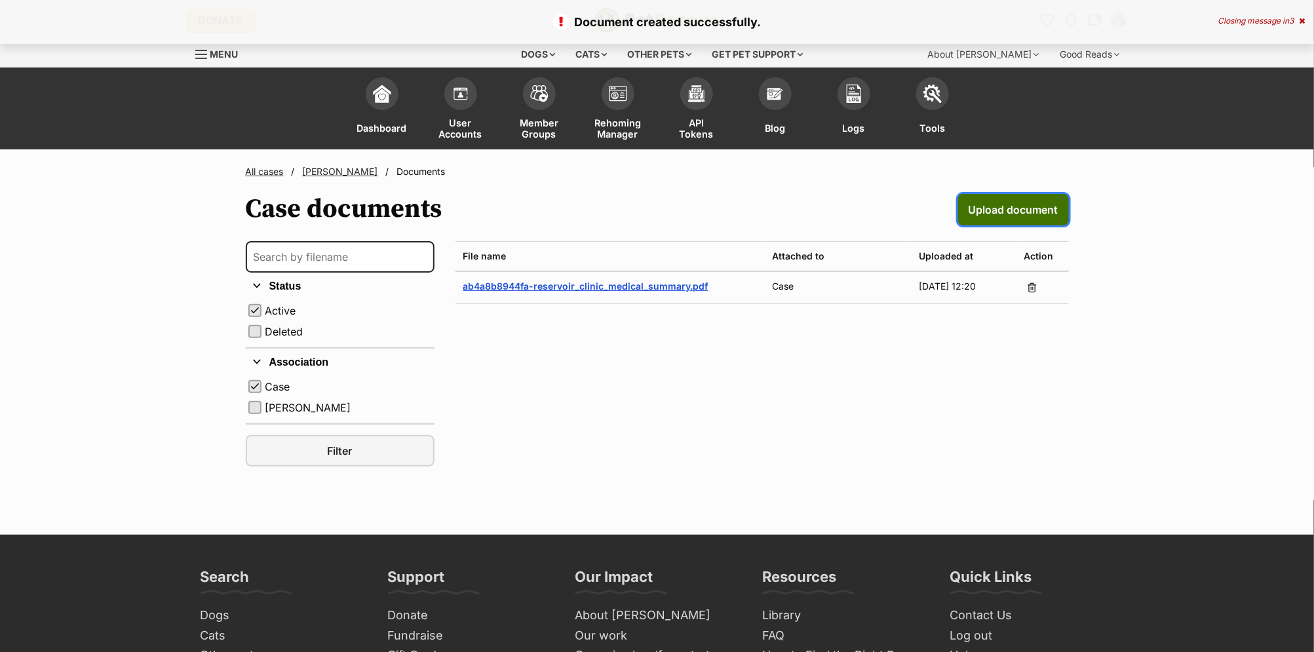
click at [984, 210] on span "Upload document" at bounding box center [1014, 210] width 90 height 16
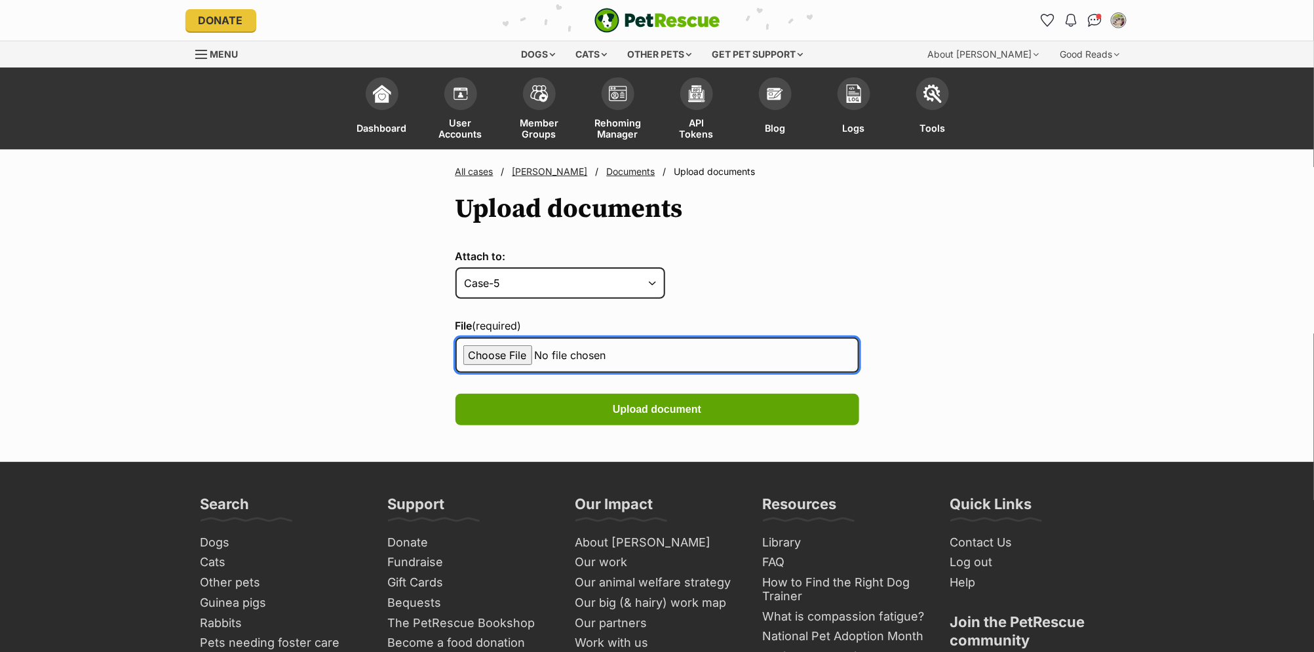
click at [486, 357] on input "File (required)" at bounding box center [657, 354] width 404 height 35
type input "C:\fakepath\Change_of_Ownership_May_2024.pdf"
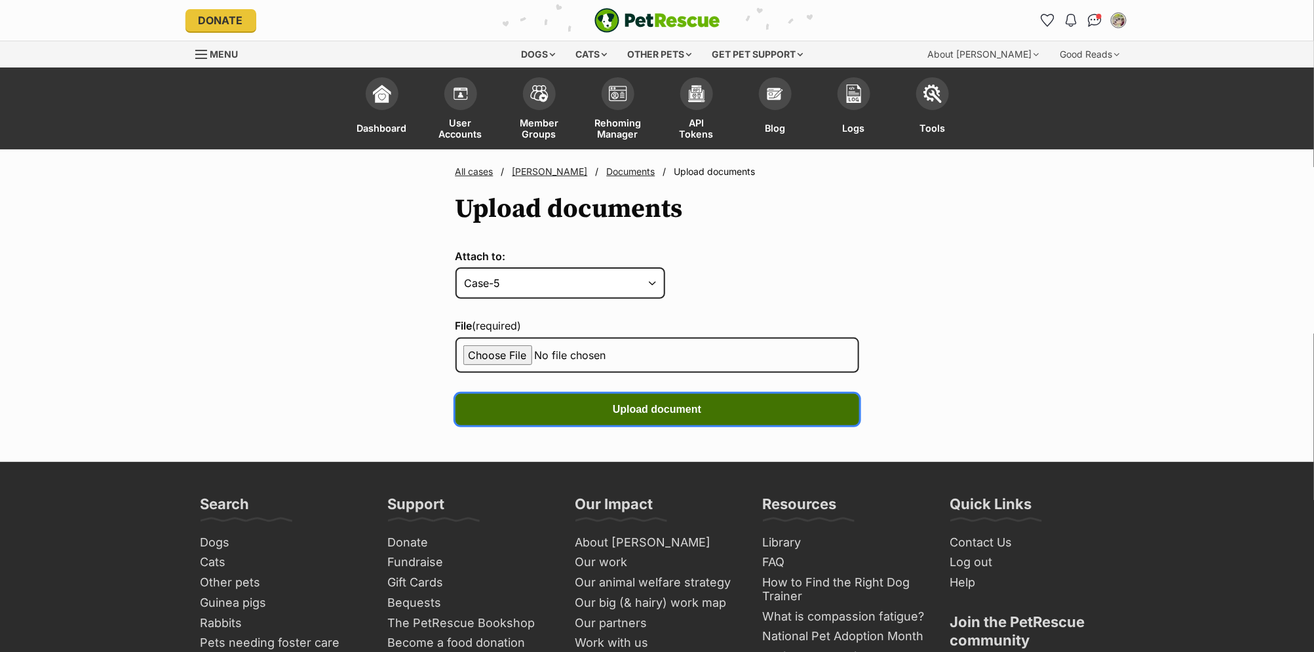
click at [790, 403] on button "Upload document" at bounding box center [657, 409] width 404 height 31
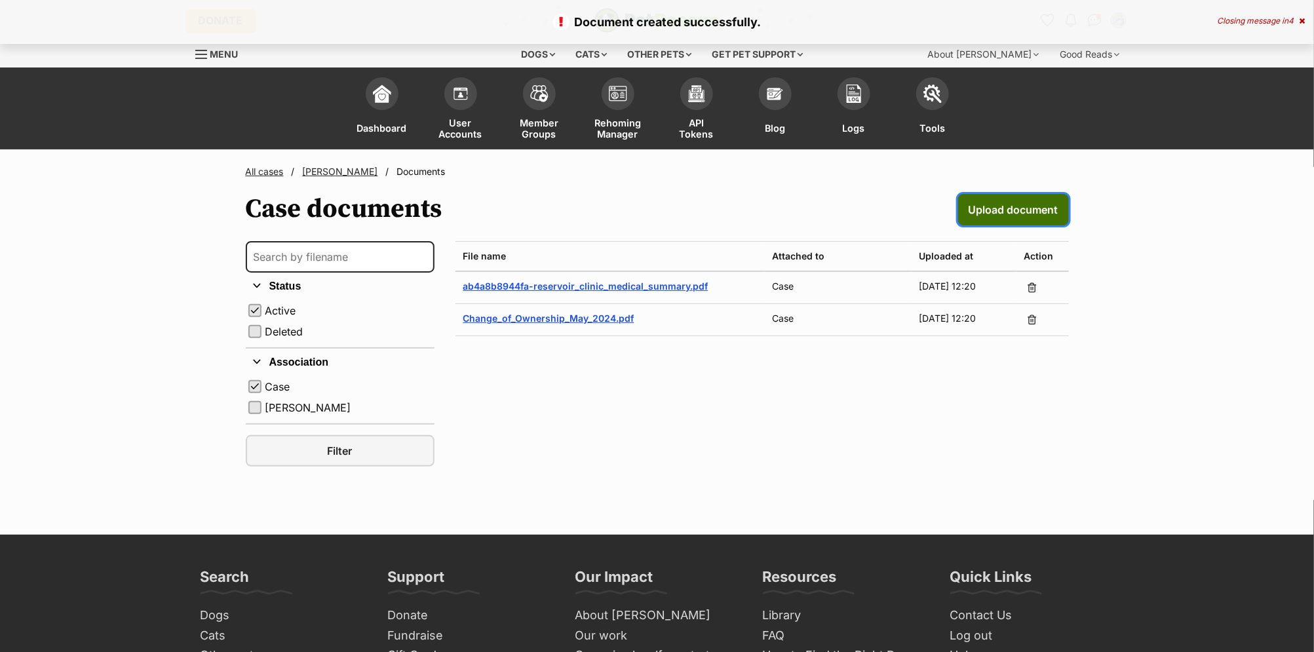
click at [1000, 208] on span "Upload document" at bounding box center [1014, 210] width 90 height 16
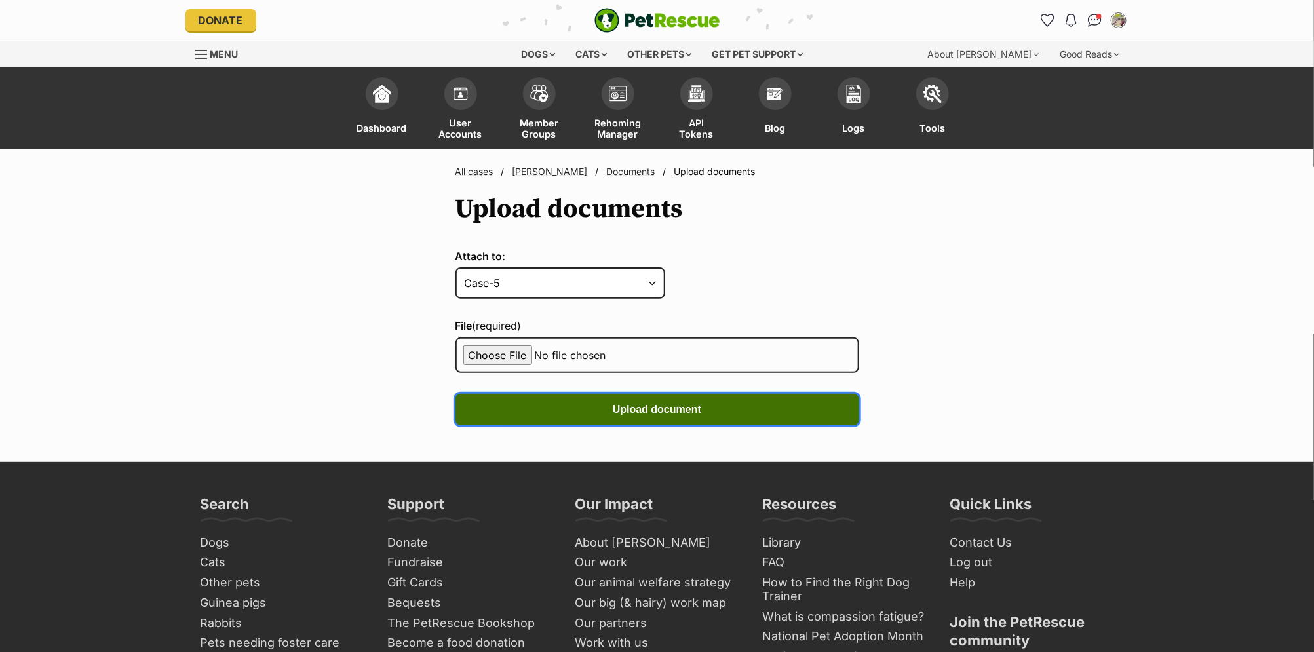
click at [676, 404] on span "Upload document" at bounding box center [657, 410] width 88 height 16
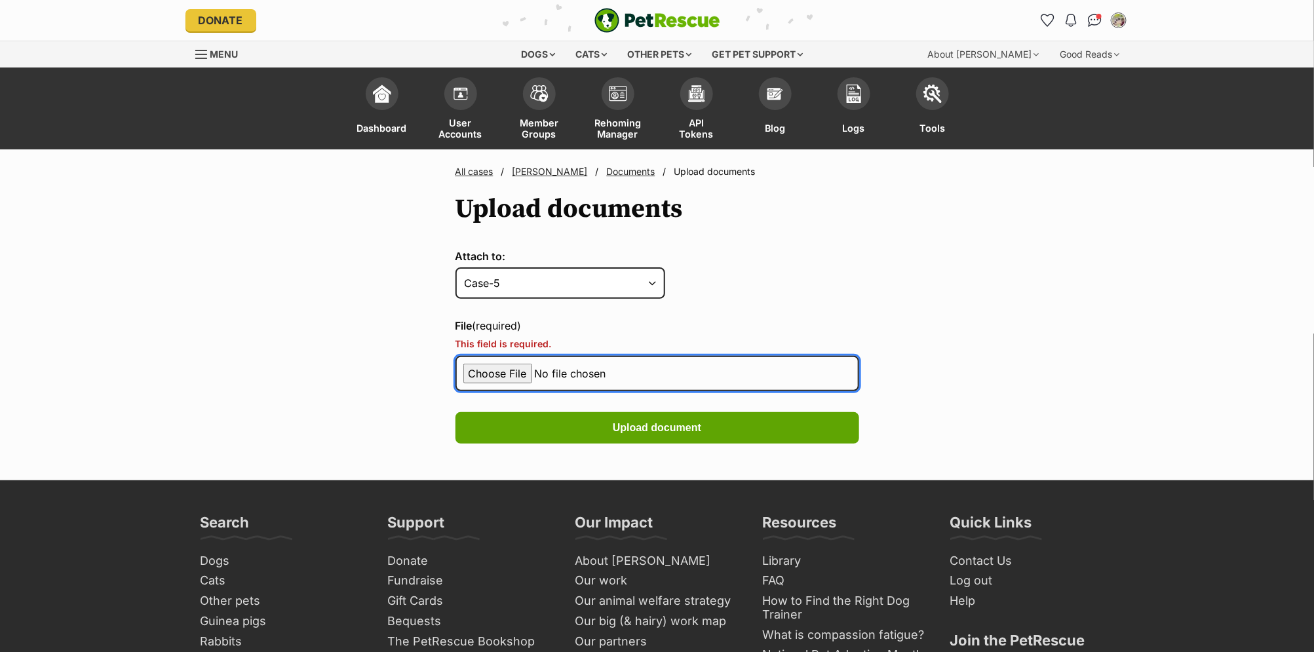
click at [503, 370] on input "File (required)" at bounding box center [657, 373] width 404 height 35
type input "C:\fakepath\microchip certif.pdf"
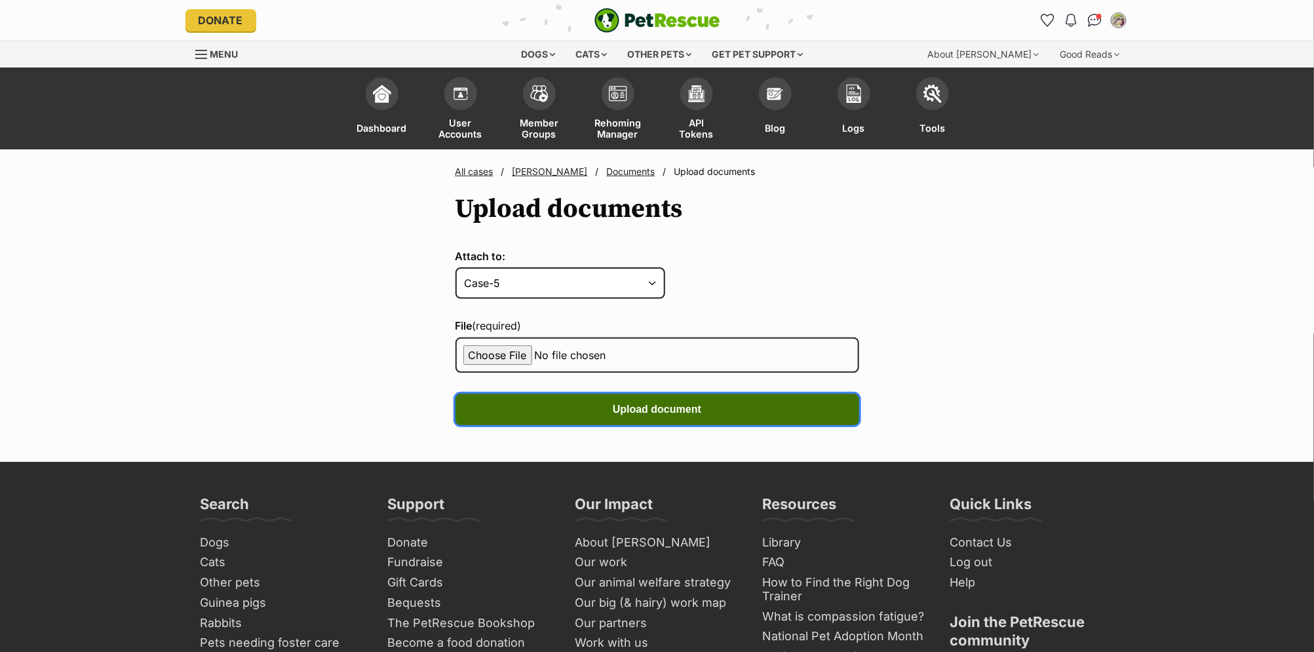
click at [693, 402] on span "Upload document" at bounding box center [657, 410] width 88 height 16
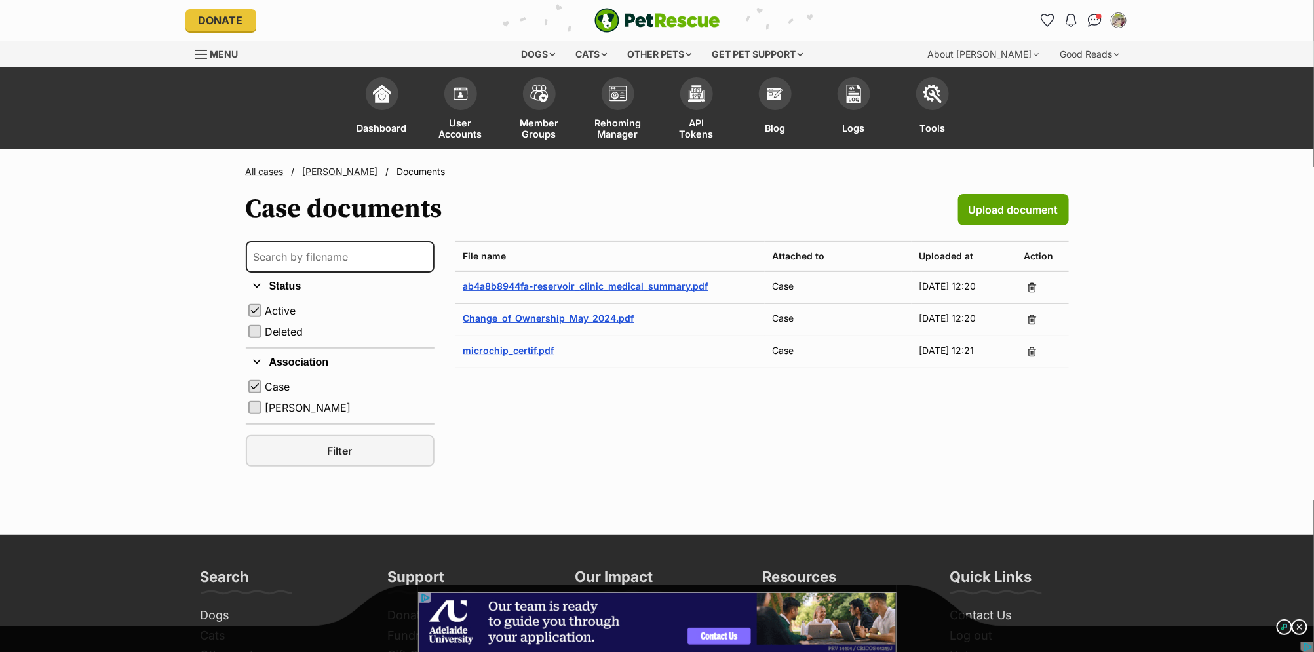
click at [322, 170] on link "[PERSON_NAME]" at bounding box center [340, 171] width 75 height 11
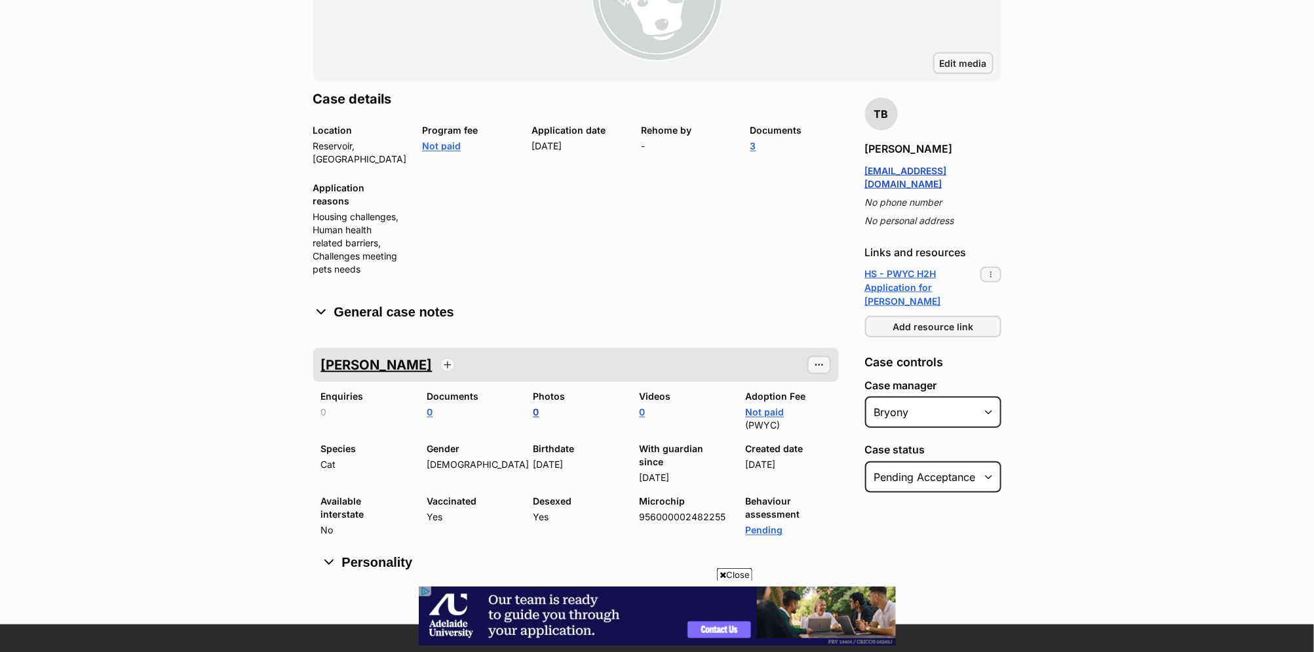
click at [538, 406] on link "0" at bounding box center [536, 411] width 6 height 11
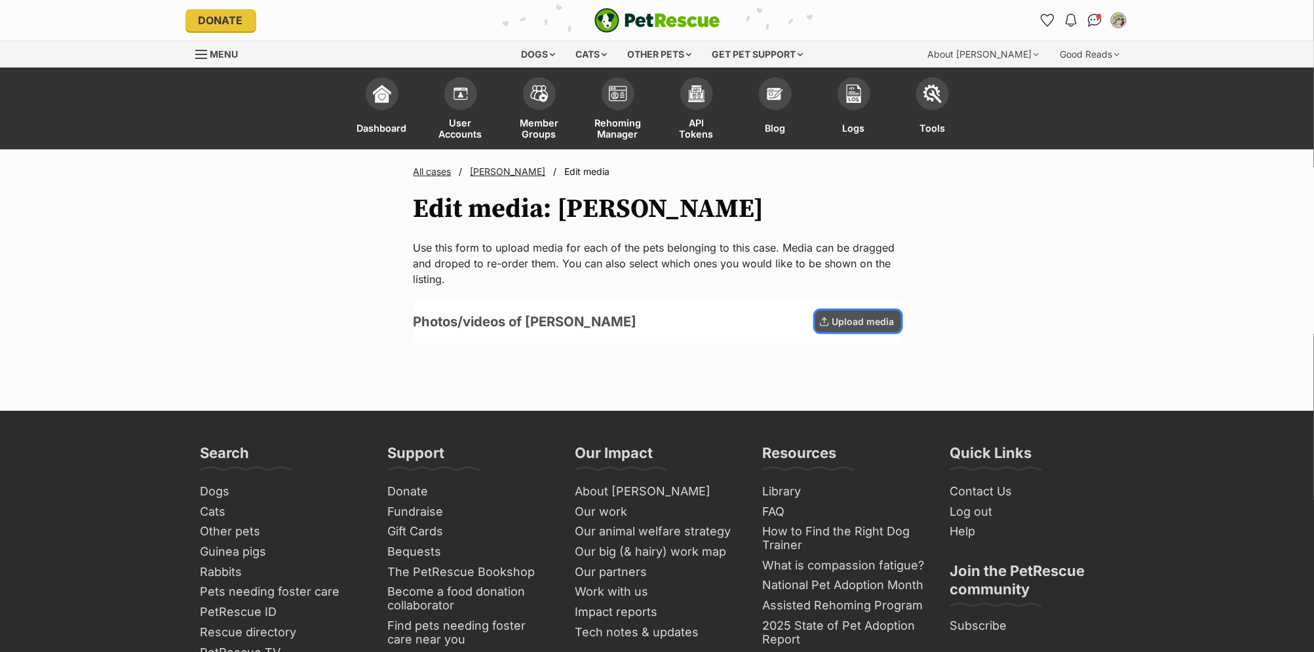
click at [870, 318] on span "Upload media" at bounding box center [863, 322] width 62 height 14
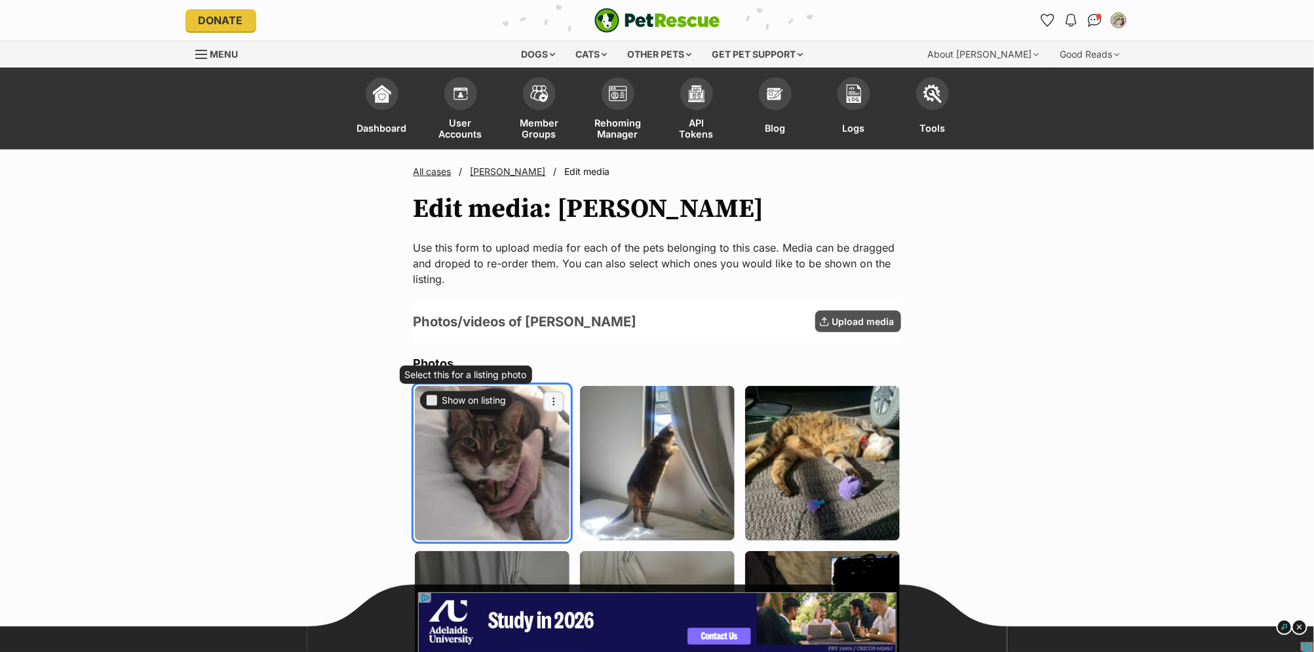
click at [437, 404] on div "Show on listing" at bounding box center [465, 400] width 81 height 13
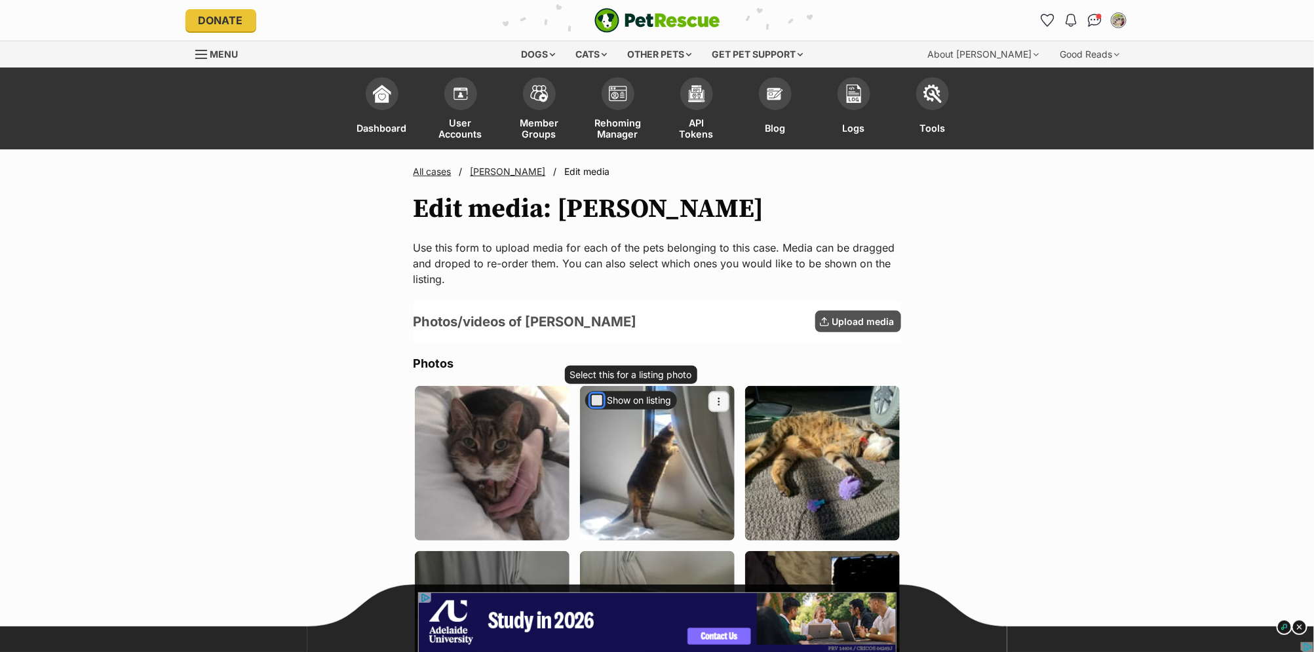
click at [596, 400] on button "Show on listing" at bounding box center [596, 400] width 13 height 13
checkbox input "true"
click at [429, 401] on button "Show on listing" at bounding box center [431, 400] width 13 height 13
checkbox input "true"
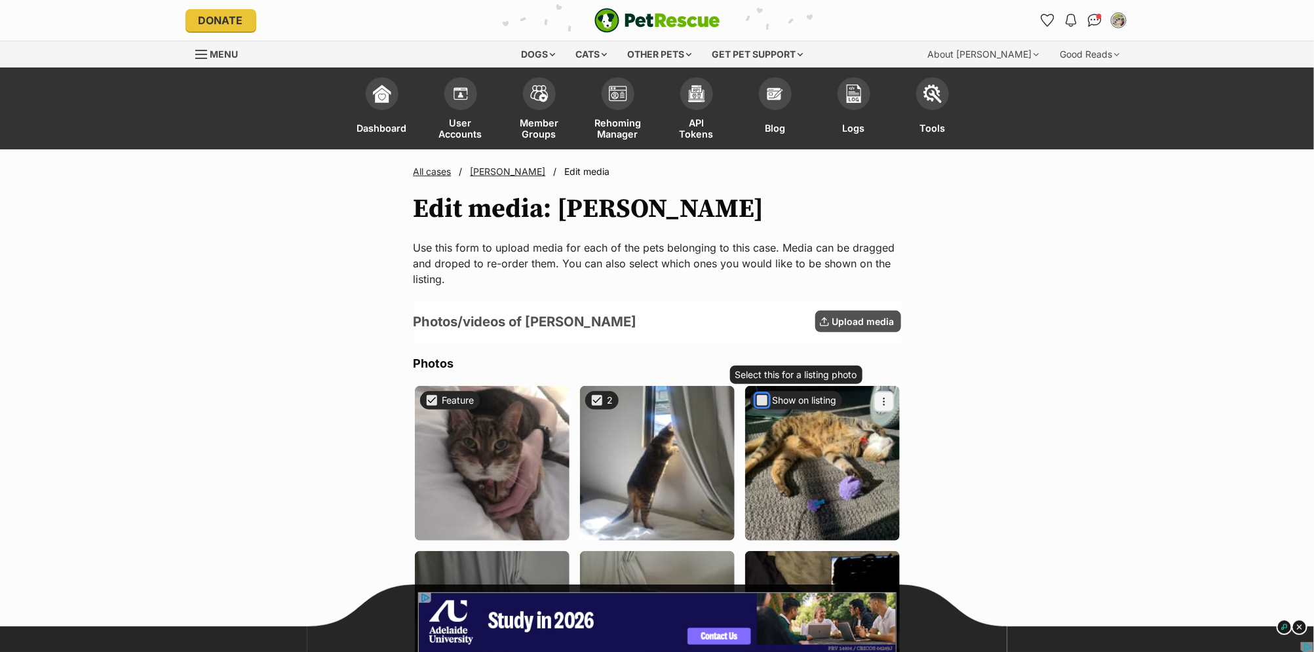
click at [763, 403] on button "Show on listing" at bounding box center [762, 400] width 13 height 13
checkbox input "true"
click at [725, 407] on button "Image options" at bounding box center [718, 401] width 21 height 21
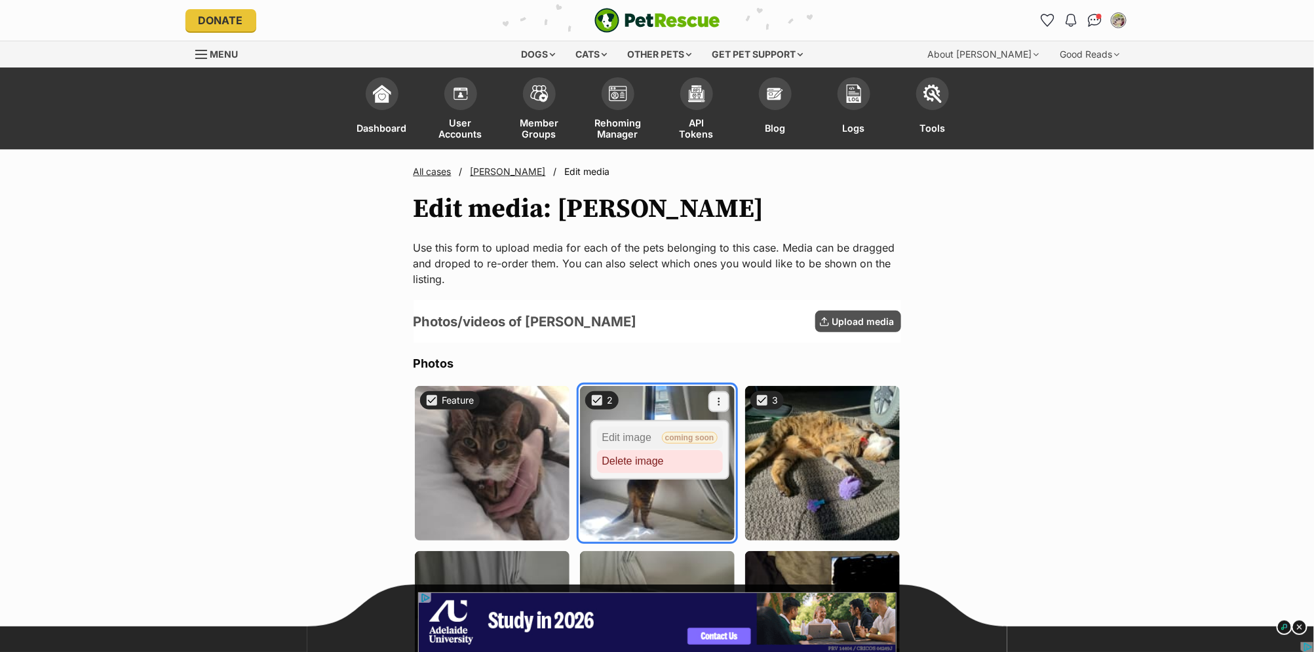
click at [664, 399] on div "Select this for a listing photo 2 Image options Edit image coming soon Delete i…" at bounding box center [657, 401] width 155 height 21
click at [611, 406] on div "2" at bounding box center [601, 400] width 33 height 18
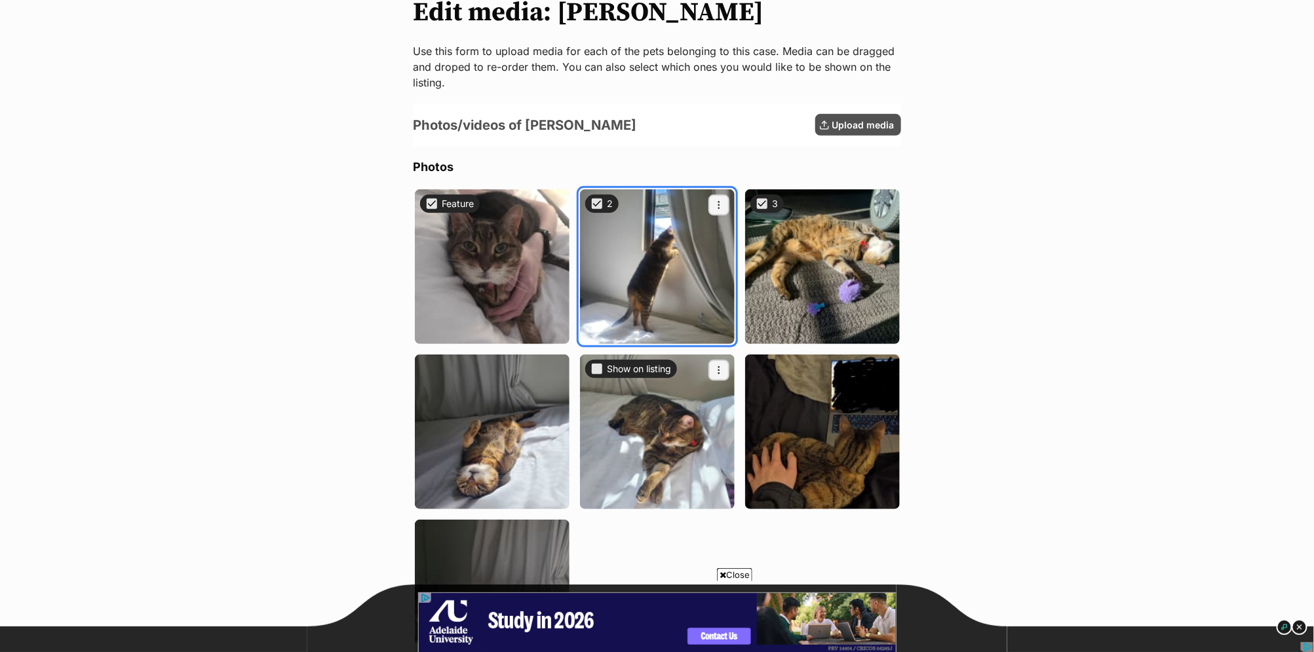
scroll to position [204, 0]
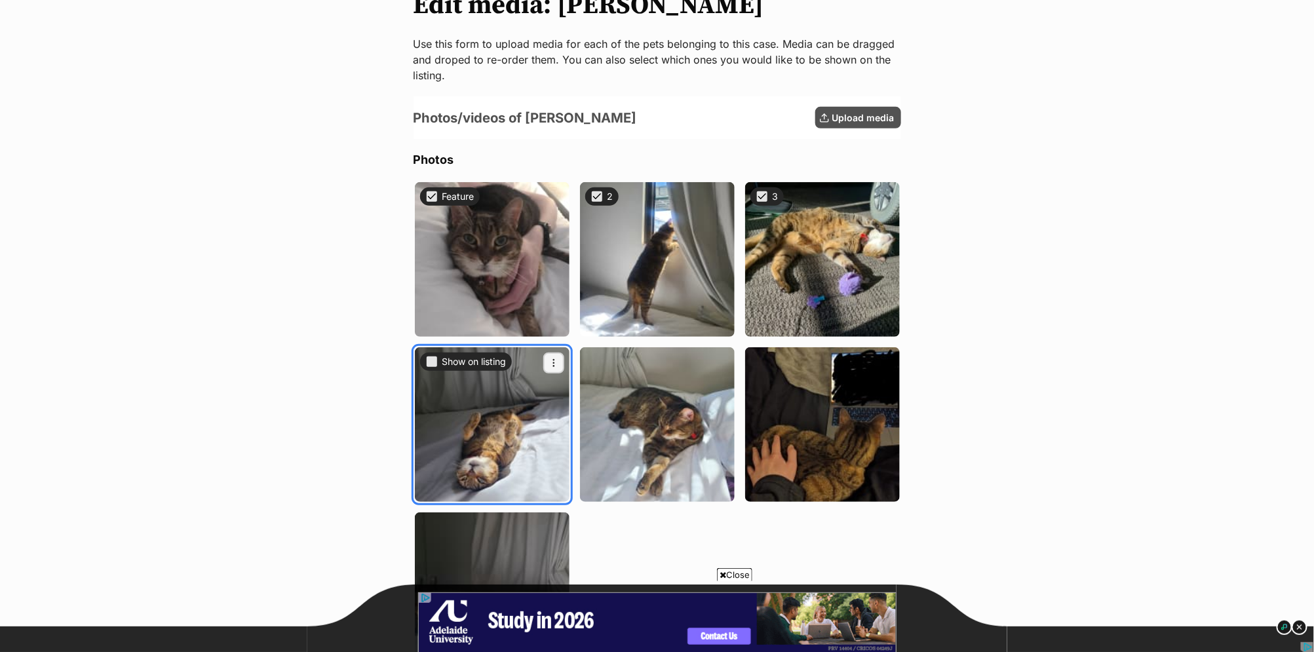
click at [431, 368] on div "Show on listing" at bounding box center [466, 362] width 92 height 18
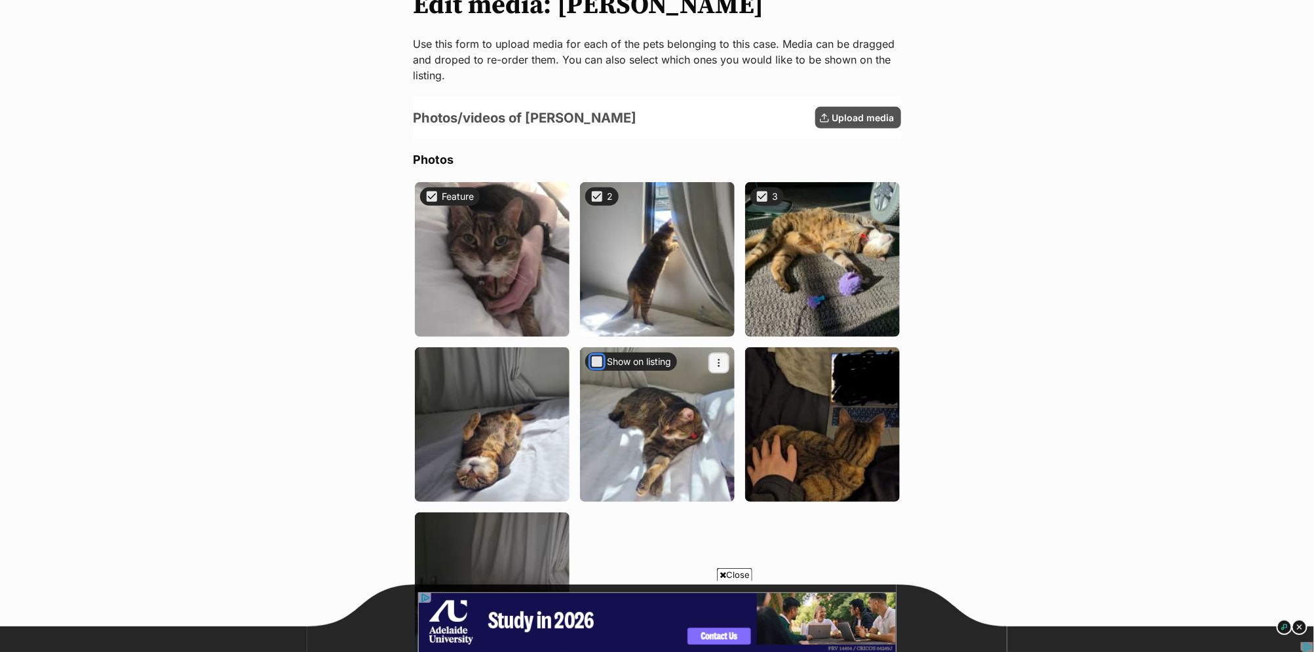
click at [594, 358] on button "Show on listing" at bounding box center [596, 361] width 13 height 13
checkbox input "true"
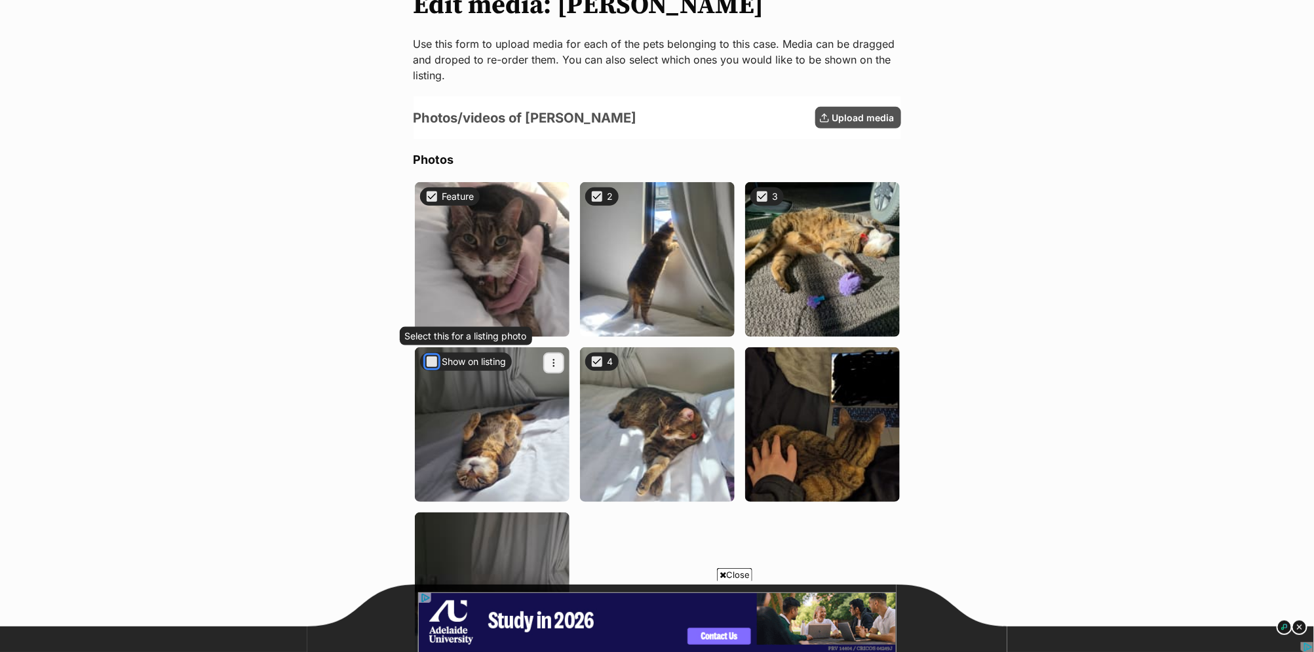
click at [433, 360] on button "Show on listing" at bounding box center [431, 361] width 13 height 13
checkbox input "true"
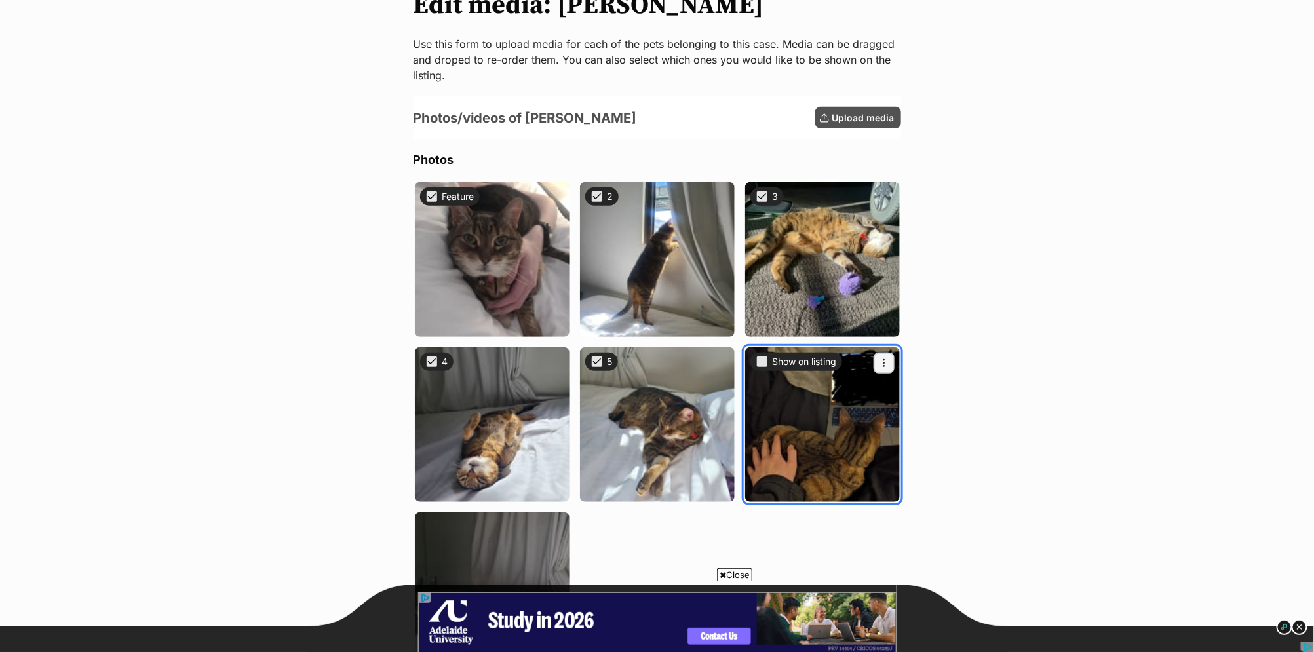
click at [763, 369] on div "Select this for a listing photo Show on listing" at bounding box center [796, 363] width 92 height 21
click at [761, 371] on img "Item 6" at bounding box center [822, 424] width 155 height 155
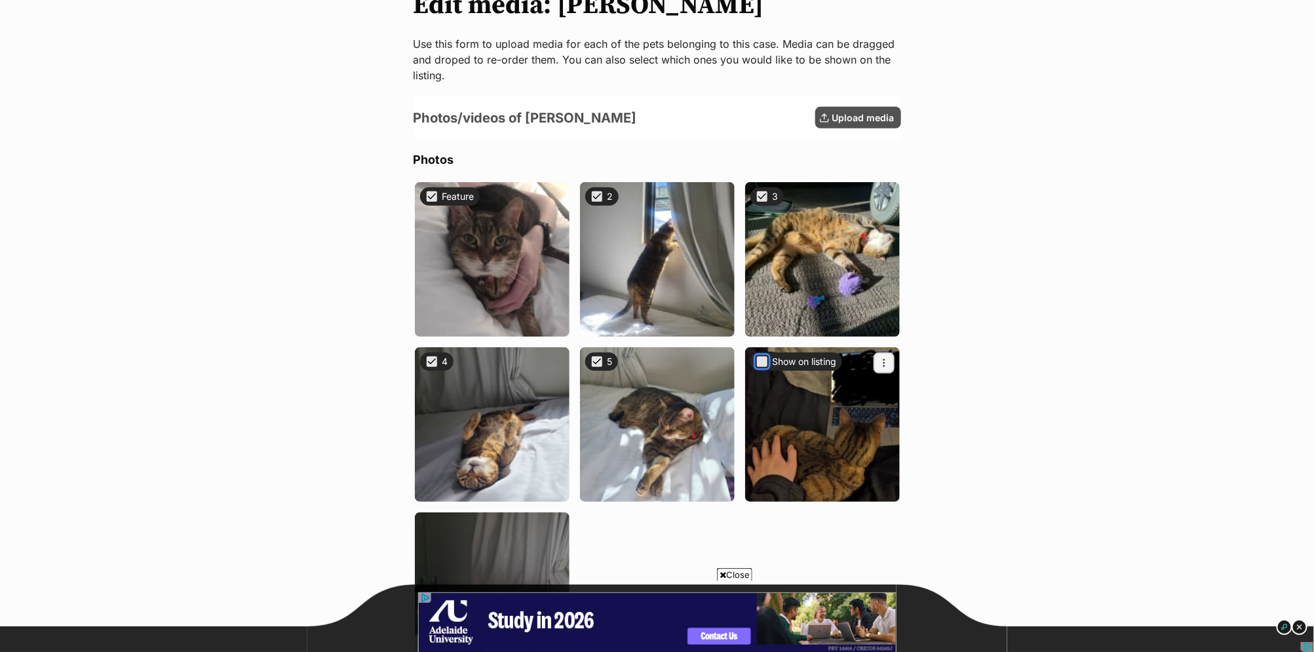
click at [763, 364] on button "Show on listing" at bounding box center [762, 361] width 13 height 13
checkbox input "true"
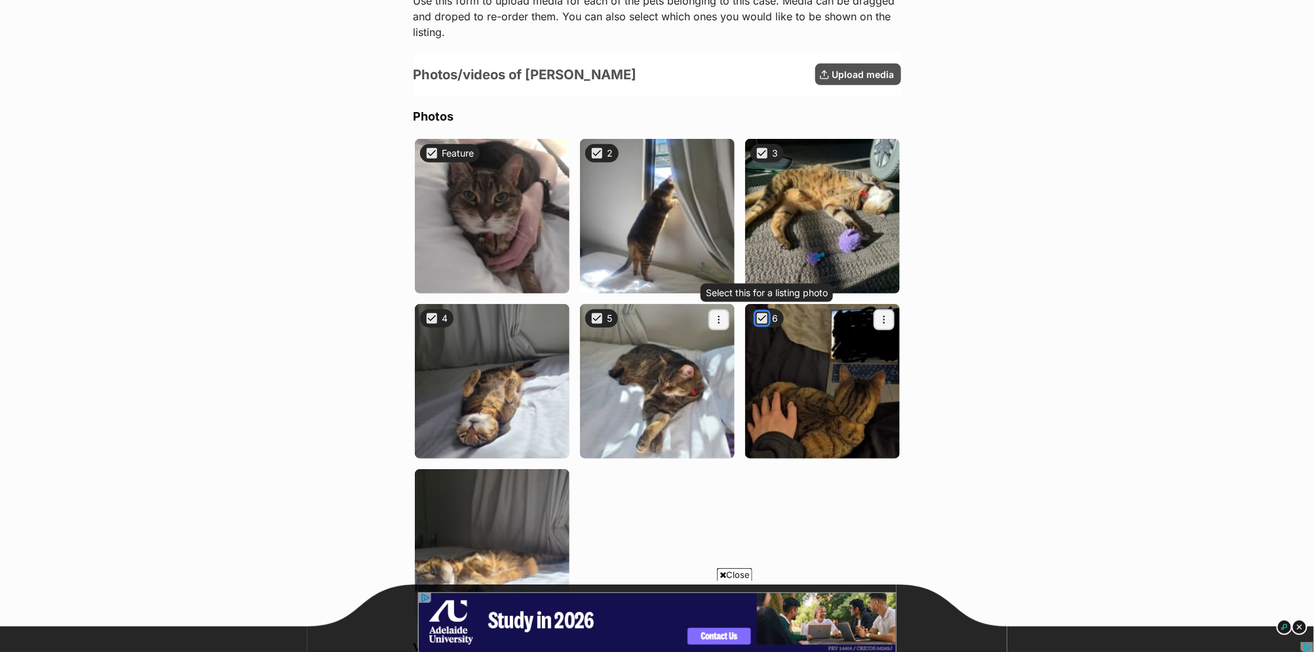
scroll to position [427, 0]
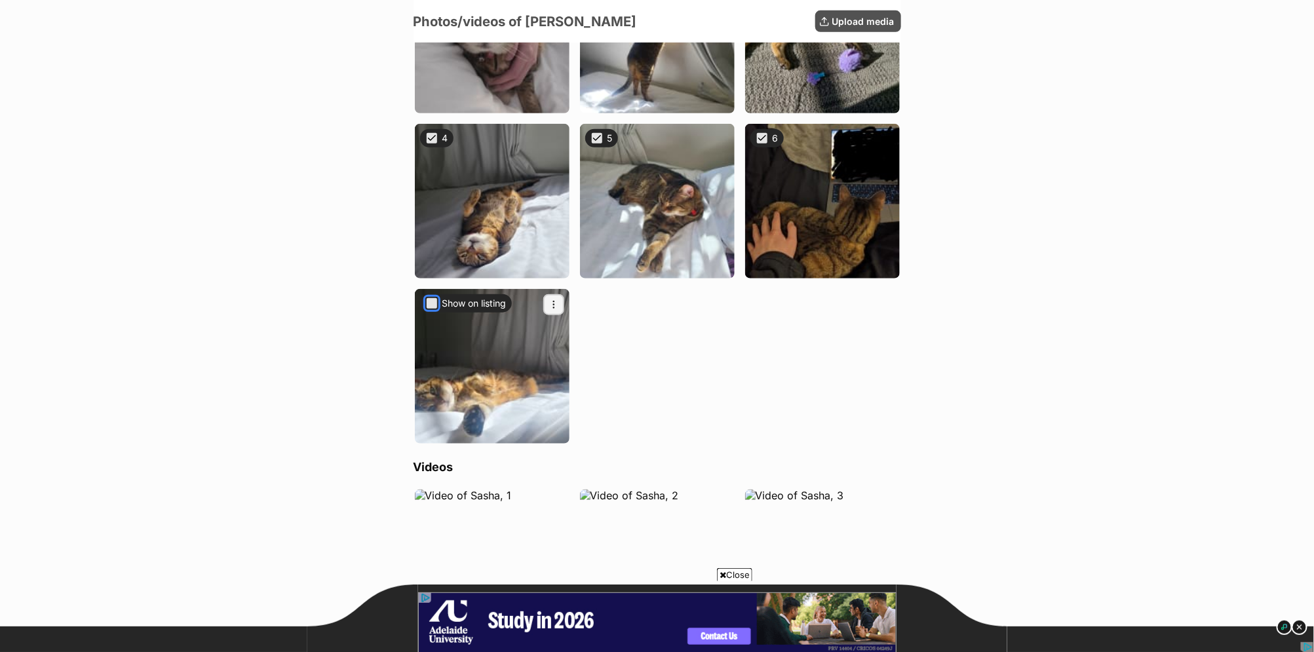
click at [433, 303] on button "Show on listing" at bounding box center [431, 303] width 13 height 13
checkbox input "true"
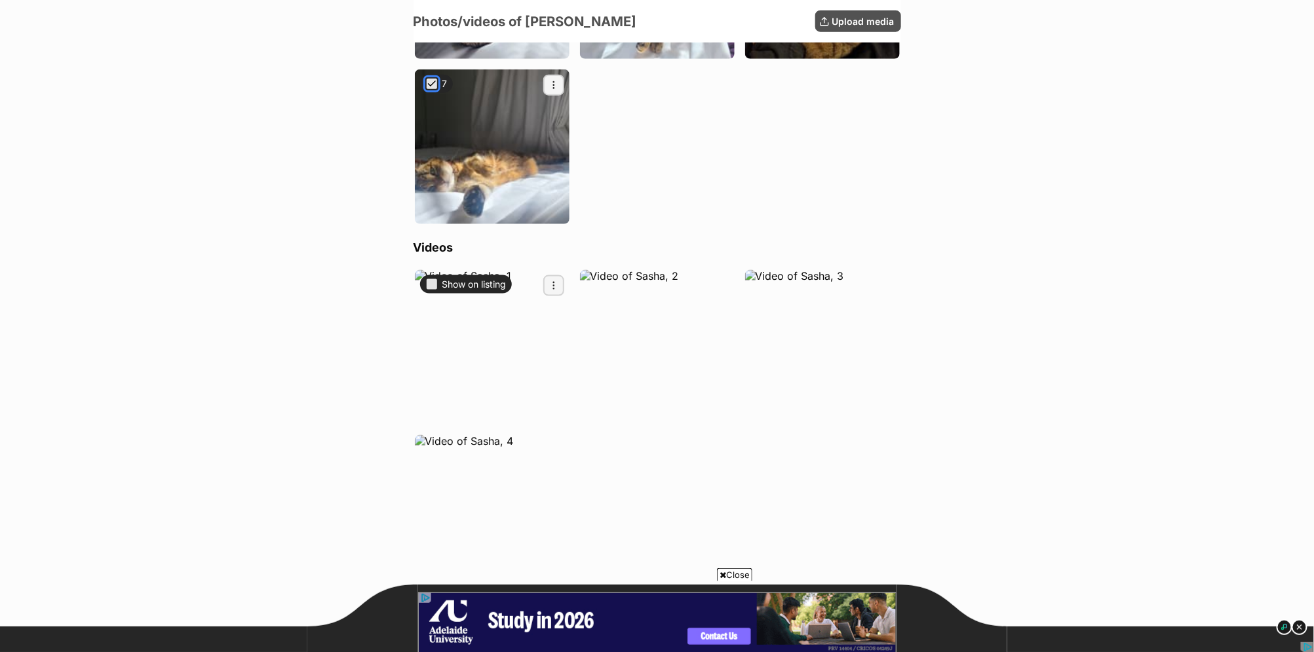
scroll to position [654, 0]
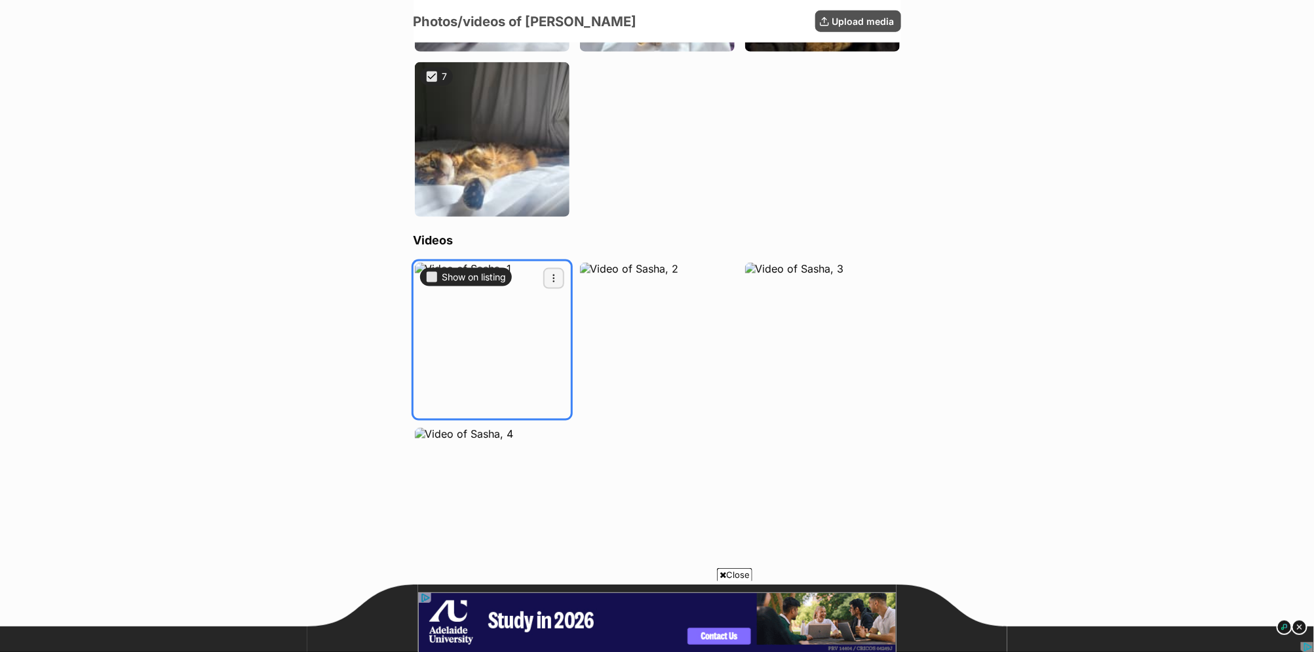
click at [436, 283] on div "Show on listing" at bounding box center [466, 277] width 92 height 18
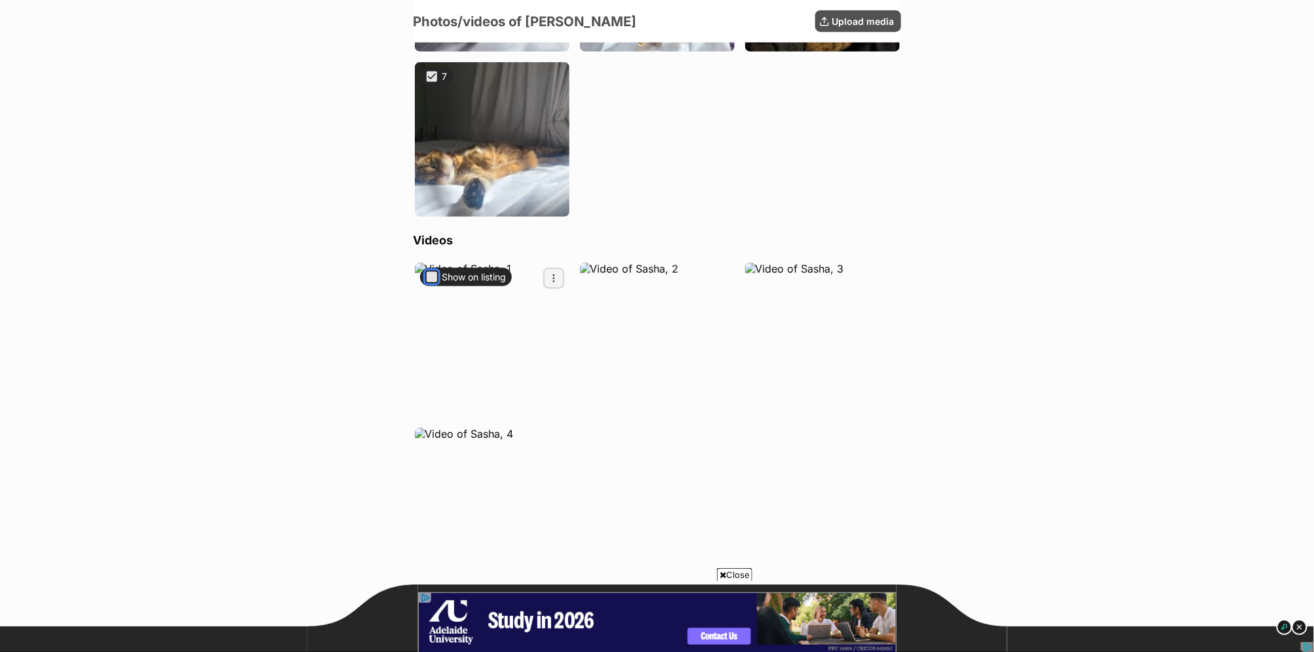
click at [429, 278] on button "Show on listing" at bounding box center [431, 277] width 13 height 13
checkbox input "true"
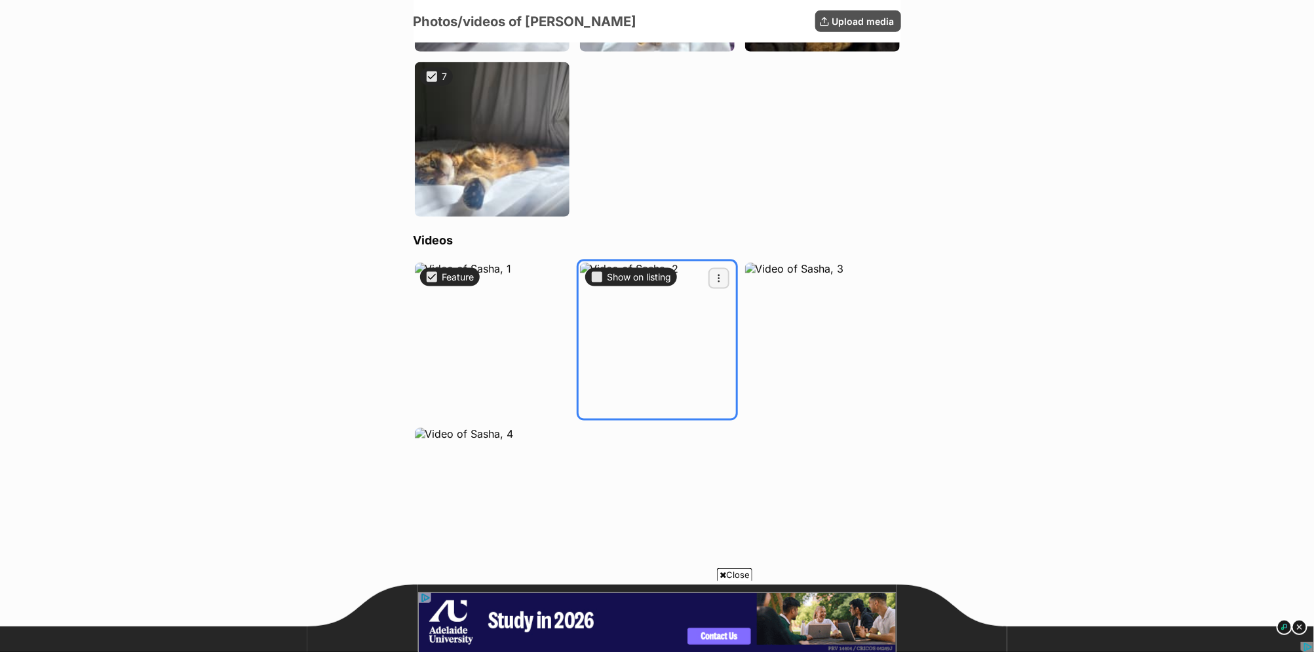
click at [597, 282] on div "Show on listing" at bounding box center [631, 277] width 92 height 18
click at [601, 282] on div "Show on listing" at bounding box center [631, 277] width 92 height 18
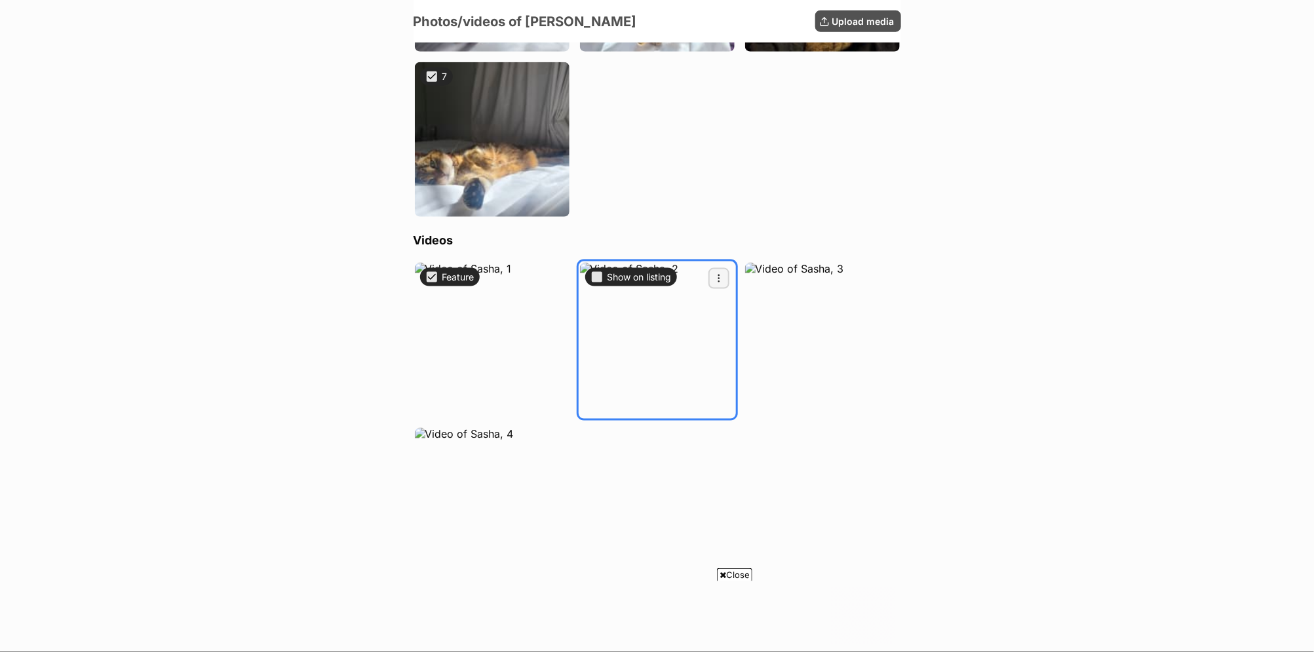
scroll to position [0, 0]
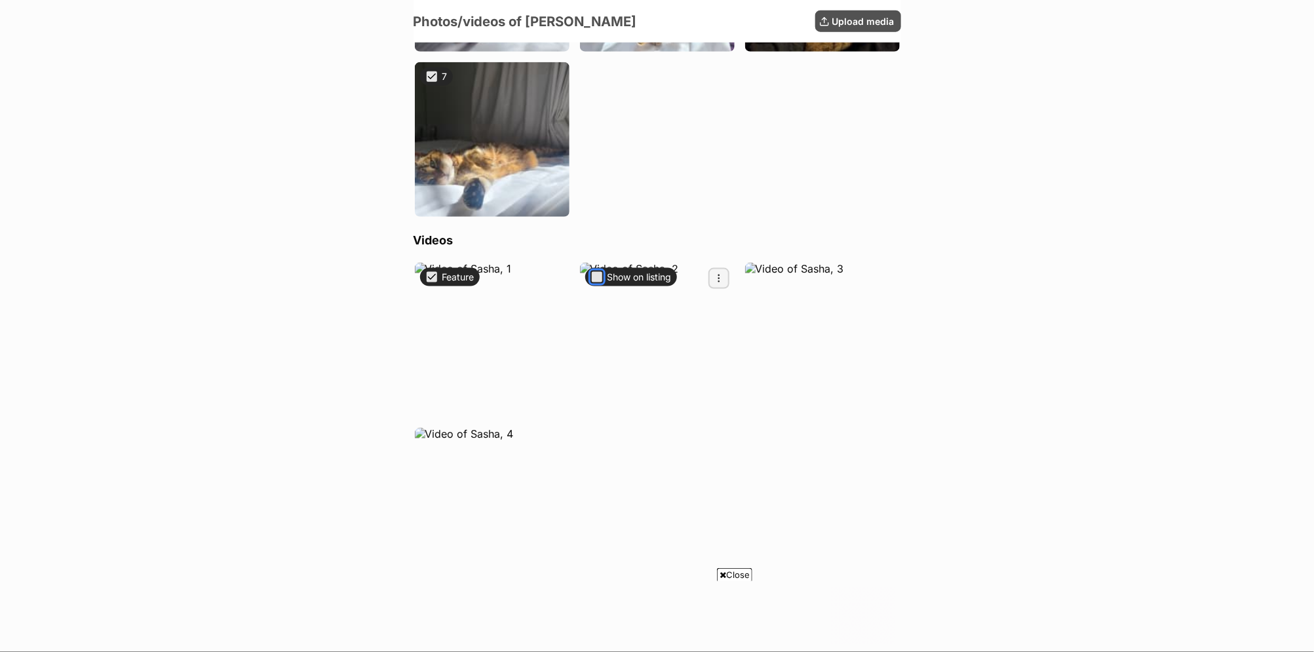
click at [598, 273] on button "Show on listing" at bounding box center [596, 277] width 13 height 13
checkbox input "true"
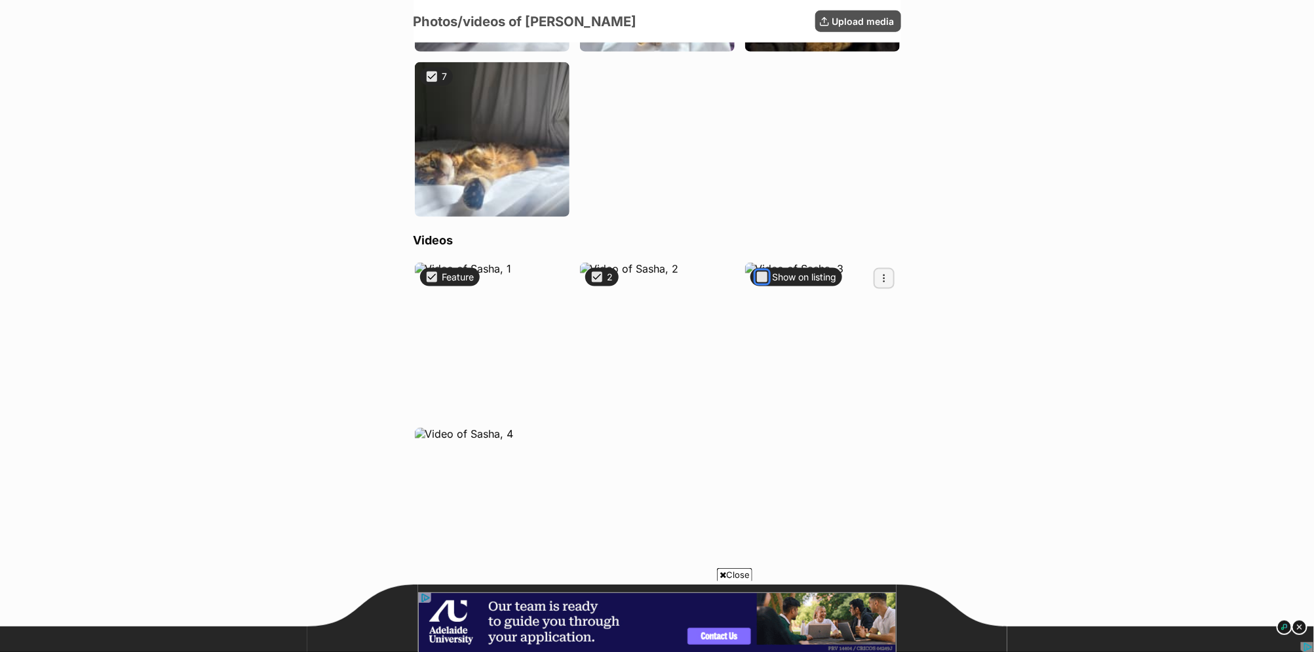
click at [760, 277] on button "Show on listing" at bounding box center [762, 277] width 13 height 13
checkbox input "true"
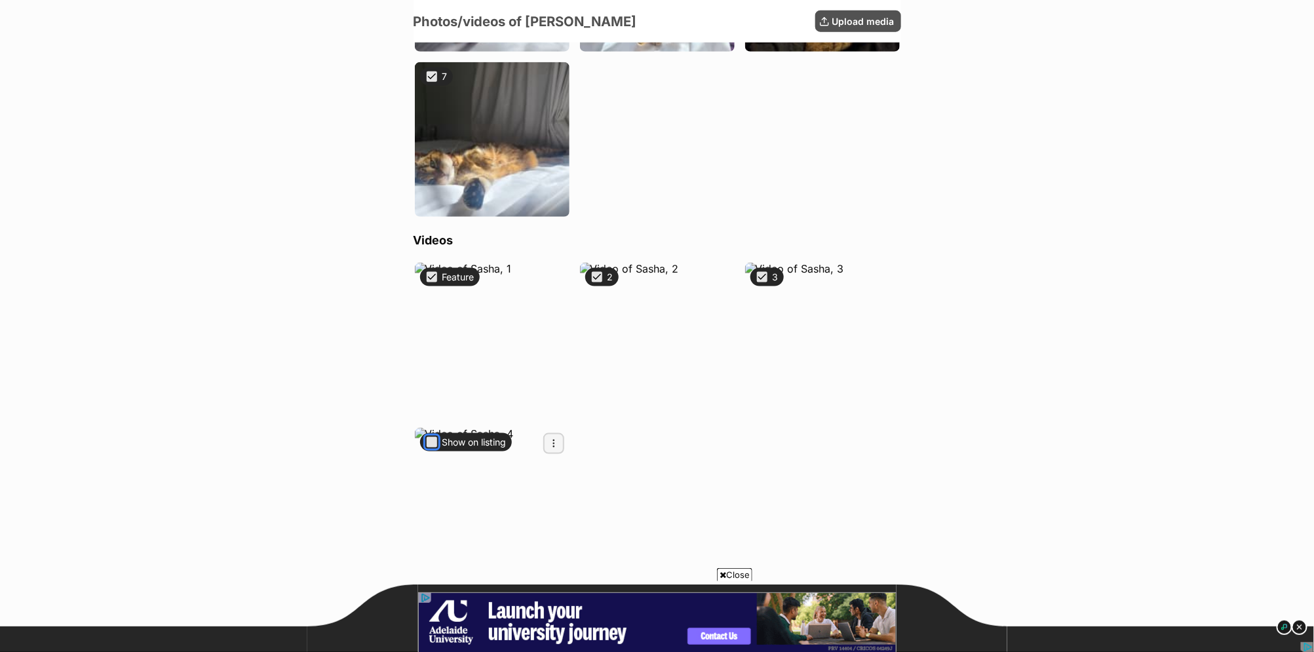
click at [433, 441] on button "Show on listing" at bounding box center [431, 442] width 13 height 13
checkbox input "true"
click at [1093, 375] on main "All cases / Sasha / Edit media Edit media: Sasha Use this form to upload media …" at bounding box center [657, 81] width 1314 height 1141
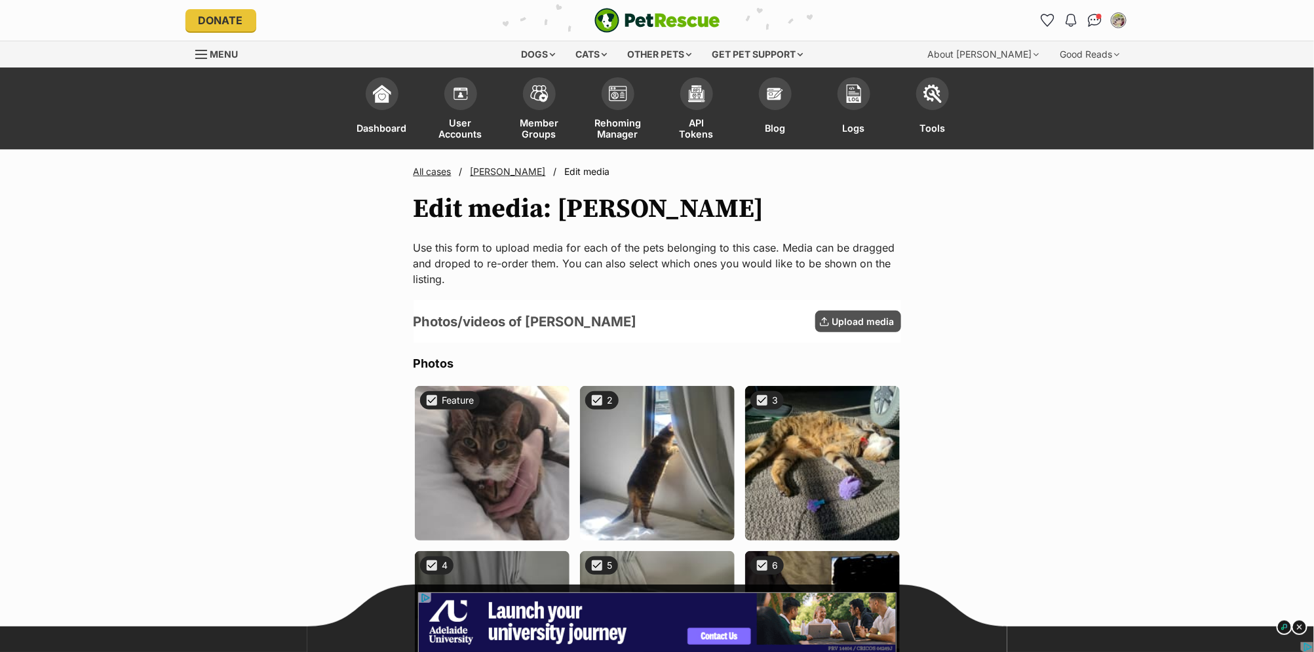
click at [488, 174] on link "[PERSON_NAME]" at bounding box center [508, 171] width 75 height 11
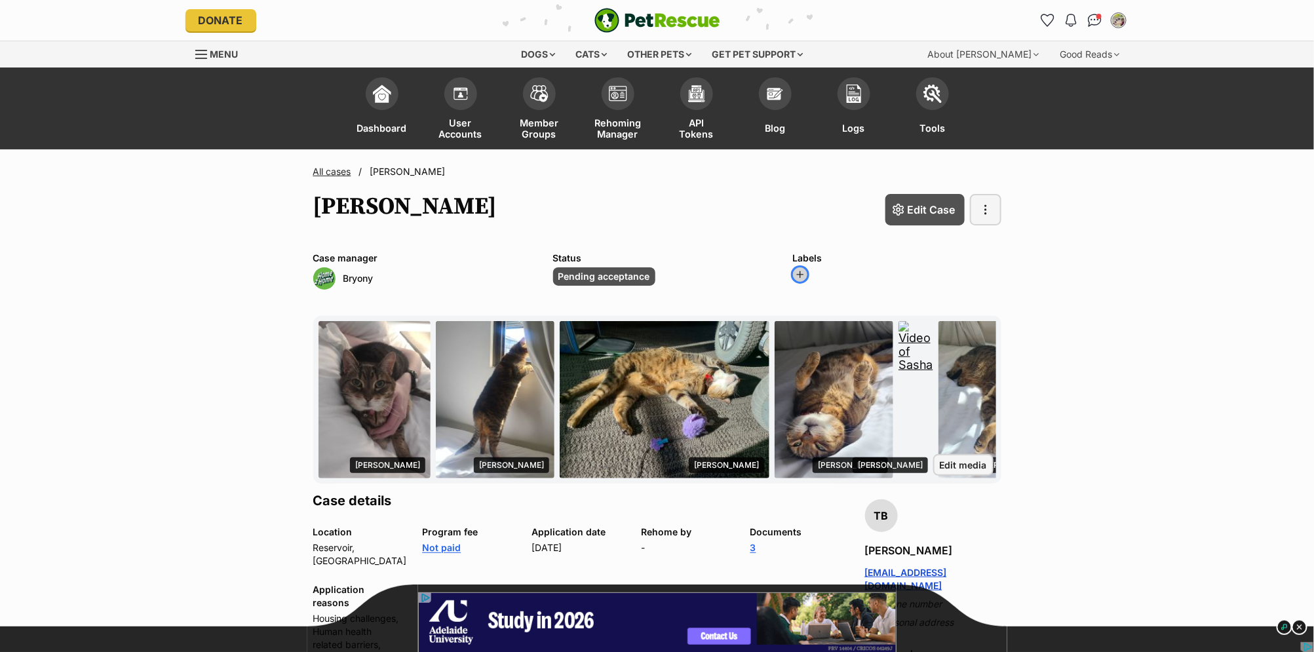
click at [797, 269] on span "button" at bounding box center [800, 274] width 10 height 10
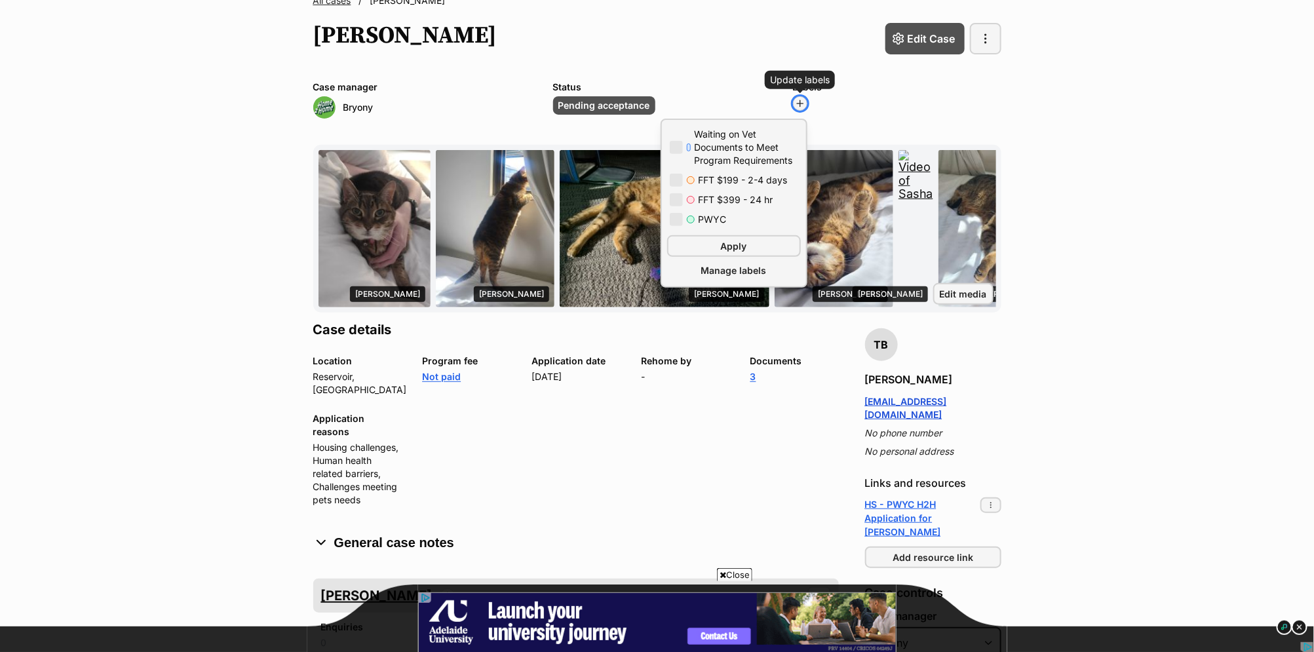
scroll to position [208, 0]
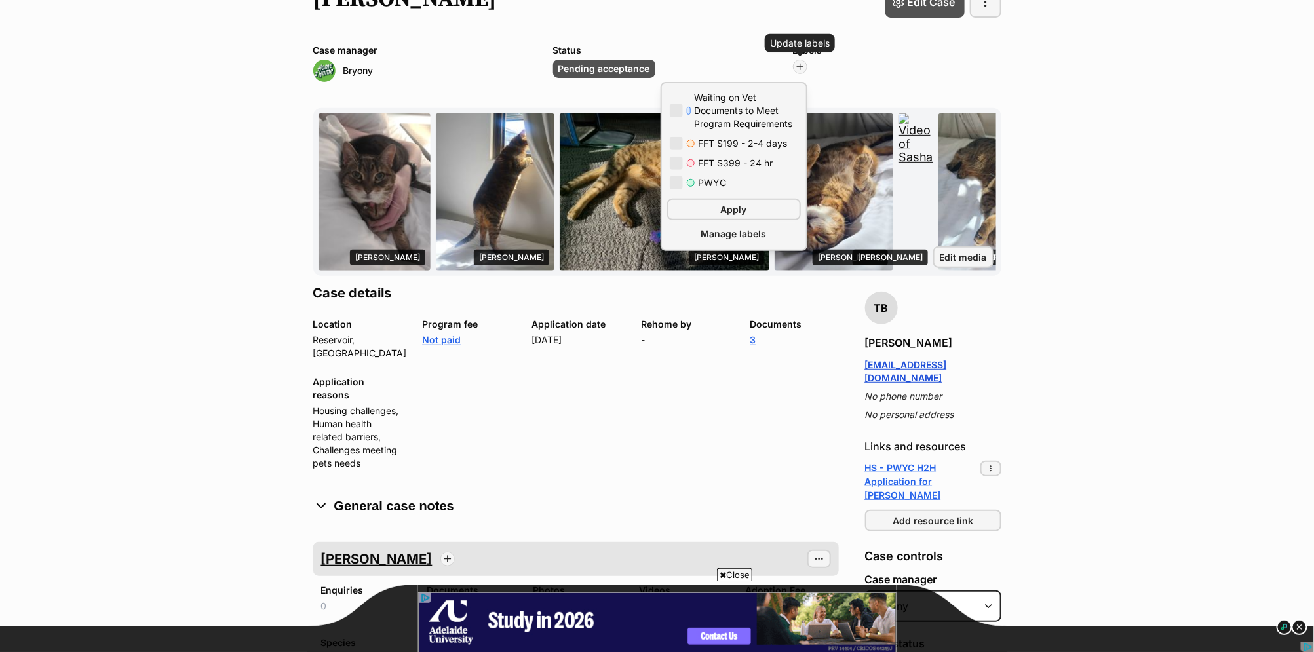
click at [1109, 311] on main "All cases / [PERSON_NAME] [PERSON_NAME] Edit Case Case options Case options Add…" at bounding box center [657, 380] width 1314 height 877
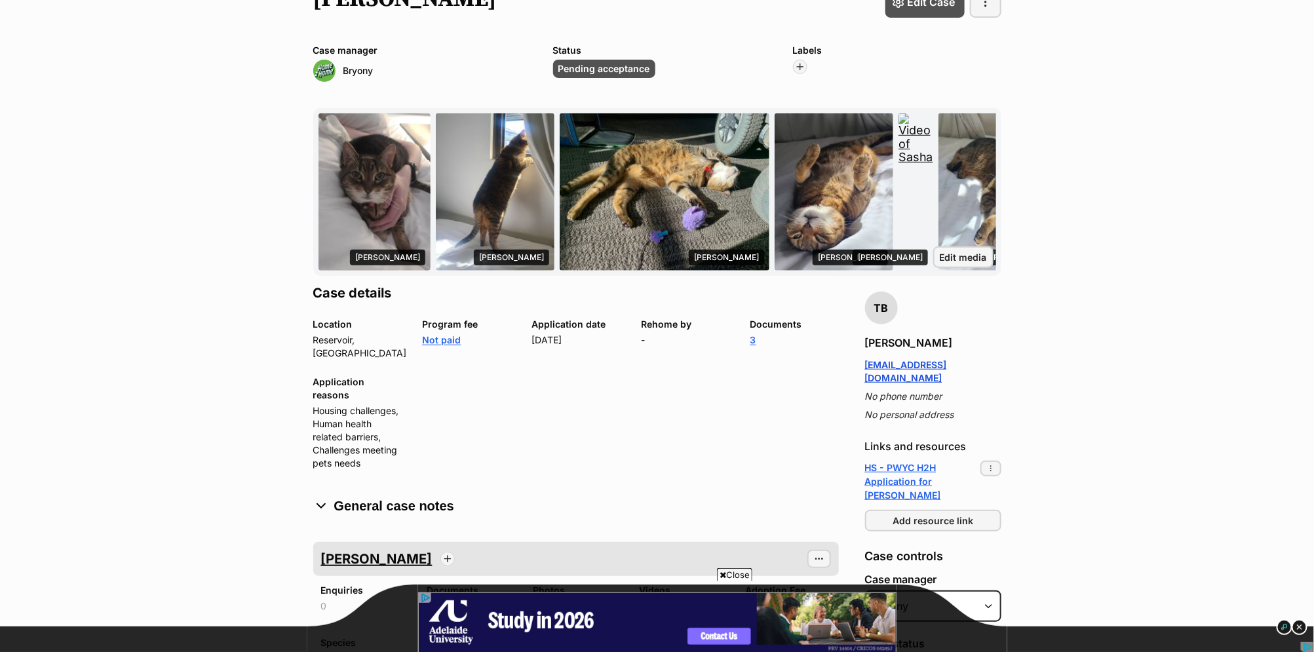
scroll to position [448, 0]
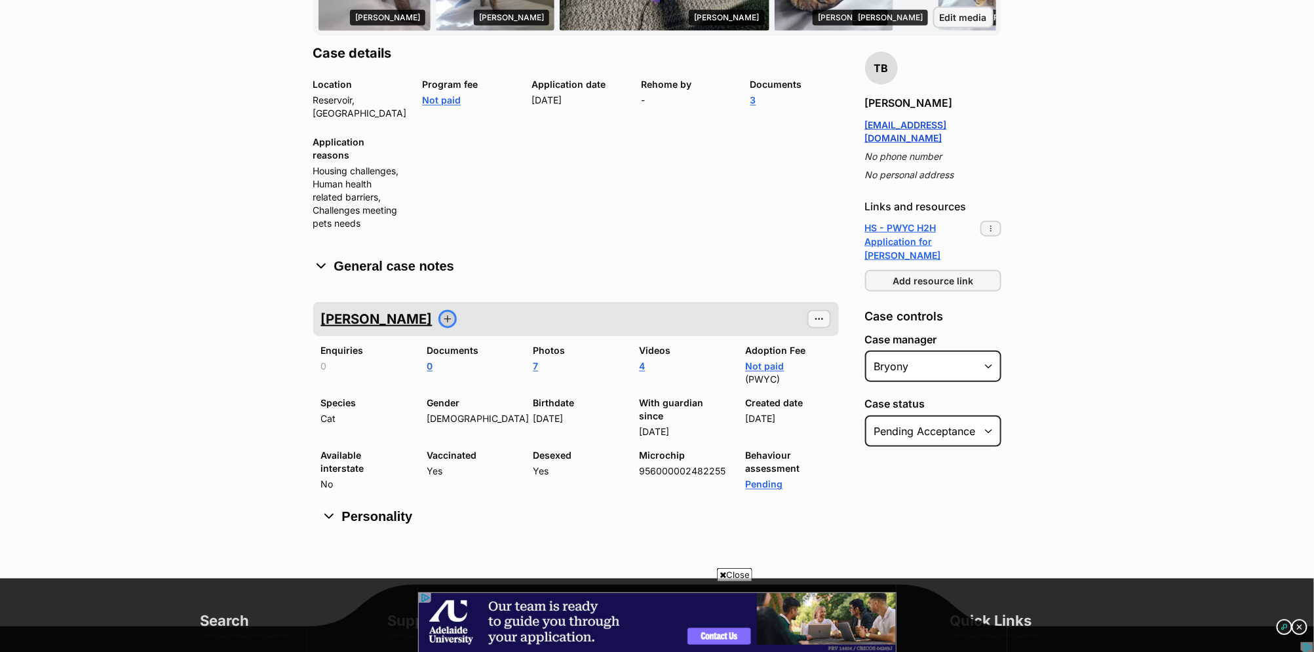
click at [442, 314] on span "button" at bounding box center [447, 319] width 10 height 10
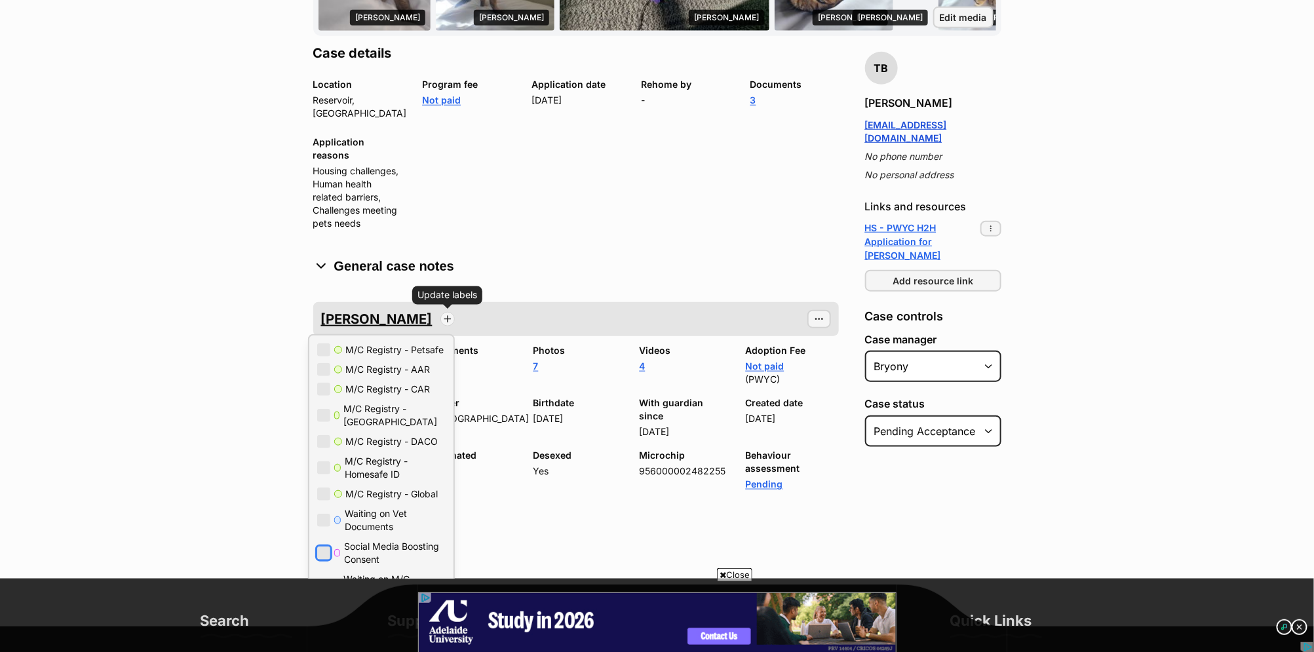
click at [317, 547] on button "button" at bounding box center [323, 553] width 13 height 13
checkbox input "true"
click at [317, 363] on button "button" at bounding box center [323, 369] width 13 height 13
checkbox input "true"
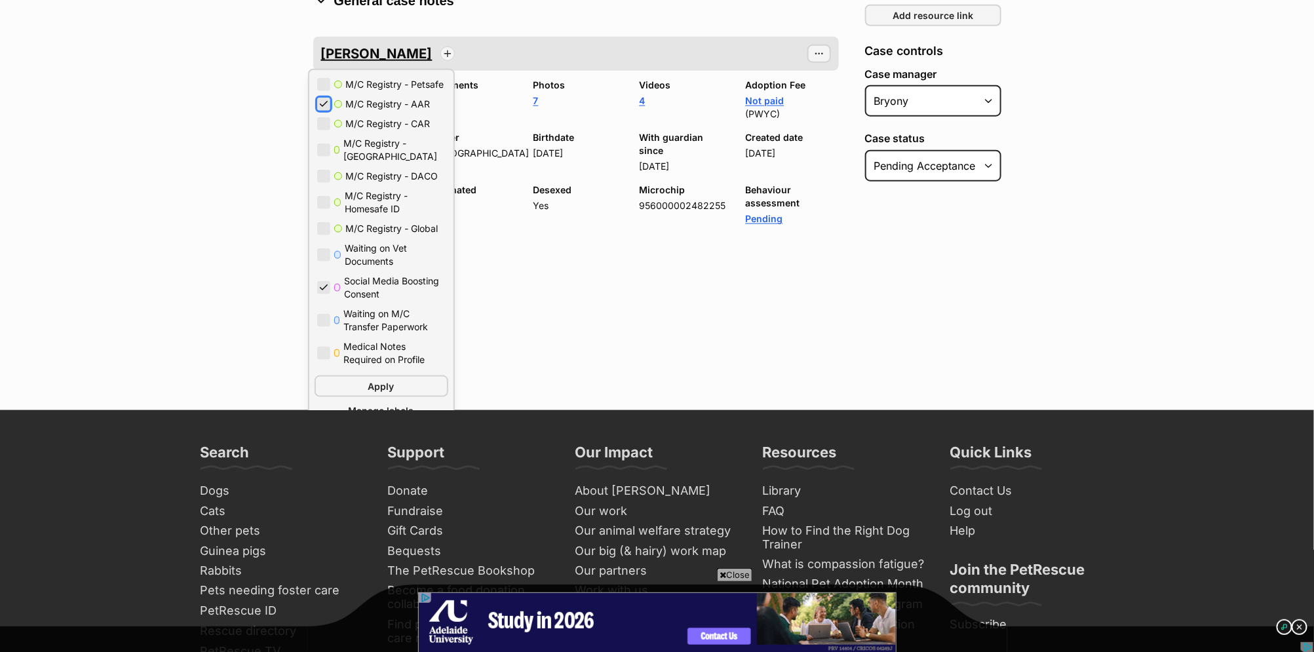
scroll to position [673, 0]
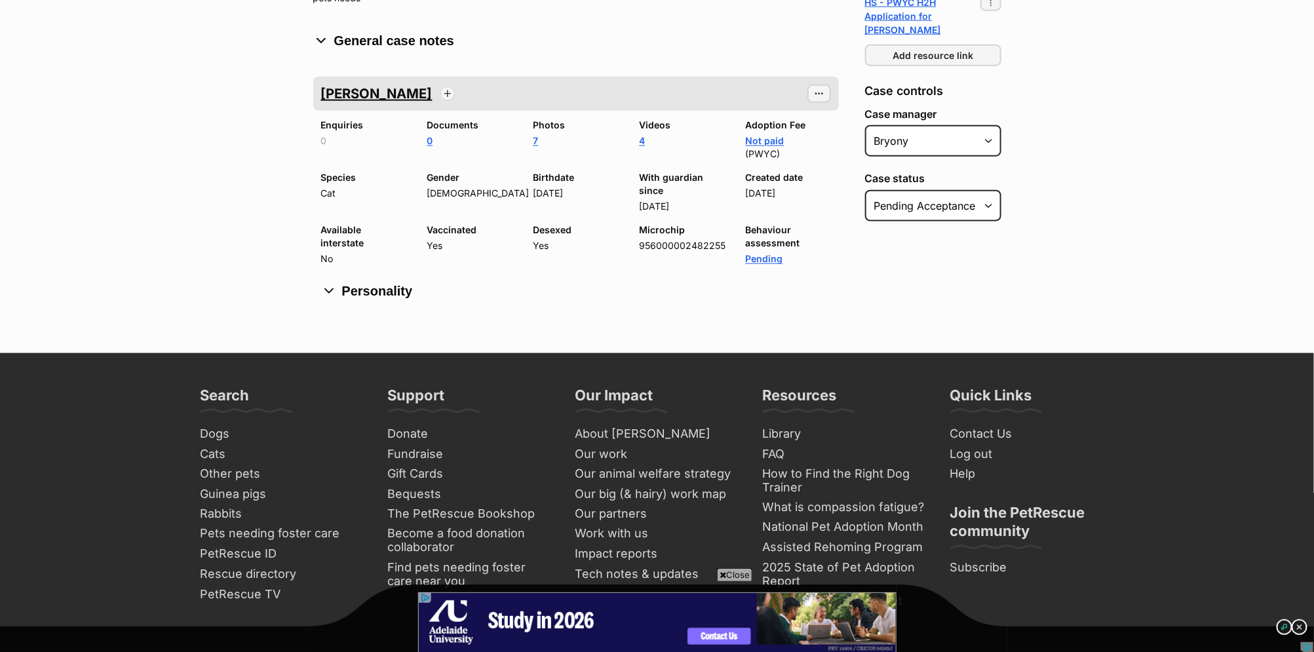
scroll to position [0, 0]
click at [942, 190] on select "Select Status Pending acceptance Open Closed" at bounding box center [933, 205] width 136 height 31
select select "open"
click at [865, 190] on select "Select Status Pending acceptance Open Closed" at bounding box center [933, 205] width 136 height 31
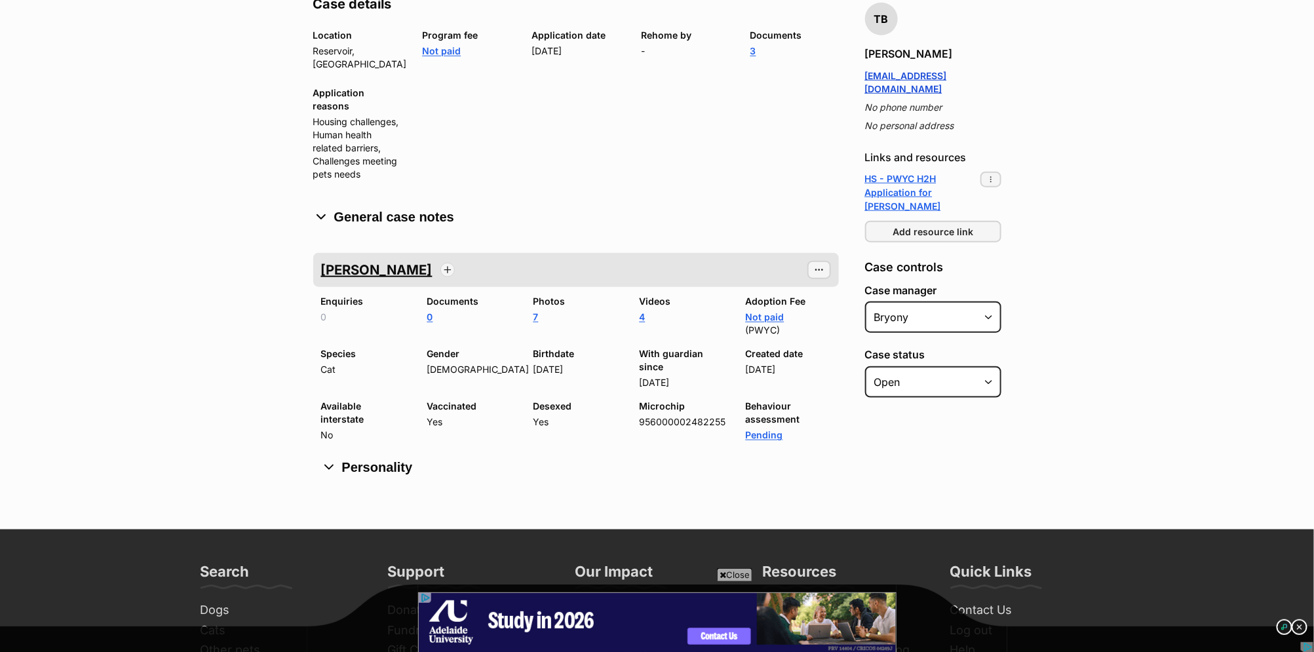
scroll to position [548, 0]
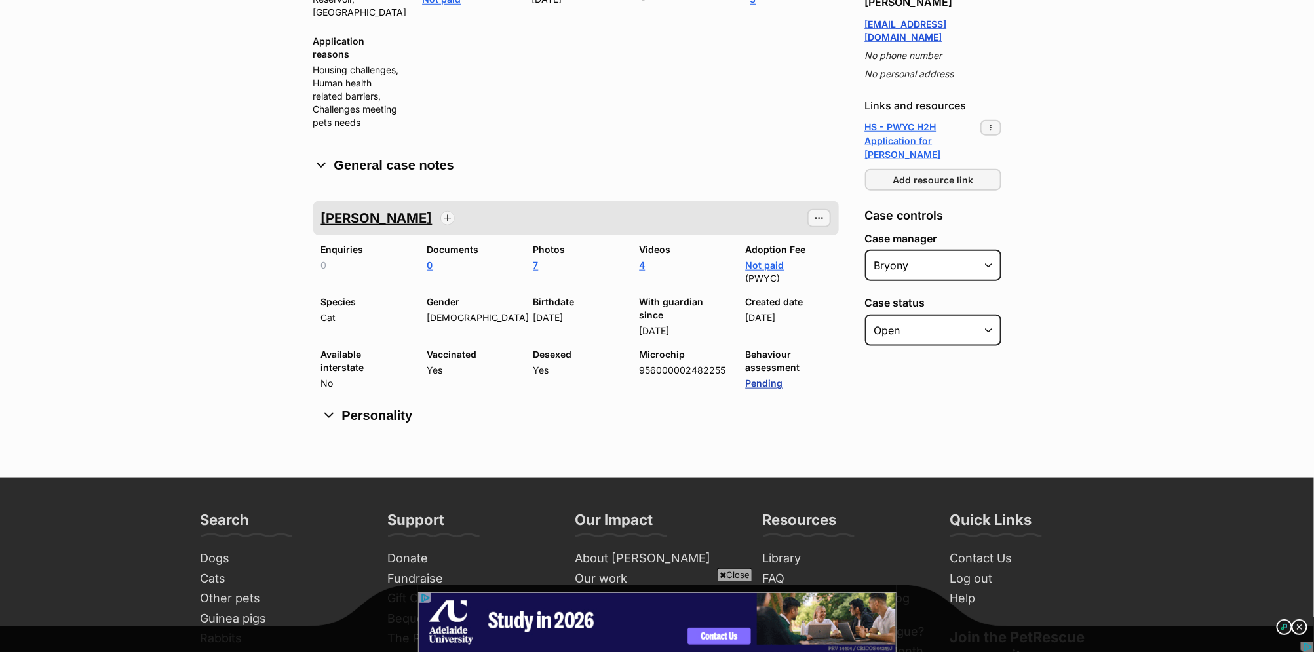
click at [763, 377] on link "Pending" at bounding box center [764, 382] width 37 height 11
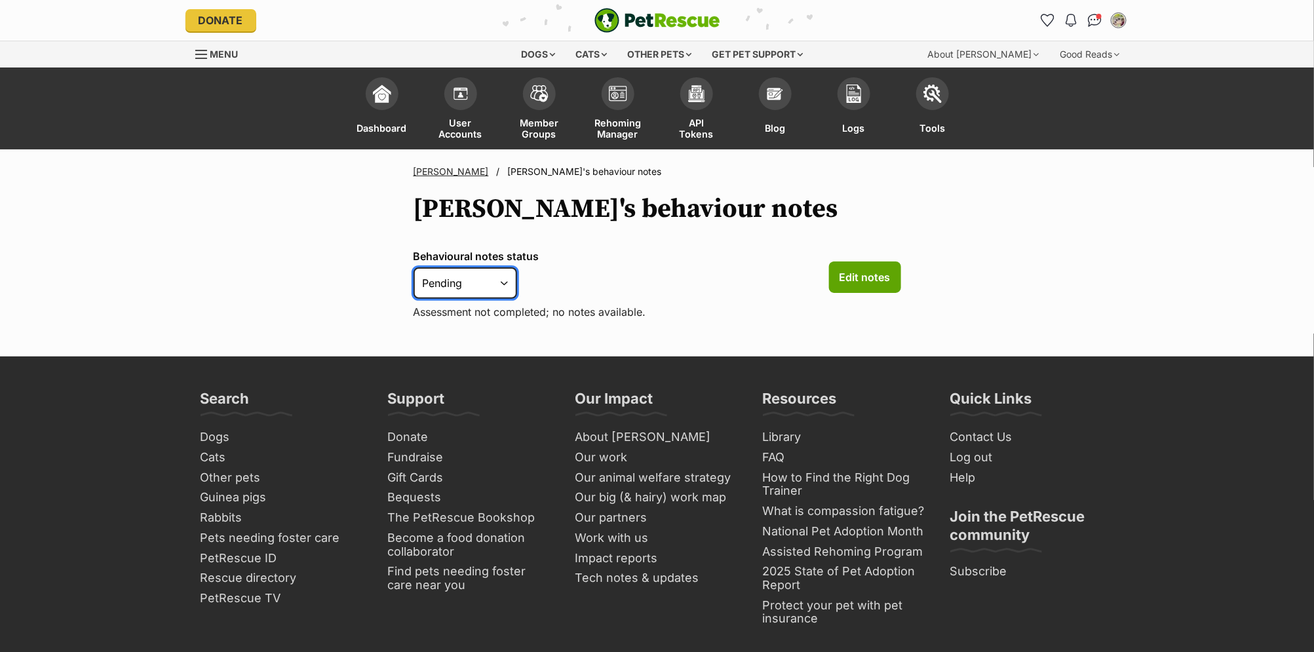
click at [487, 273] on select "Pending Scheduled Completed Not applicable" at bounding box center [466, 282] width 104 height 31
select select "not_applicable"
click at [414, 267] on select "Pending Scheduled Completed Not applicable" at bounding box center [466, 282] width 104 height 31
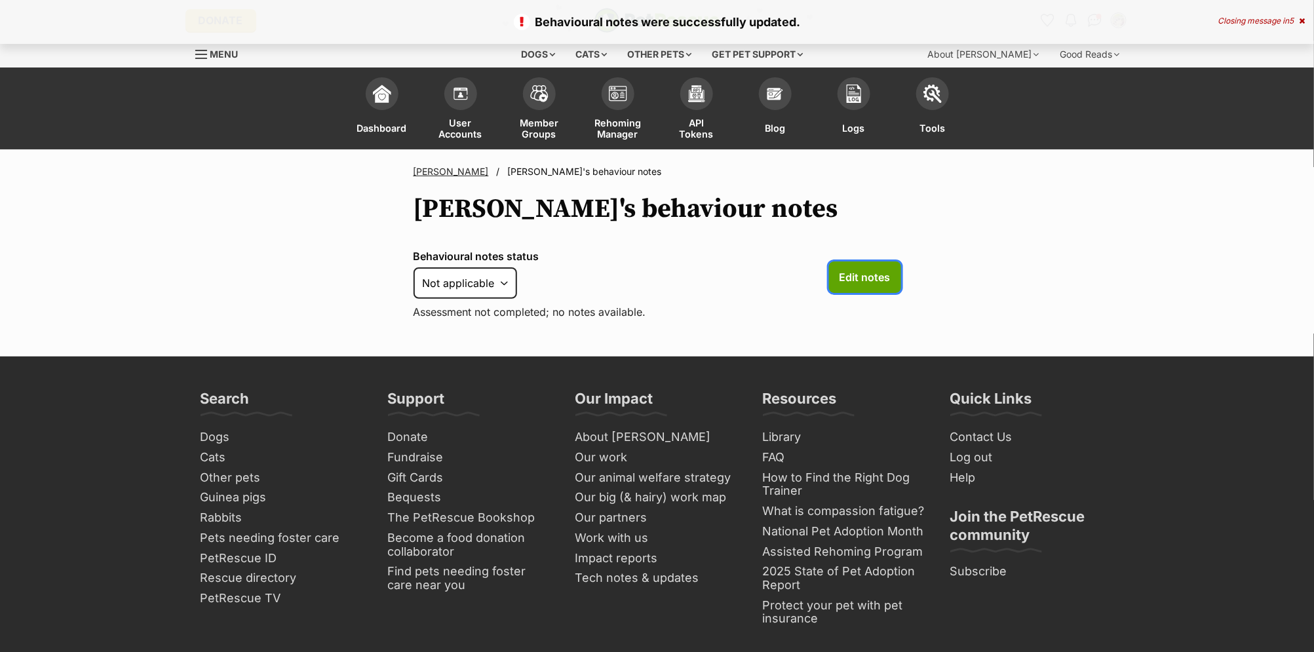
click at [865, 278] on span "Edit notes" at bounding box center [864, 277] width 51 height 16
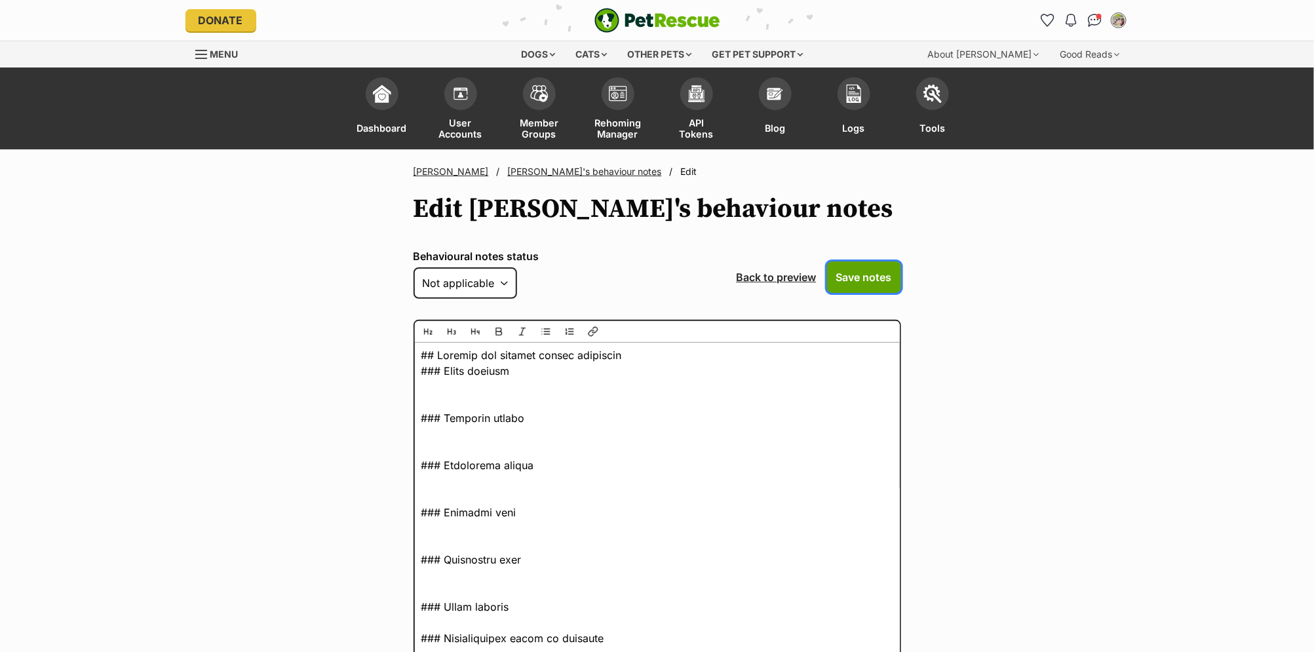
click at [865, 278] on span "Save notes" at bounding box center [864, 277] width 56 height 16
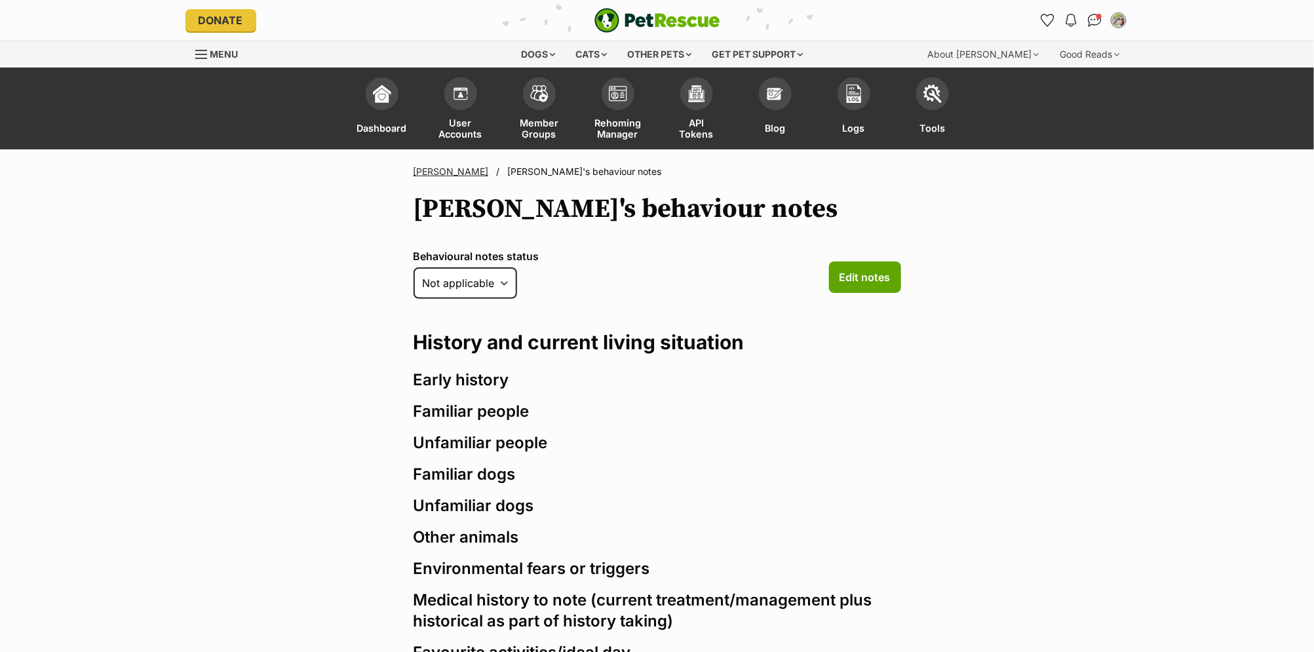
click at [429, 174] on link "[PERSON_NAME]" at bounding box center [451, 171] width 75 height 11
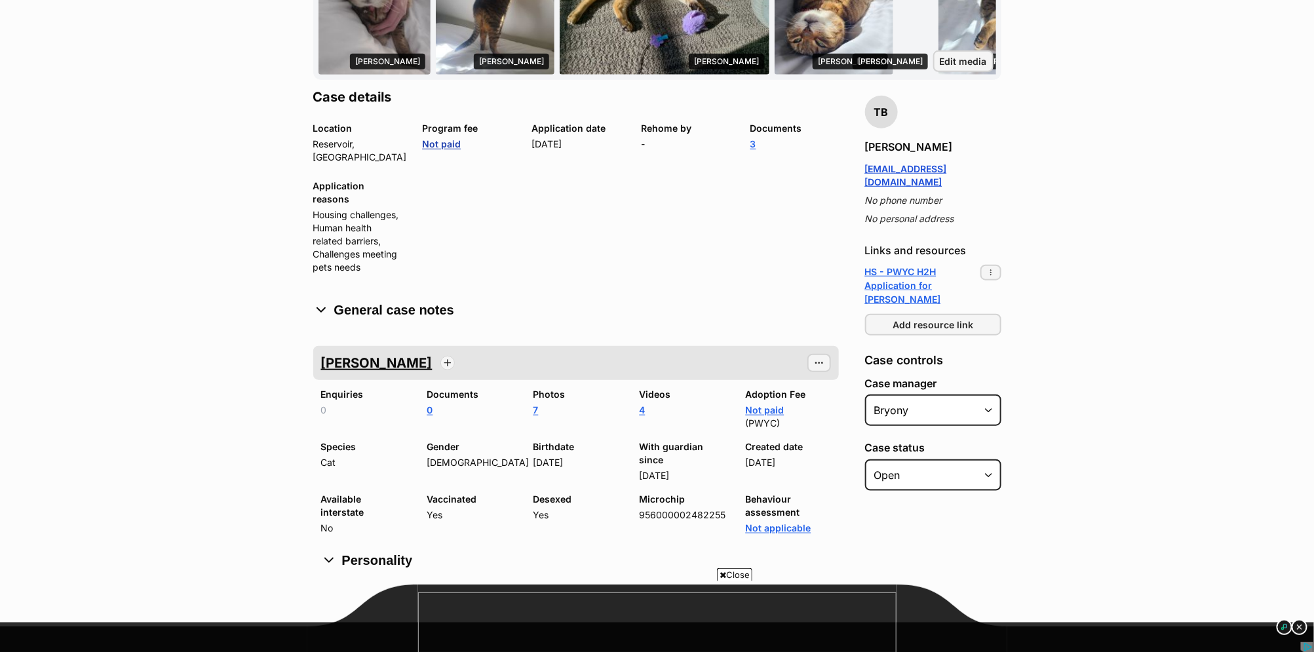
click at [446, 141] on link "Not paid" at bounding box center [441, 143] width 39 height 11
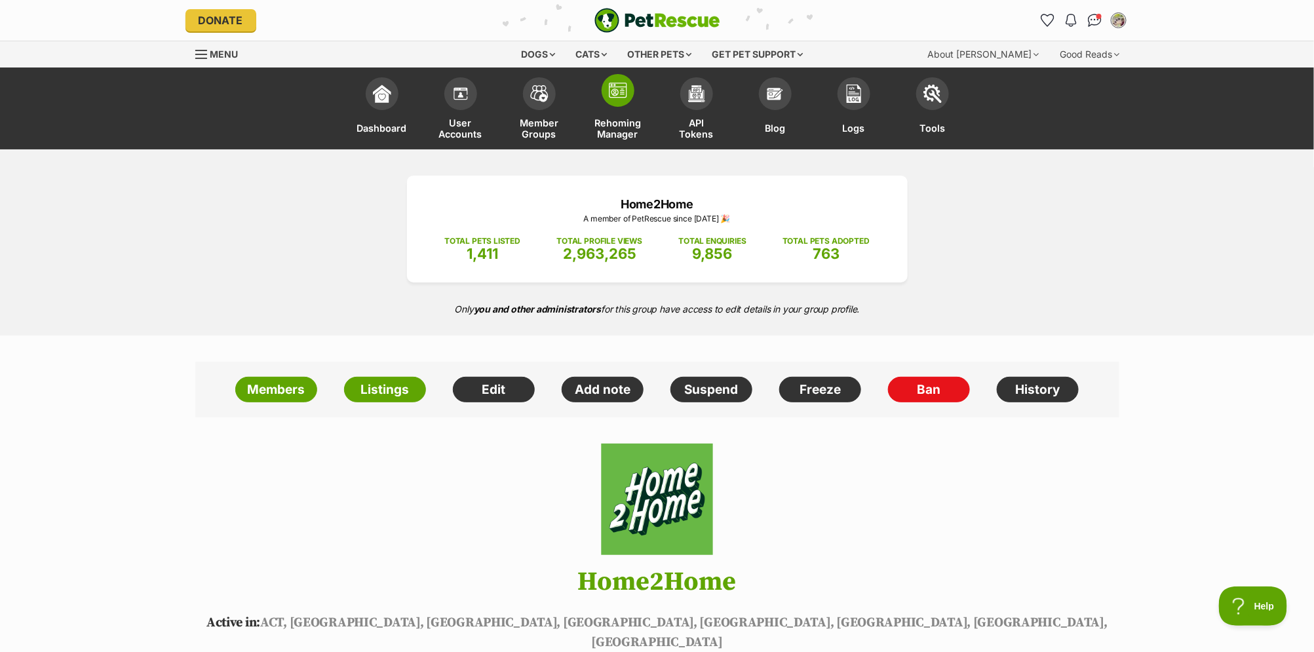
click at [625, 106] on link "Rehoming Manager" at bounding box center [618, 110] width 79 height 79
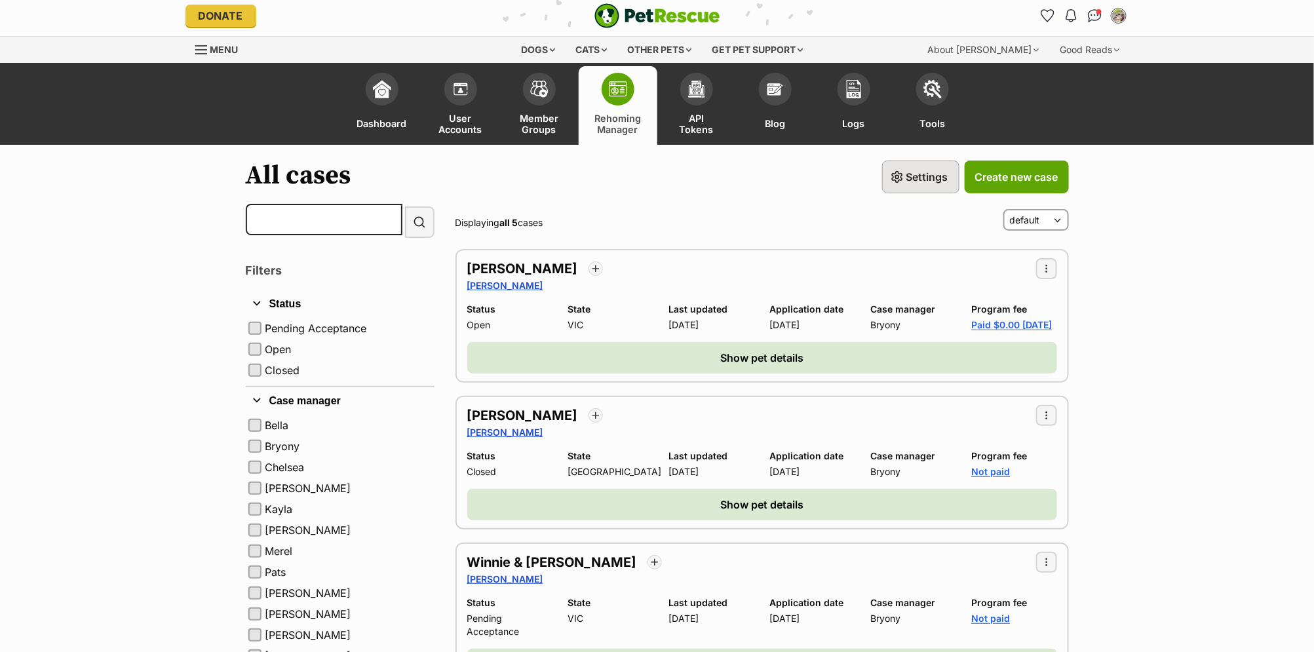
scroll to position [5, 0]
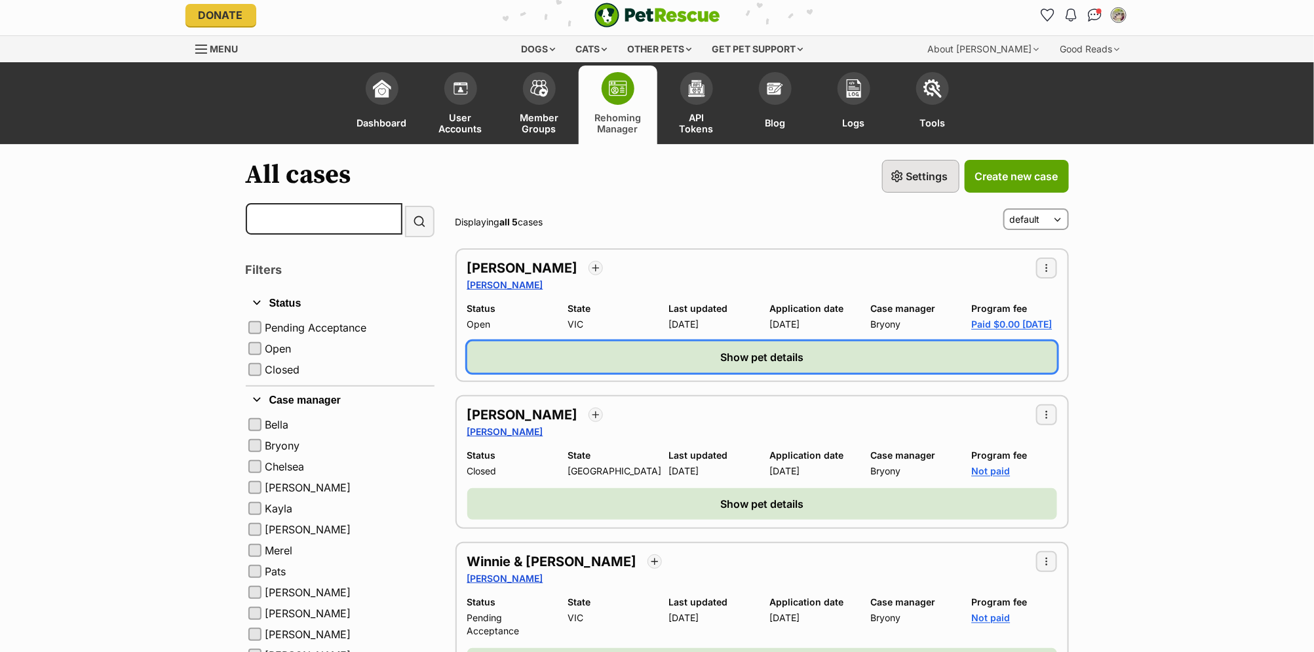
click at [538, 359] on button "Show pet details" at bounding box center [762, 356] width 590 height 31
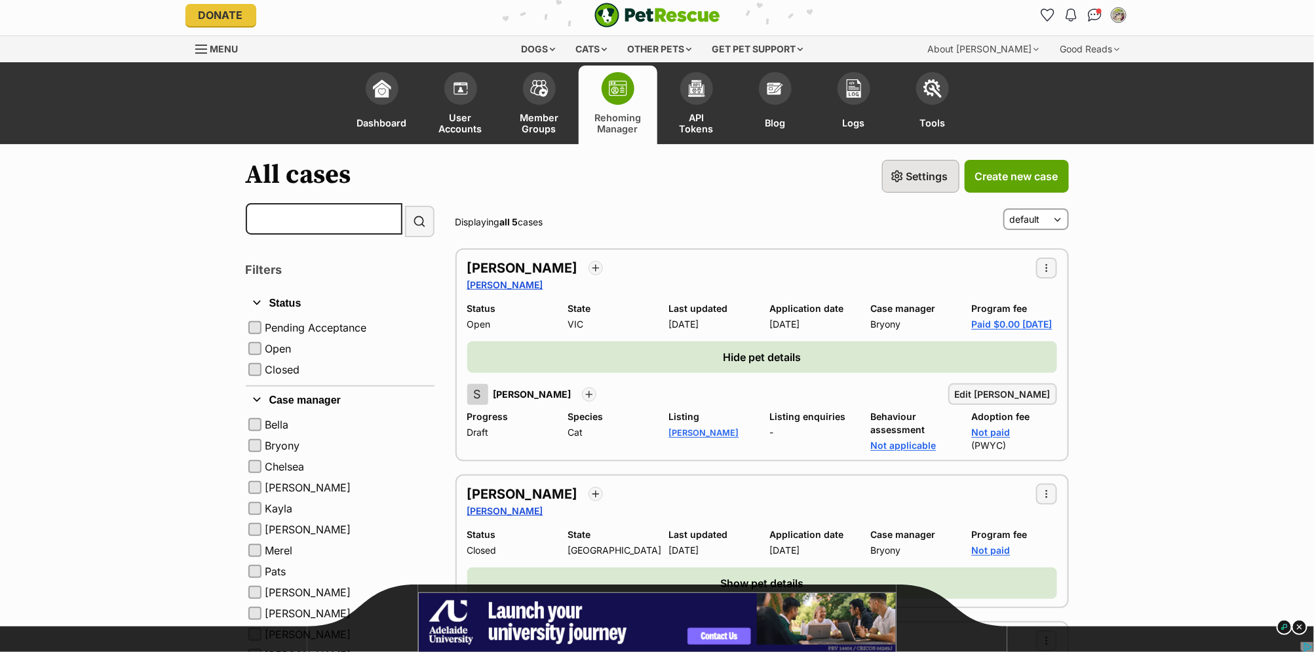
scroll to position [0, 0]
click at [982, 330] on link "Paid $0.00 [DATE]" at bounding box center [1012, 323] width 81 height 11
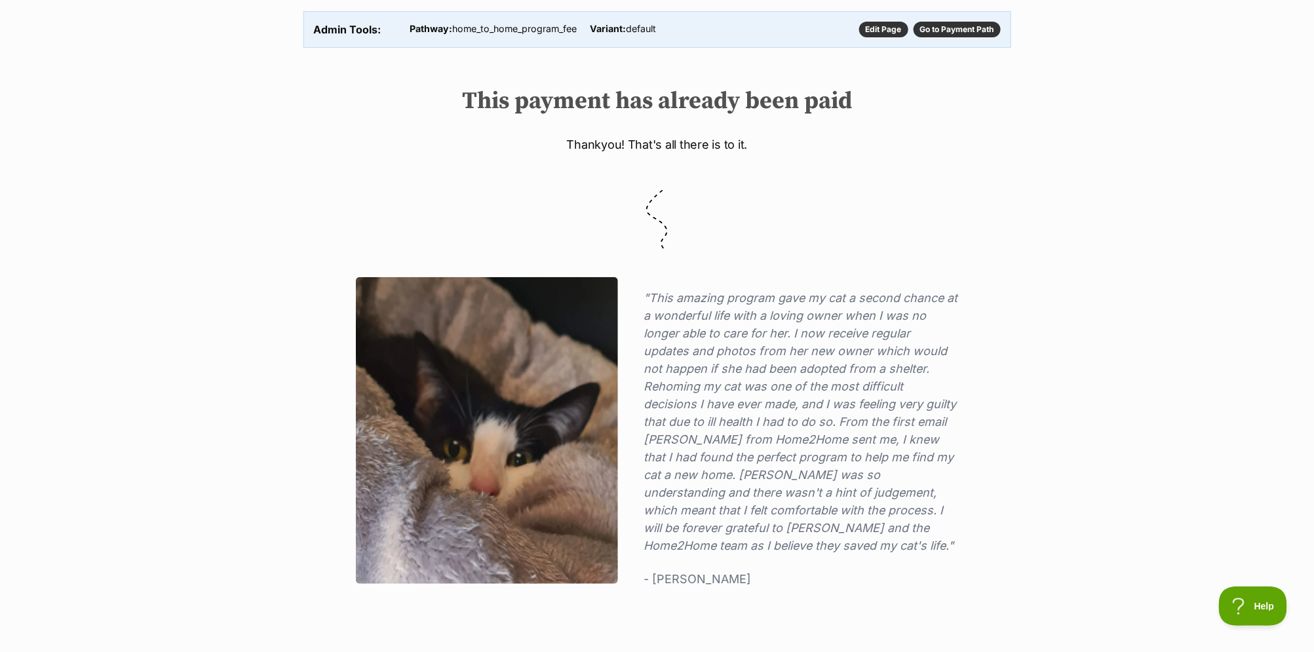
scroll to position [169, 0]
